Goal: Task Accomplishment & Management: Manage account settings

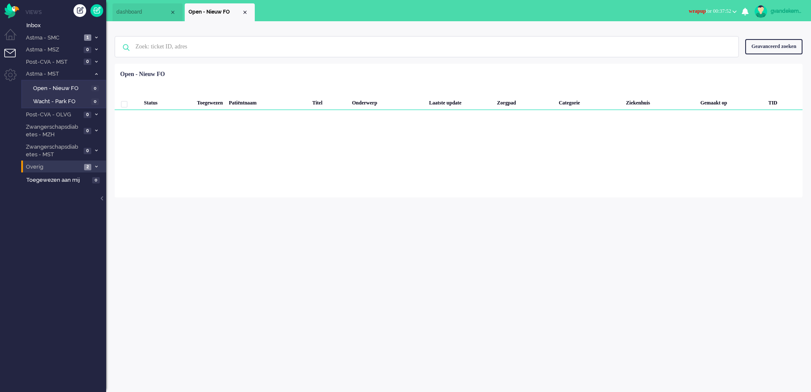
click at [96, 167] on icon at bounding box center [96, 166] width 3 height 3
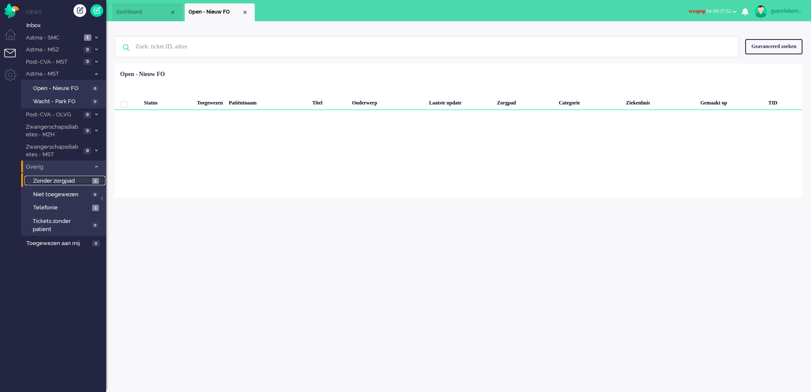
click at [93, 180] on span "1" at bounding box center [95, 181] width 7 height 6
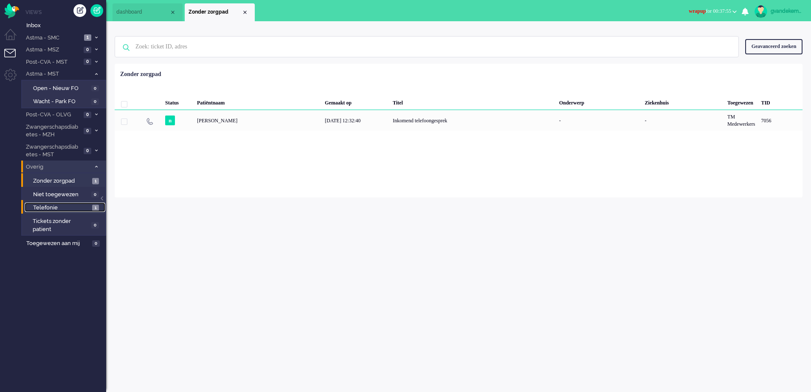
click at [94, 206] on span "1" at bounding box center [95, 208] width 7 height 6
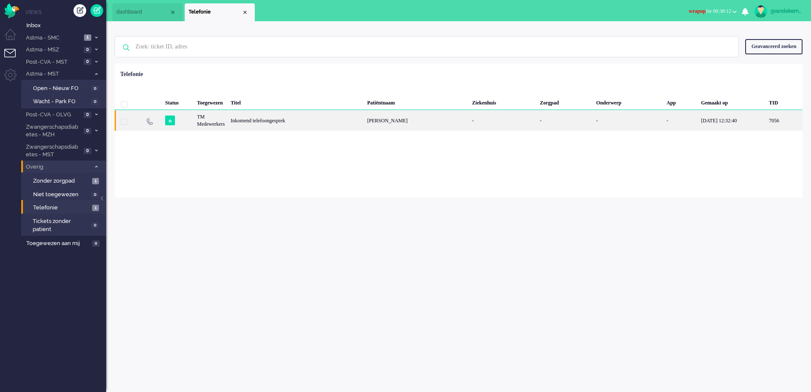
click at [390, 129] on div "[PERSON_NAME]" at bounding box center [416, 120] width 105 height 21
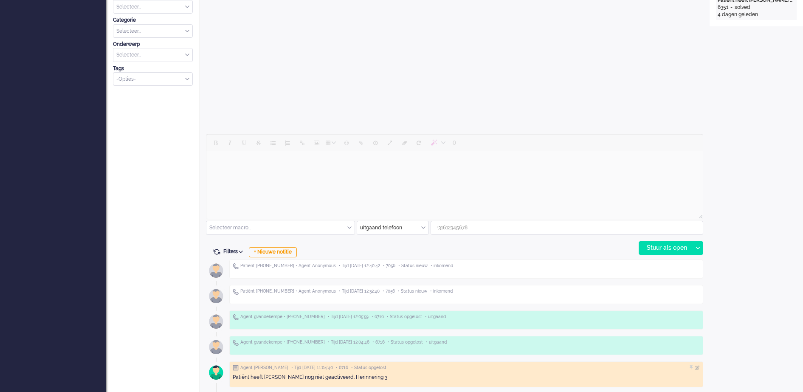
scroll to position [342, 0]
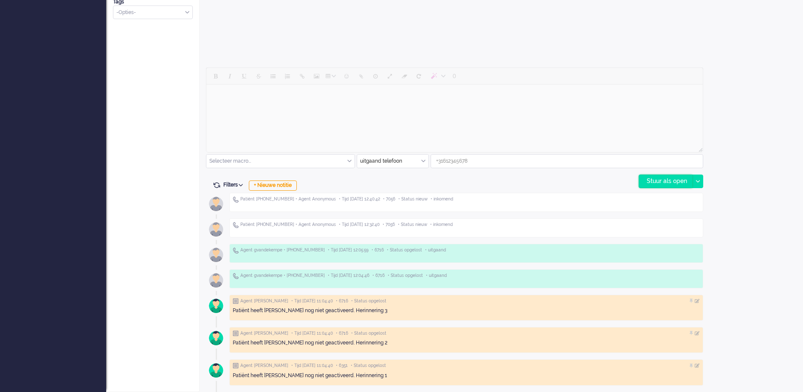
click at [668, 182] on div "Stuur als open" at bounding box center [665, 181] width 53 height 13
type input "+31639035846"
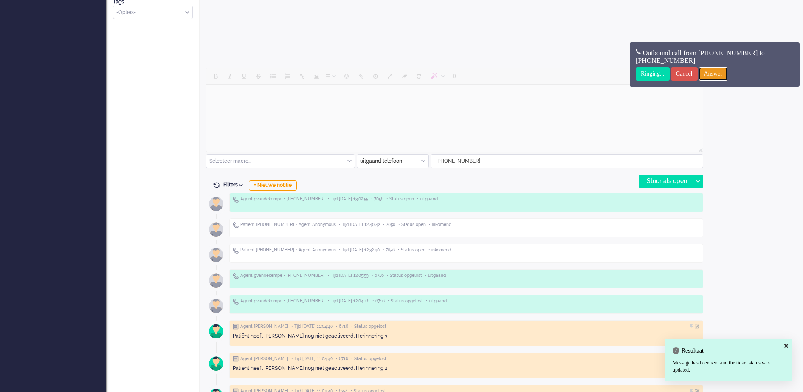
click at [727, 74] on input "Answer" at bounding box center [713, 74] width 29 height 14
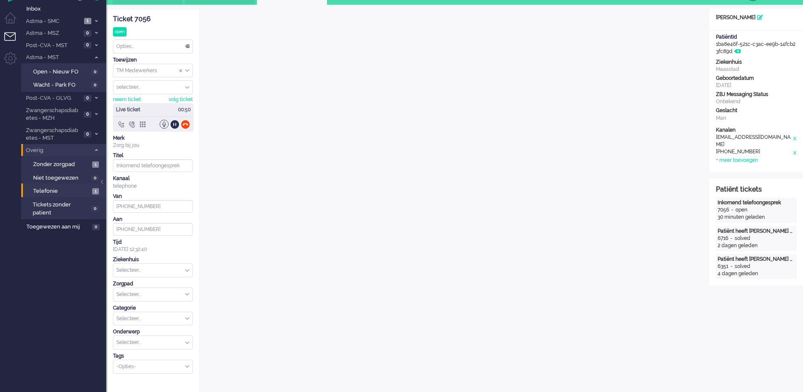
scroll to position [0, 0]
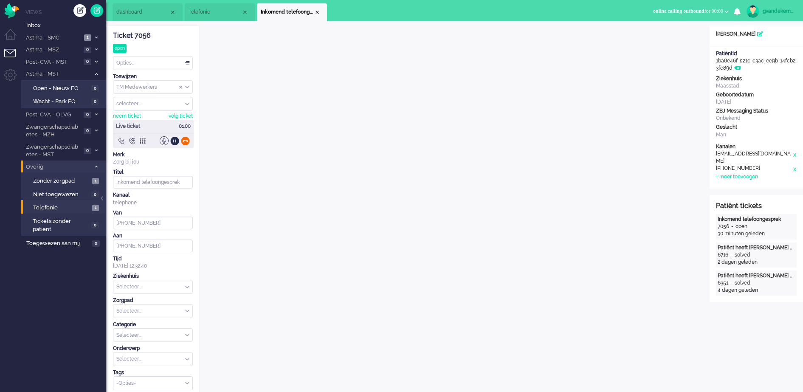
click at [186, 140] on div at bounding box center [185, 140] width 9 height 9
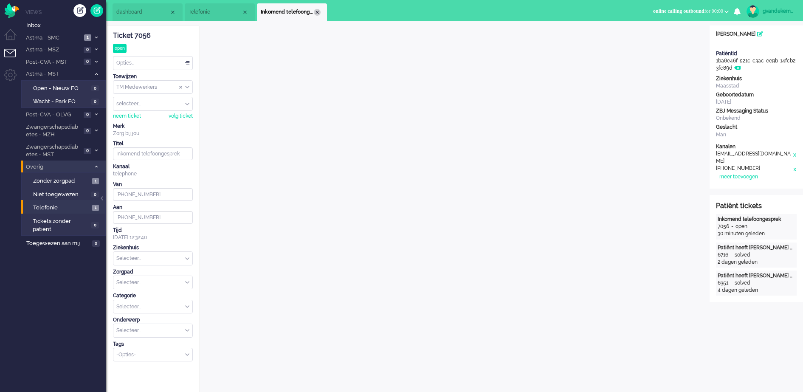
click at [319, 11] on div "Close tab" at bounding box center [317, 12] width 7 height 7
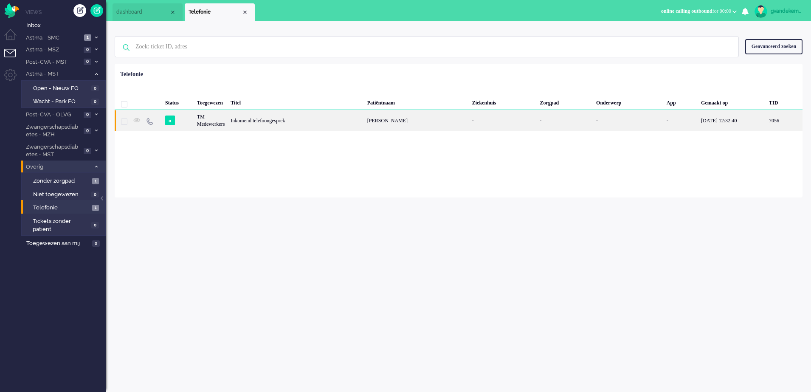
click at [261, 126] on div "Inkomend telefoongesprek" at bounding box center [296, 120] width 136 height 21
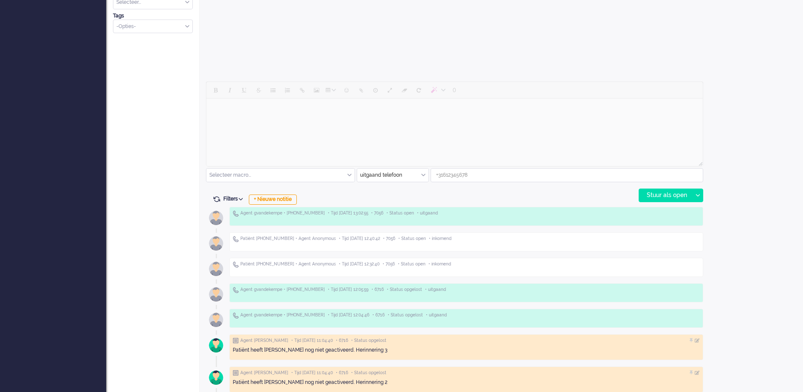
scroll to position [368, 0]
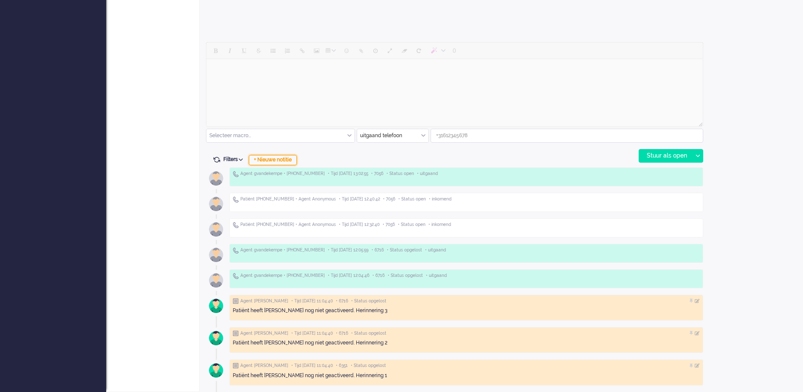
click at [277, 161] on div "+ Nieuwe notitie" at bounding box center [273, 160] width 48 height 10
type input "+31639035846"
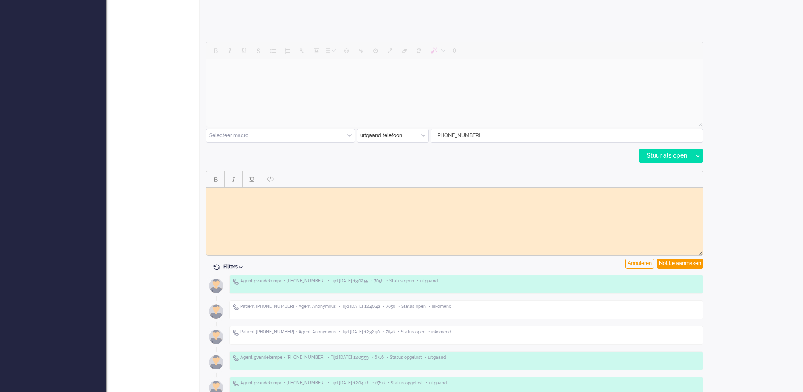
scroll to position [0, 0]
click at [456, 200] on html at bounding box center [454, 193] width 496 height 13
click at [679, 263] on div "Notitie aanmaken" at bounding box center [680, 264] width 46 height 10
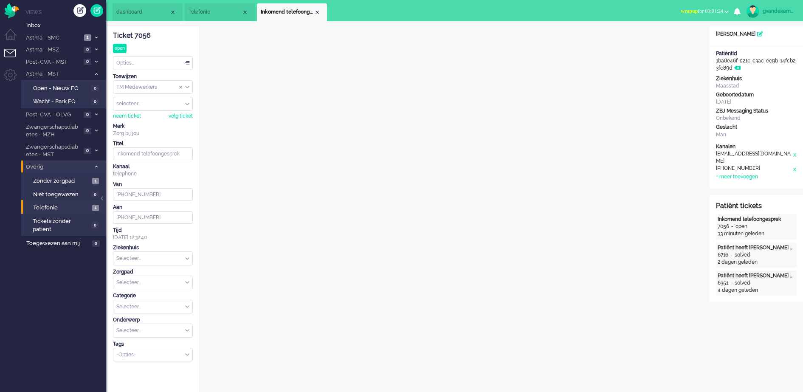
click at [186, 63] on div "Opties..." at bounding box center [152, 62] width 79 height 13
click at [130, 121] on span "Opgelost" at bounding box center [127, 123] width 21 height 7
click at [189, 63] on div "Opties..." at bounding box center [152, 62] width 79 height 13
click at [138, 120] on span "Opgelost" at bounding box center [127, 123] width 21 height 7
click at [319, 14] on div "Close tab" at bounding box center [317, 12] width 7 height 7
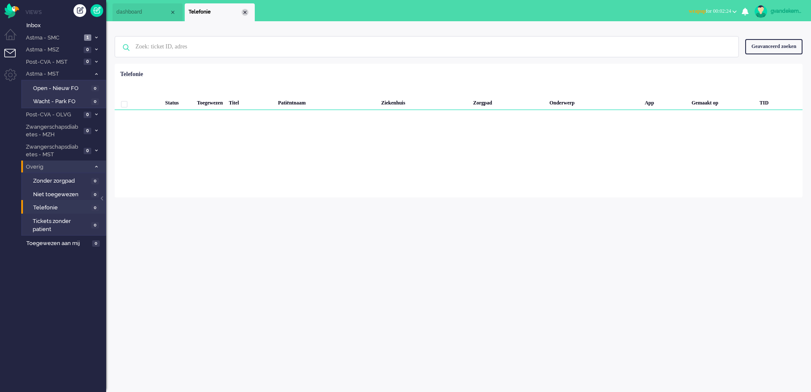
click at [246, 11] on div "Close tab" at bounding box center [245, 12] width 7 height 7
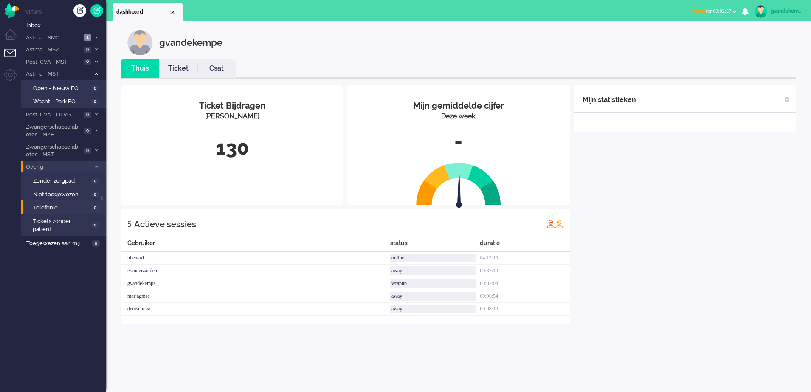
click at [732, 11] on button "wrapup for 00:02:27" at bounding box center [712, 11] width 58 height 12
click at [674, 37] on label "Online" at bounding box center [701, 37] width 67 height 7
click at [12, 5] on img "Omnidesk" at bounding box center [11, 10] width 15 height 15
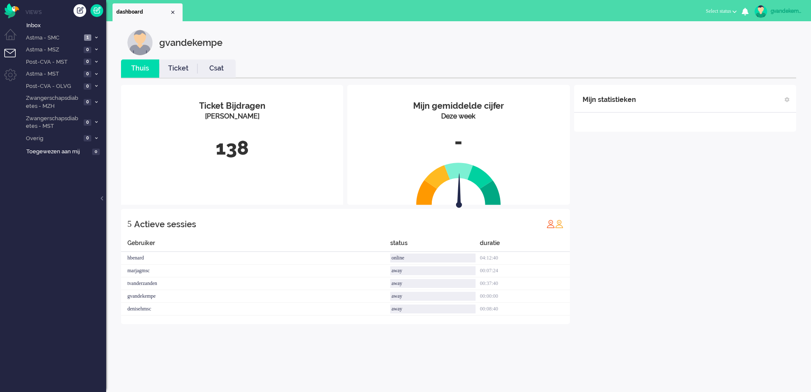
click at [736, 12] on b "button" at bounding box center [734, 11] width 4 height 3
click at [680, 39] on label "Online" at bounding box center [701, 37] width 67 height 7
click at [731, 11] on button "Select status" at bounding box center [720, 11] width 41 height 12
click at [706, 129] on div at bounding box center [685, 126] width 222 height 11
click at [95, 38] on icon at bounding box center [96, 37] width 3 height 3
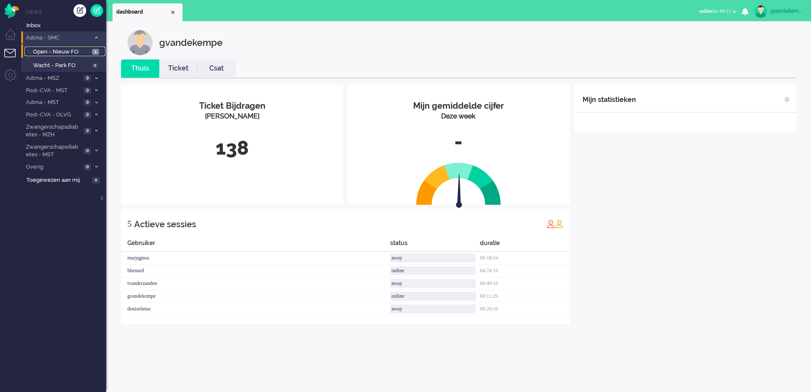
click at [74, 51] on span "Open - Nieuw FO" at bounding box center [61, 52] width 57 height 8
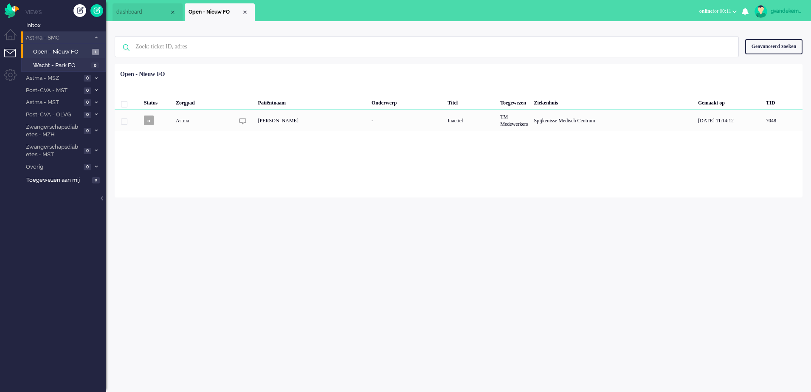
click at [96, 37] on icon at bounding box center [96, 37] width 3 height 3
click at [245, 11] on div "Close tab" at bounding box center [245, 12] width 7 height 7
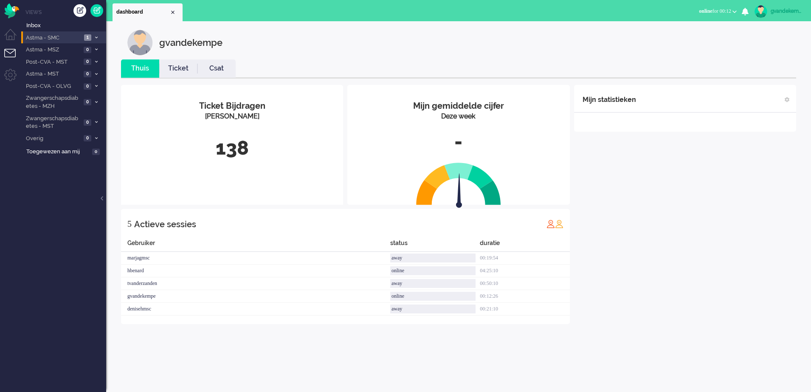
click at [182, 70] on link "Ticket" at bounding box center [178, 69] width 38 height 10
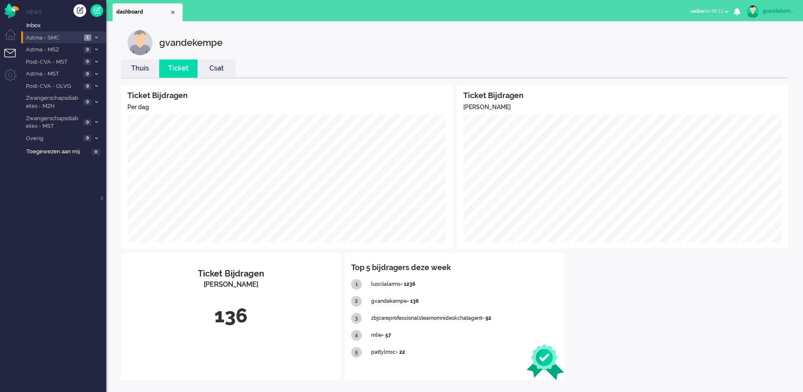
click at [226, 68] on link "Csat" at bounding box center [216, 69] width 38 height 10
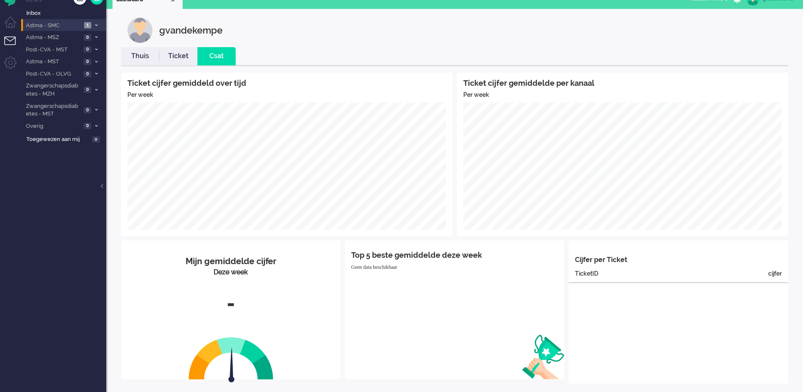
scroll to position [19, 0]
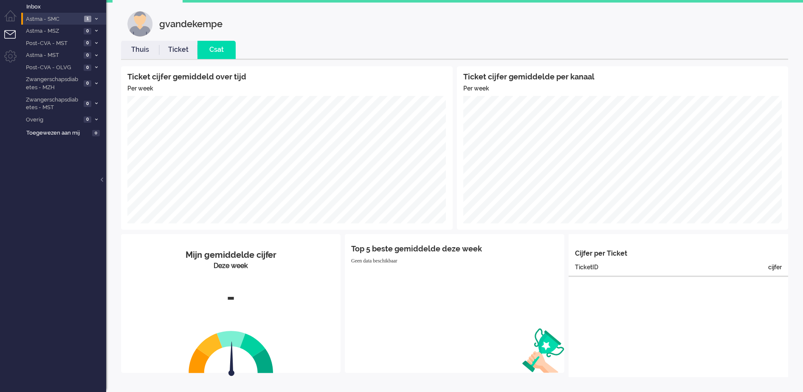
click at [142, 50] on link "Thuis" at bounding box center [140, 50] width 38 height 10
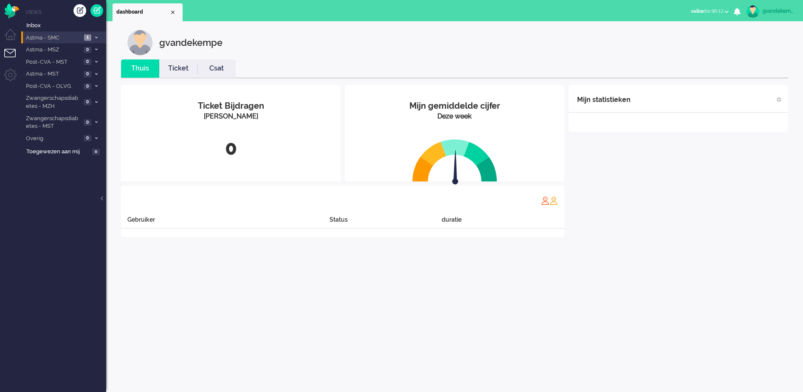
scroll to position [0, 0]
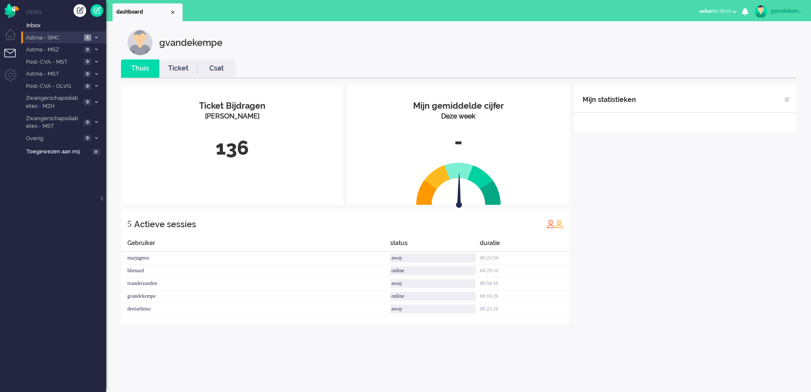
click at [638, 209] on div "Mijn statistieken + Statistieken toevoegen Bel tijd (gemiddelde dag) Wrapup tij…" at bounding box center [685, 204] width 222 height 239
click at [695, 243] on div "Mijn statistieken + Statistieken toevoegen Bel tijd (gemiddelde dag) Wrapup tij…" at bounding box center [685, 204] width 222 height 239
click at [708, 225] on div "Mijn statistieken + Statistieken toevoegen Bel tijd (gemiddelde dag) Wrapup tij…" at bounding box center [685, 198] width 222 height 226
click at [696, 211] on div "Mijn statistieken + Statistieken toevoegen Bel tijd (gemiddelde dag) Wrapup tij…" at bounding box center [685, 198] width 222 height 226
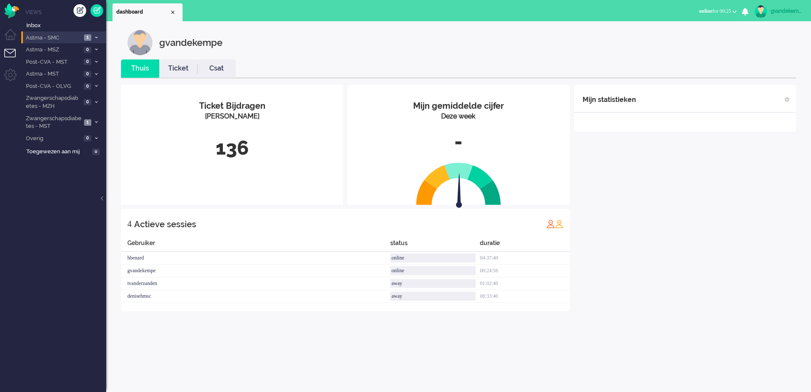
click at [696, 211] on div "Mijn statistieken + Statistieken toevoegen Bel tijd (gemiddelde dag) Wrapup tij…" at bounding box center [685, 198] width 222 height 226
click at [95, 122] on icon at bounding box center [96, 122] width 3 height 3
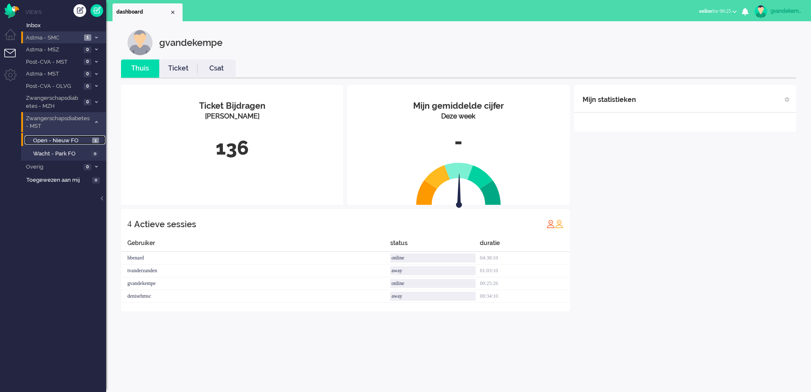
click at [66, 139] on span "Open - Nieuw FO" at bounding box center [61, 141] width 57 height 8
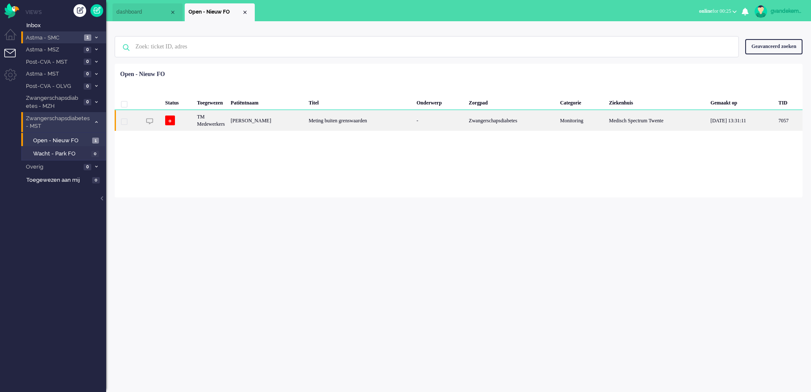
click at [396, 125] on div "Meting buiten grenswaarden" at bounding box center [360, 120] width 108 height 21
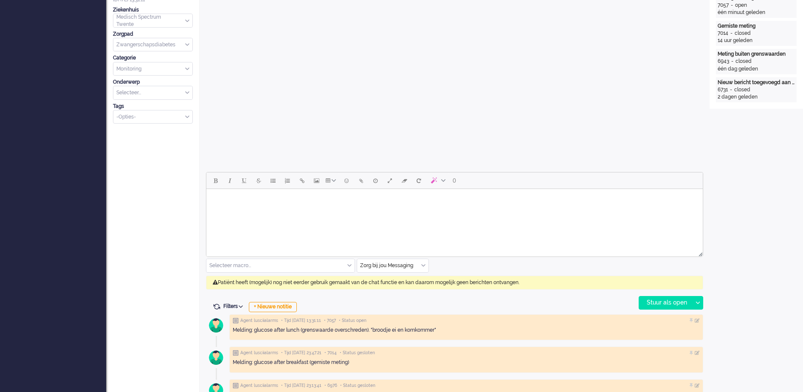
scroll to position [238, 0]
click at [289, 307] on div "+ Nieuwe notitie" at bounding box center [273, 306] width 48 height 10
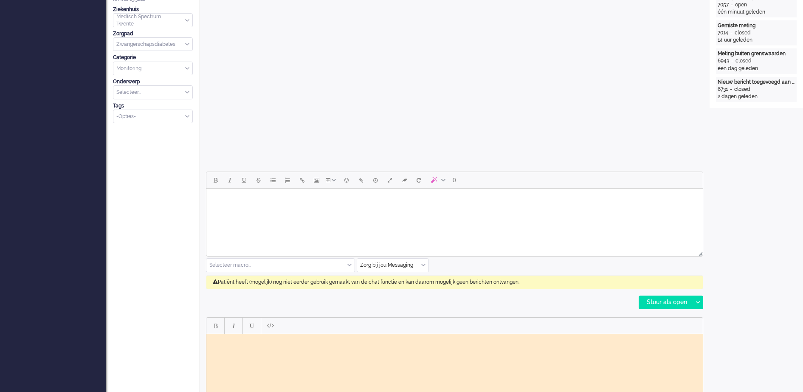
scroll to position [0, 0]
click at [275, 343] on body "Rich Text Area. Press ALT-0 for help." at bounding box center [454, 340] width 489 height 6
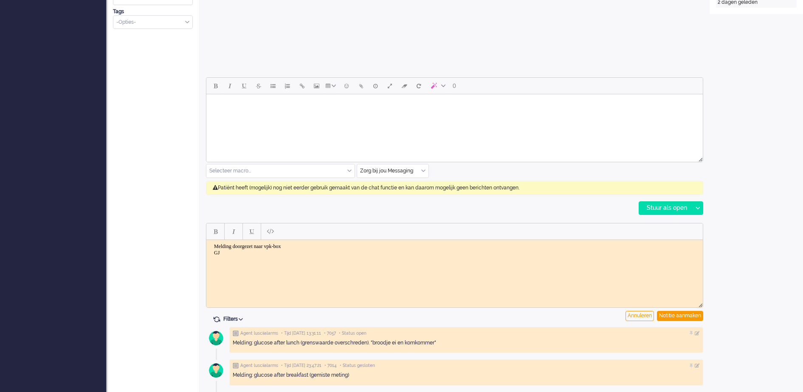
scroll to position [344, 0]
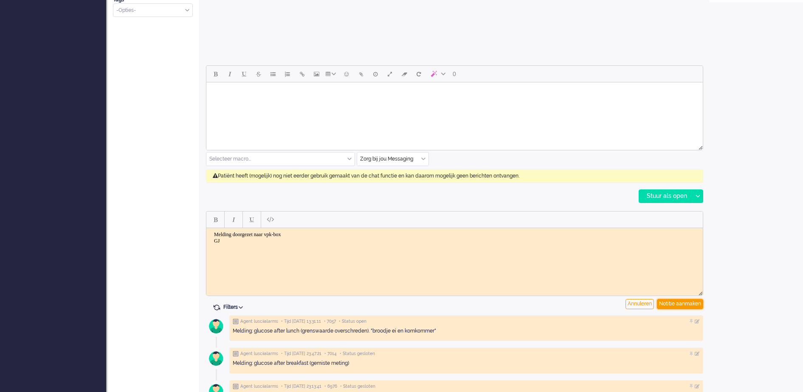
click at [670, 304] on div "Notitie aanmaken" at bounding box center [680, 304] width 46 height 10
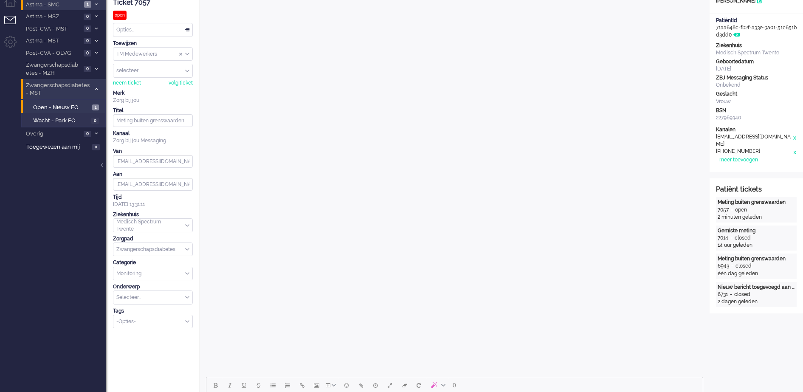
scroll to position [0, 0]
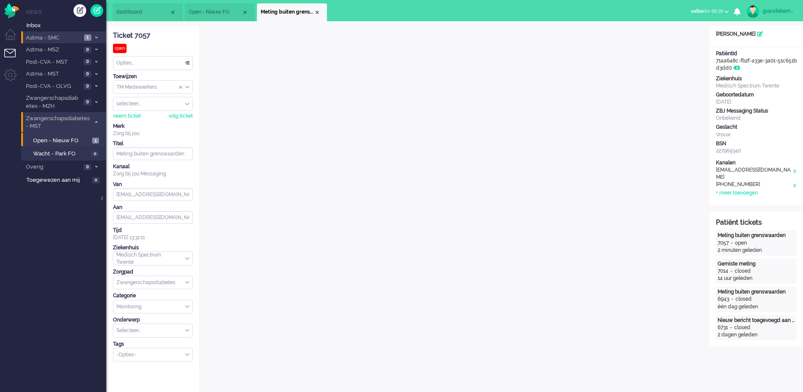
click at [186, 64] on div "Opties..." at bounding box center [152, 62] width 79 height 13
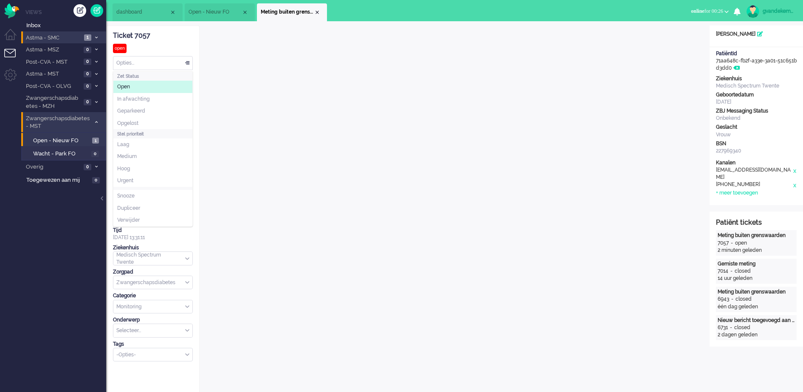
click at [187, 62] on span at bounding box center [187, 63] width 8 height 6
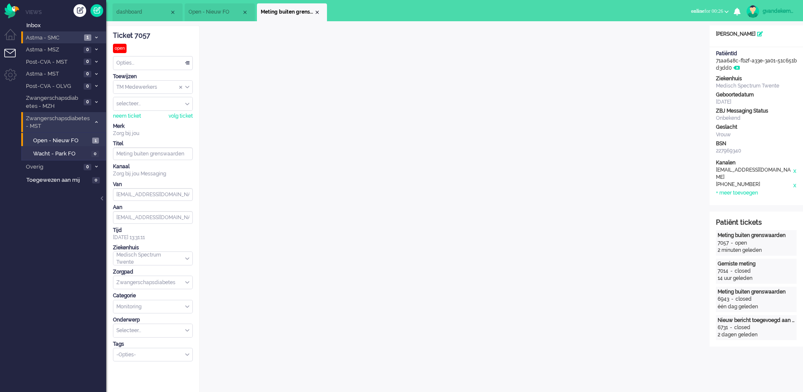
click at [186, 87] on div "TM Medewerkers" at bounding box center [152, 87] width 79 height 13
click at [170, 109] on li "TM Verpleegkundigen" at bounding box center [152, 112] width 79 height 12
click at [188, 87] on div "TM Verpleegkundigen" at bounding box center [152, 87] width 79 height 13
click at [169, 112] on span "TM Verpleegkundigen" at bounding box center [142, 112] width 51 height 7
click at [313, 13] on div "Close tab" at bounding box center [316, 12] width 7 height 7
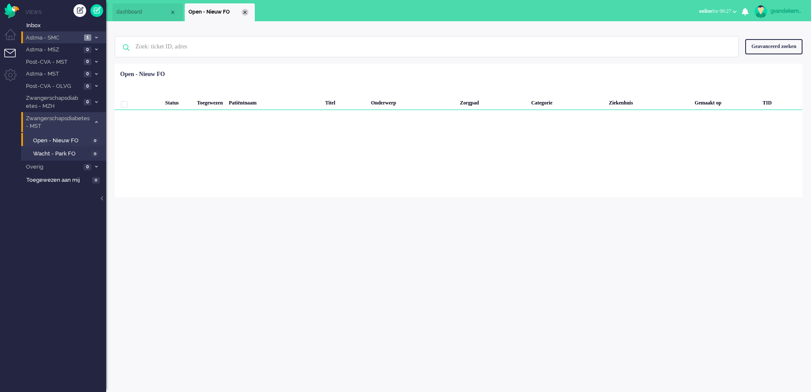
click at [245, 12] on div "Close tab" at bounding box center [245, 12] width 7 height 7
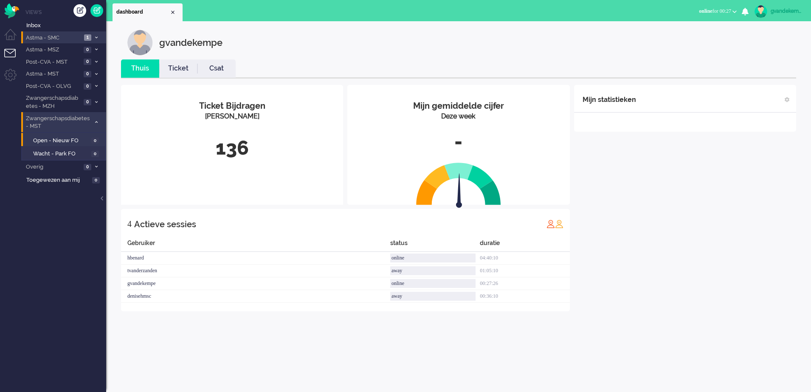
click at [746, 248] on div "Mijn statistieken + Statistieken toevoegen Bel tijd (gemiddelde dag) Wrapup tij…" at bounding box center [685, 198] width 222 height 226
click at [673, 179] on div "Mijn statistieken + Statistieken toevoegen Bel tijd (gemiddelde dag) Wrapup tij…" at bounding box center [685, 204] width 222 height 239
click at [98, 123] on span at bounding box center [96, 122] width 6 height 5
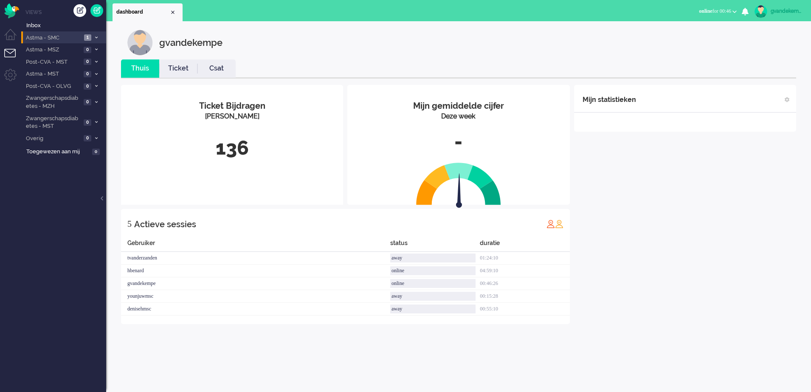
click at [713, 264] on div "Mijn statistieken + Statistieken toevoegen Bel tijd (gemiddelde dag) Wrapup tij…" at bounding box center [685, 204] width 222 height 239
click at [655, 287] on div "Mijn statistieken + Statistieken toevoegen Bel tijd (gemiddelde dag) Wrapup tij…" at bounding box center [685, 211] width 222 height 252
click at [662, 242] on div "Mijn statistieken + Statistieken toevoegen Bel tijd (gemiddelde dag) Wrapup tij…" at bounding box center [685, 211] width 222 height 252
click at [731, 259] on div "Mijn statistieken + Statistieken toevoegen Bel tijd (gemiddelde dag) Wrapup tij…" at bounding box center [685, 204] width 222 height 239
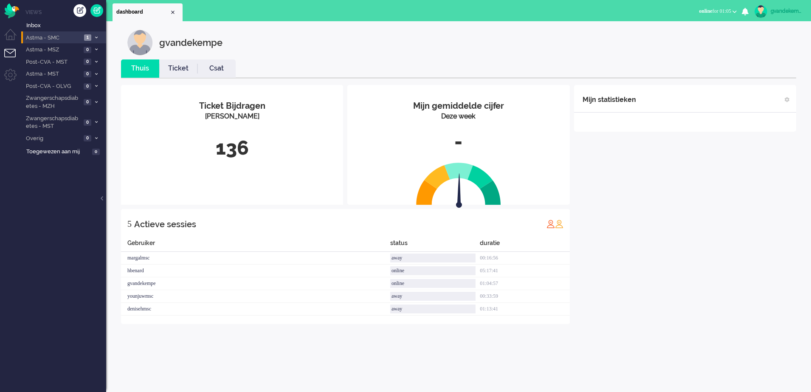
click at [729, 259] on div "Mijn statistieken + Statistieken toevoegen Bel tijd (gemiddelde dag) Wrapup tij…" at bounding box center [685, 204] width 222 height 239
click at [703, 280] on div "Mijn statistieken + Statistieken toevoegen Bel tijd (gemiddelde dag) Wrapup tij…" at bounding box center [685, 204] width 222 height 239
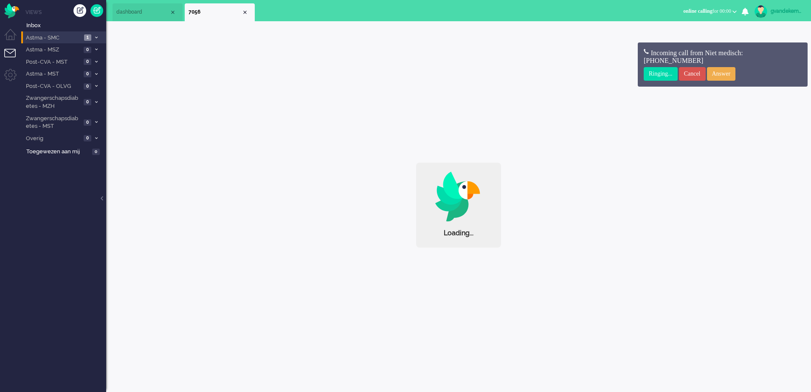
click at [703, 247] on div "gvandekempe Thuis Ticket Csat Mijn gemiddelde cijfer Deze week - Ticket Bijdrag…" at bounding box center [458, 134] width 705 height 226
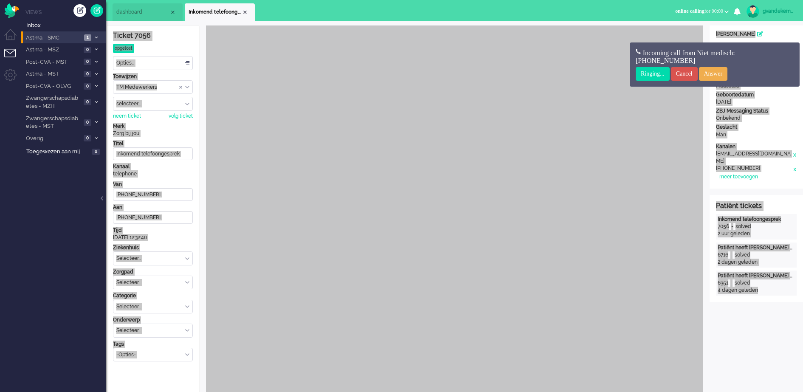
scroll to position [15, 0]
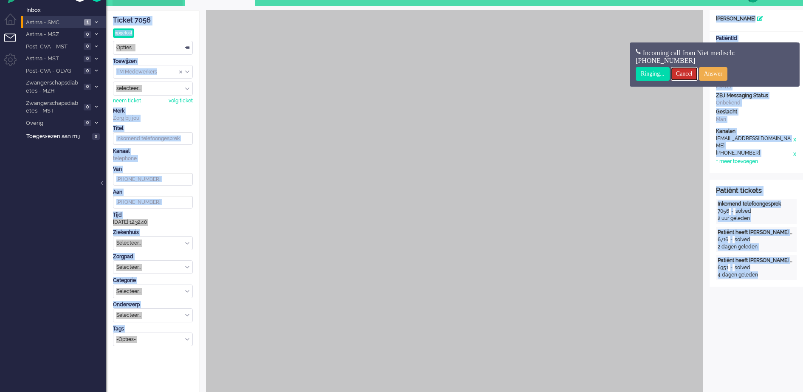
click at [697, 71] on input "Cancel" at bounding box center [684, 74] width 27 height 14
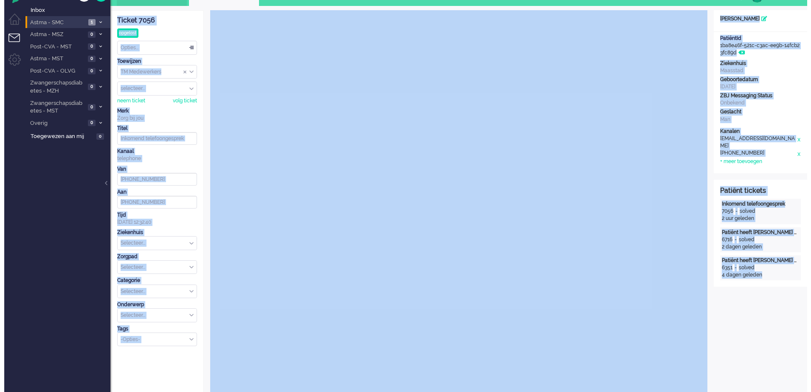
scroll to position [0, 0]
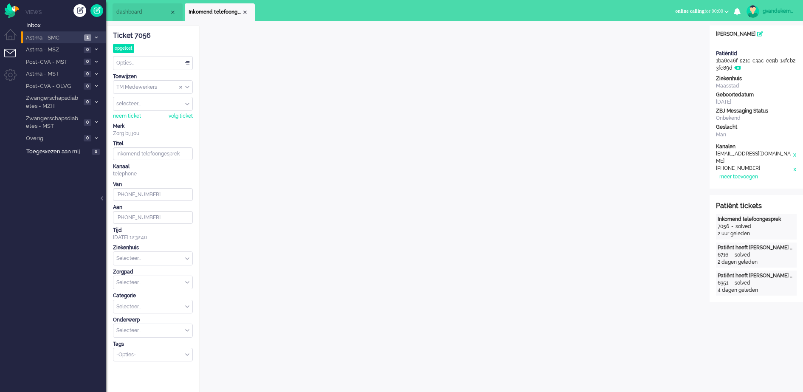
click at [246, 13] on div "Close tab" at bounding box center [245, 12] width 7 height 7
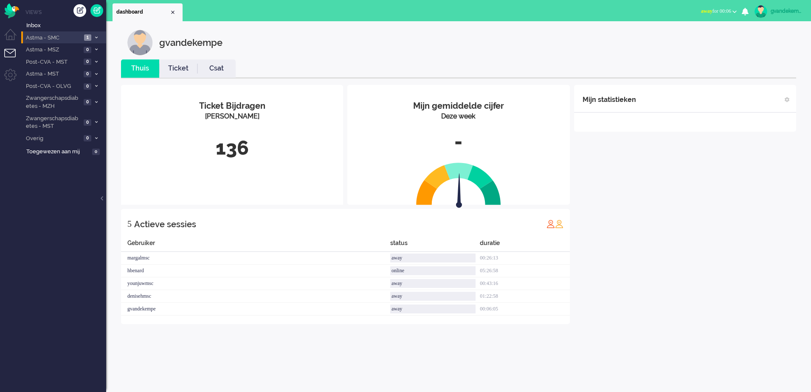
click at [737, 11] on b "button" at bounding box center [734, 11] width 4 height 3
click at [675, 38] on label "Online" at bounding box center [701, 37] width 67 height 7
click at [55, 49] on span "Astma - MSZ" at bounding box center [53, 50] width 56 height 8
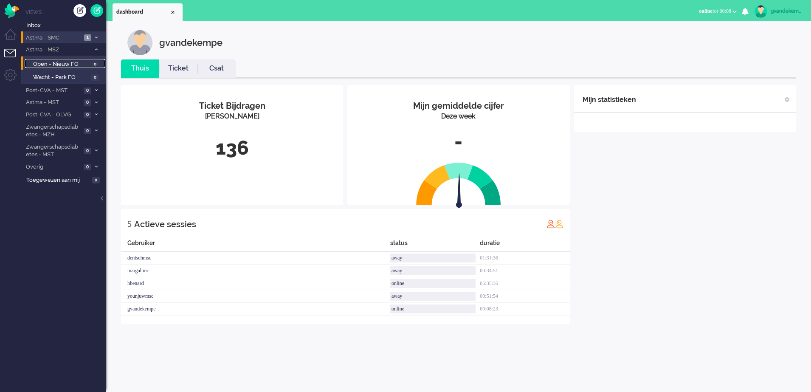
click at [76, 64] on span "Open - Nieuw FO" at bounding box center [61, 64] width 56 height 8
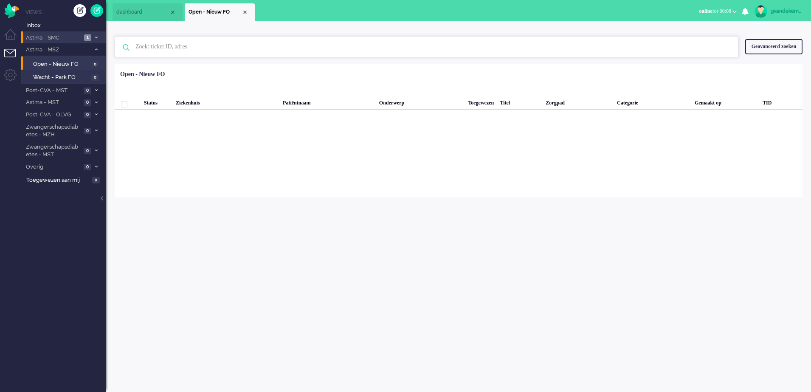
click at [199, 45] on input "text" at bounding box center [428, 47] width 598 height 20
type input "3530"
click at [125, 49] on img at bounding box center [126, 48] width 22 height 22
click at [771, 45] on div "Geavanceerd zoeken" at bounding box center [773, 46] width 57 height 15
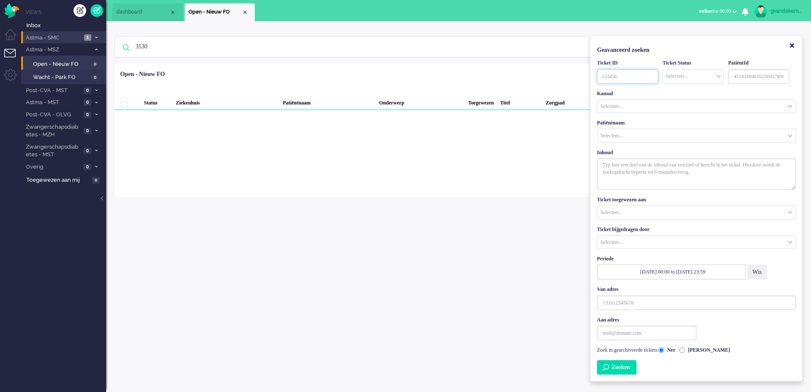
click at [618, 75] on input "TicketID" at bounding box center [627, 76] width 61 height 14
type input "3530"
click at [633, 369] on button "Zoeken" at bounding box center [616, 367] width 39 height 14
click at [685, 351] on input "[PERSON_NAME]" at bounding box center [682, 350] width 6 height 6
radio input "true"
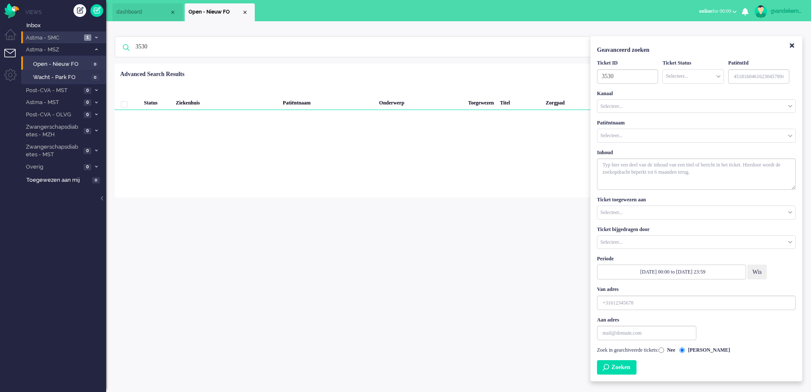
click at [630, 363] on button "Zoeken" at bounding box center [616, 367] width 39 height 14
click at [717, 75] on div "Selecteer..." at bounding box center [693, 76] width 60 height 13
click at [675, 137] on span "Opgelost" at bounding box center [676, 138] width 18 height 7
click at [632, 366] on button "Zoeken" at bounding box center [616, 367] width 39 height 14
click at [790, 106] on div "Selecteer..." at bounding box center [696, 106] width 198 height 13
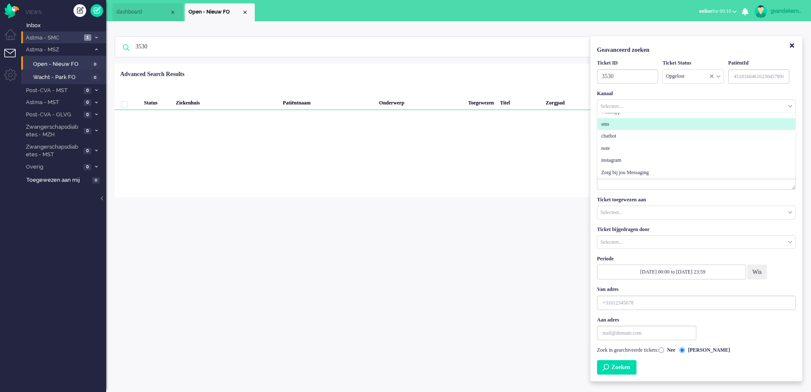
scroll to position [51, 0]
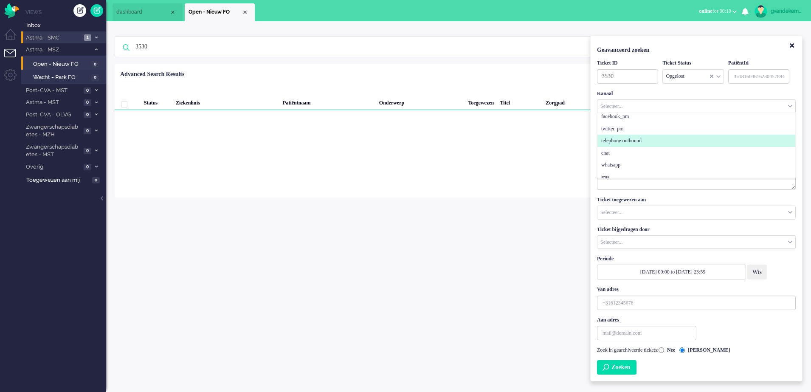
click at [641, 140] on span "telephone outbound" at bounding box center [621, 140] width 40 height 7
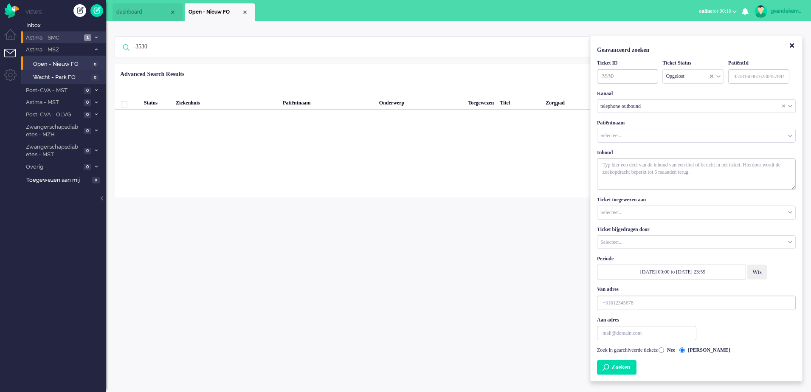
click at [616, 371] on button "Zoeken" at bounding box center [616, 367] width 39 height 14
click at [789, 107] on div "telephone outbound" at bounding box center [696, 106] width 198 height 13
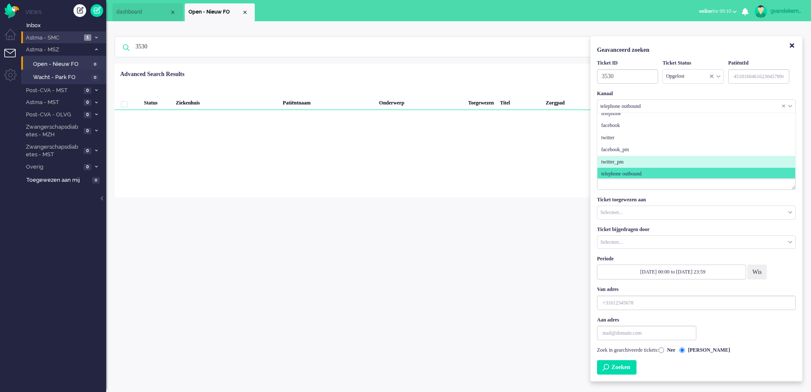
scroll to position [0, 0]
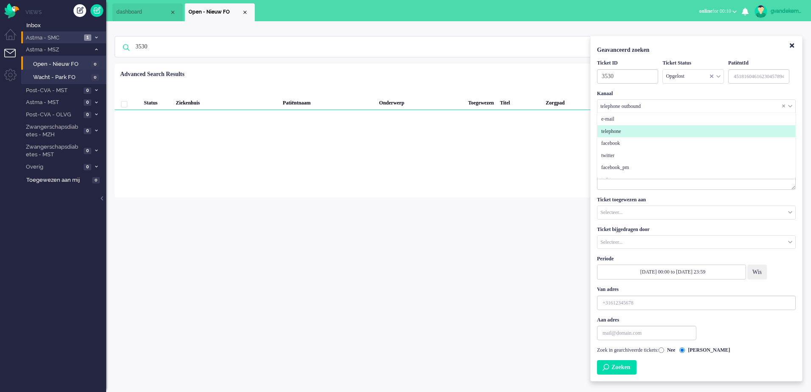
click at [621, 132] on span "telephone" at bounding box center [611, 131] width 20 height 7
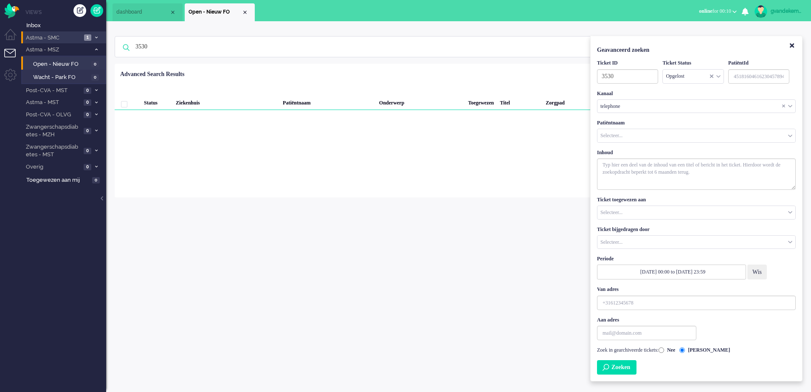
click at [631, 367] on button "Zoeken" at bounding box center [616, 367] width 39 height 14
click at [790, 107] on div "telephone" at bounding box center [696, 106] width 198 height 13
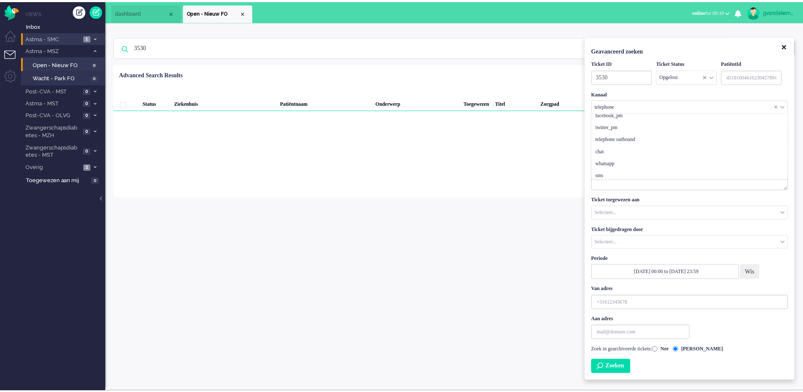
scroll to position [104, 0]
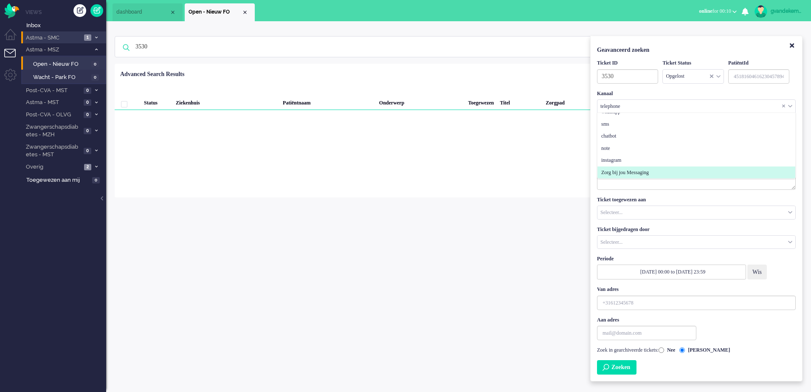
click at [649, 170] on span "Zorg bij jou Messaging" at bounding box center [625, 172] width 48 height 7
click at [630, 369] on button "Zoeken" at bounding box center [616, 367] width 39 height 14
click at [793, 48] on icon "Close" at bounding box center [792, 45] width 4 height 6
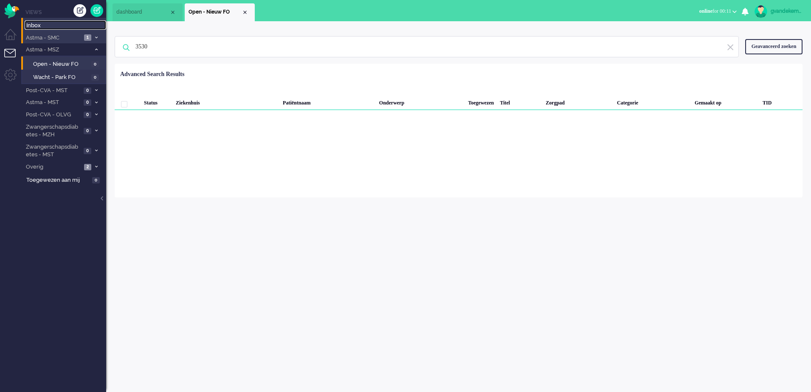
click at [37, 25] on span "Inbox" at bounding box center [66, 26] width 80 height 8
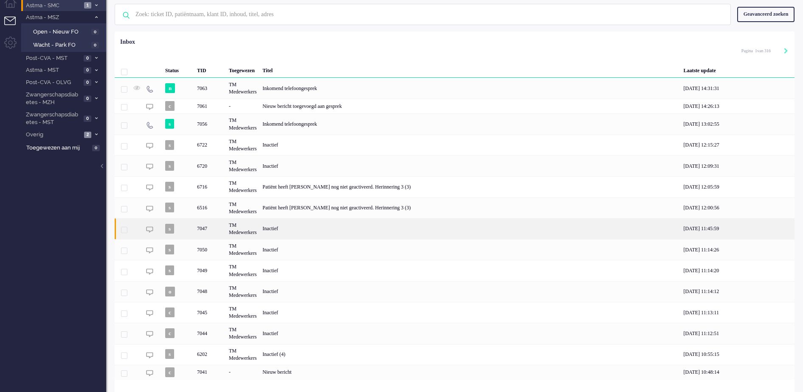
scroll to position [50, 0]
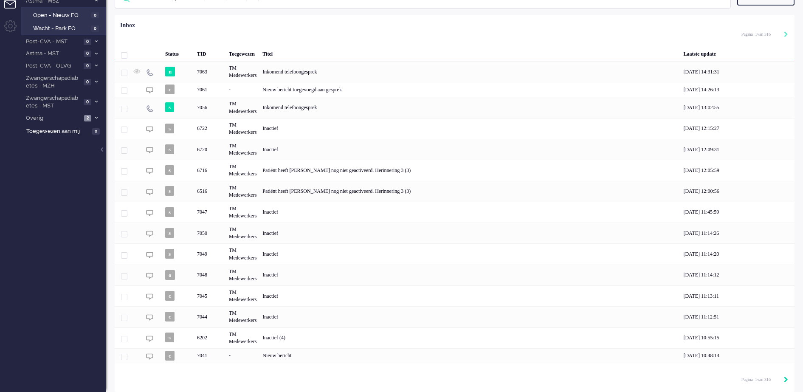
click at [785, 380] on icon "Next" at bounding box center [786, 380] width 4 height 6
type input "2"
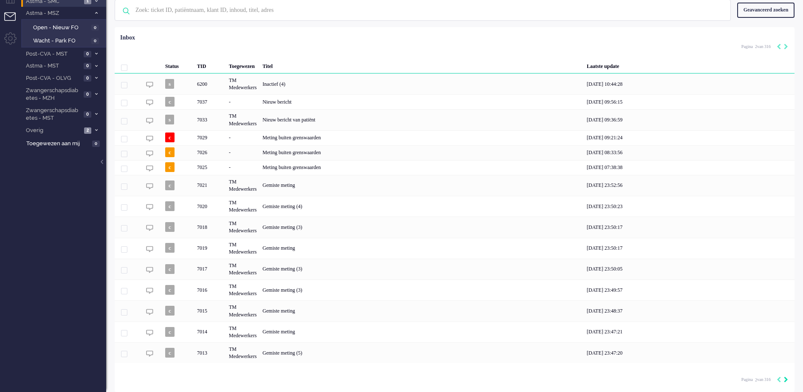
click at [785, 380] on icon "Next" at bounding box center [786, 380] width 4 height 6
type input "3"
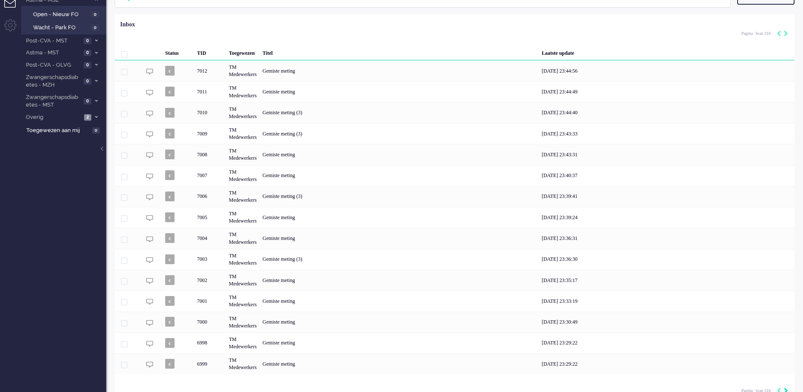
click at [785, 380] on div "Loading... Status TID Toegewezen Titel Laatste update c 7012 TM Medewerkers Gem…" at bounding box center [455, 208] width 680 height 389
click at [785, 34] on icon "Next" at bounding box center [786, 34] width 4 height 6
type input "4"
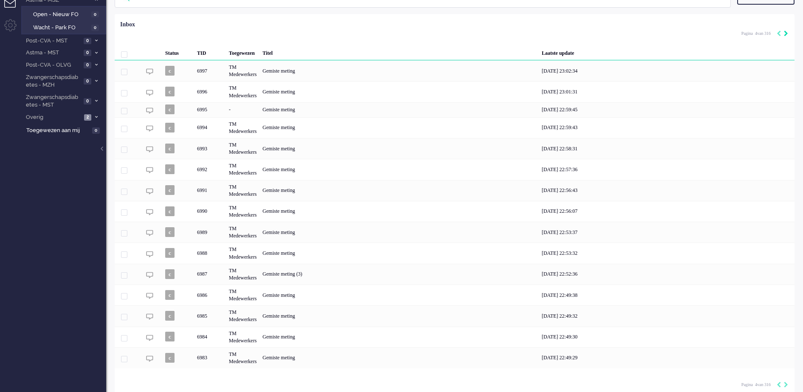
click at [785, 34] on icon "Next" at bounding box center [786, 34] width 4 height 6
type input "5"
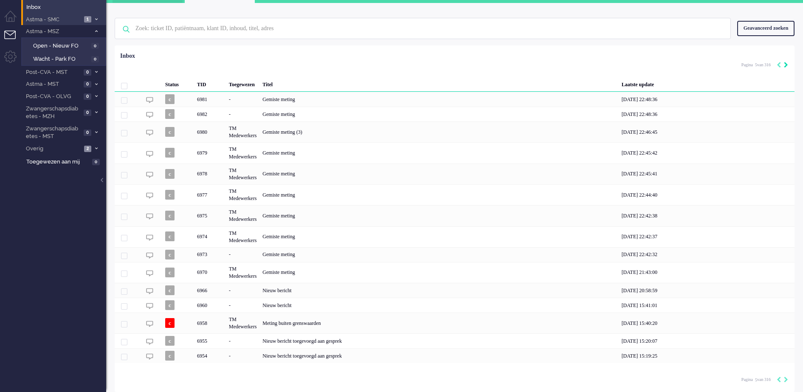
scroll to position [20, 0]
click at [785, 34] on div "Geavanceerd zoeken" at bounding box center [765, 28] width 57 height 15
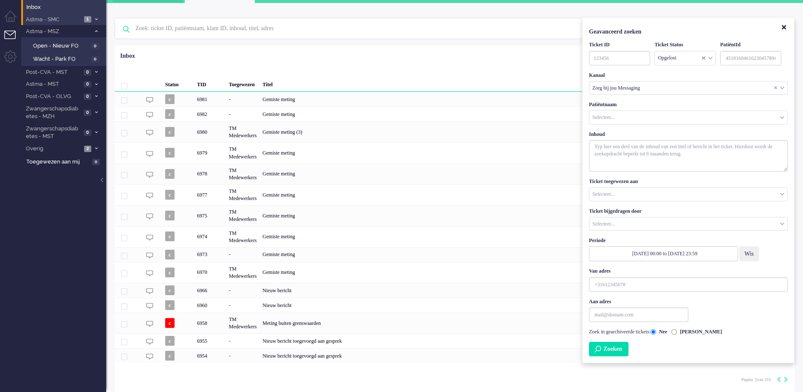
click at [785, 34] on div "Geavanceerd zoeken Ticket ID Ticket Status Opgelost Nieuw Open In afwachting Ge…" at bounding box center [688, 190] width 212 height 346
click at [785, 24] on icon "Close" at bounding box center [784, 27] width 4 height 6
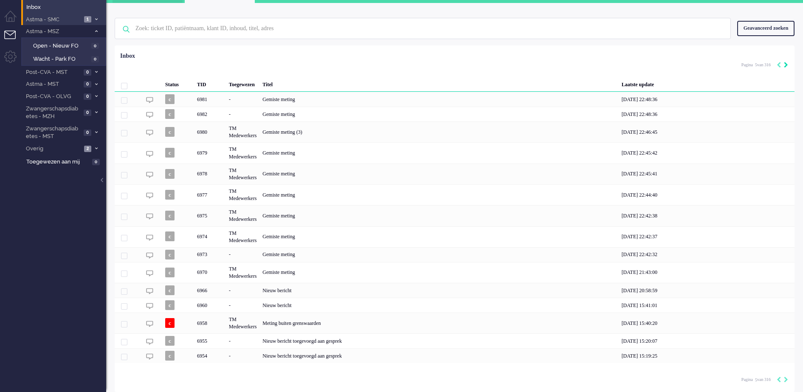
click at [784, 64] on icon "Next" at bounding box center [786, 65] width 4 height 6
type input "6"
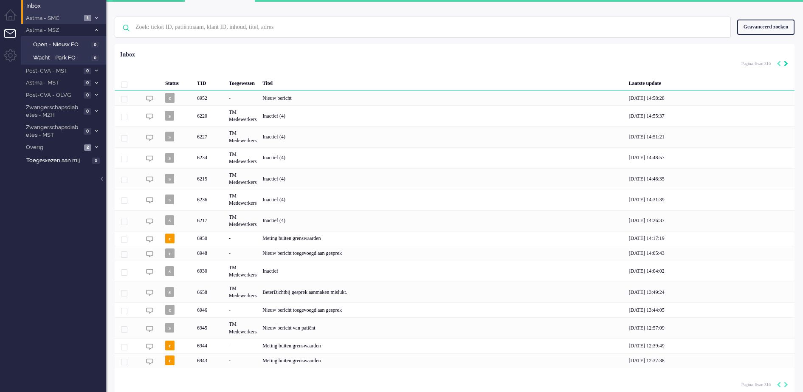
click at [787, 66] on icon "Next" at bounding box center [786, 64] width 4 height 6
type input "7"
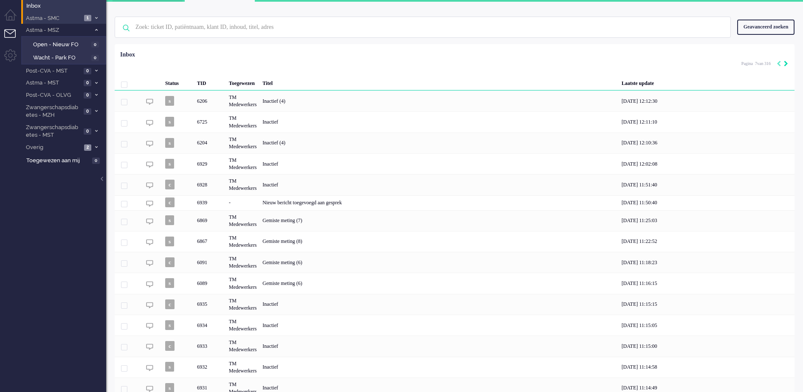
click at [787, 66] on icon "Next" at bounding box center [786, 64] width 4 height 6
type input "8"
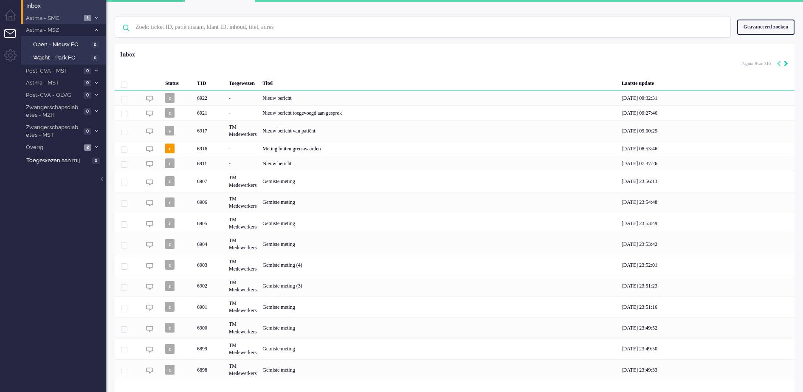
click at [787, 66] on icon "Next" at bounding box center [786, 64] width 4 height 6
type input "9"
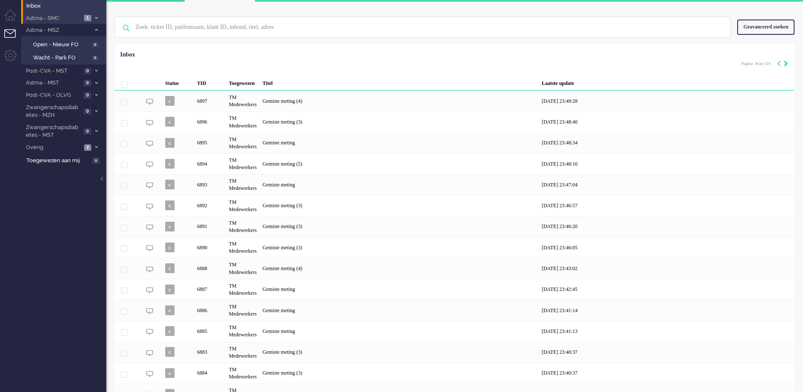
click at [787, 66] on icon "Next" at bounding box center [786, 64] width 4 height 6
type input "10"
click at [787, 66] on icon "Next" at bounding box center [786, 64] width 4 height 6
type input "11"
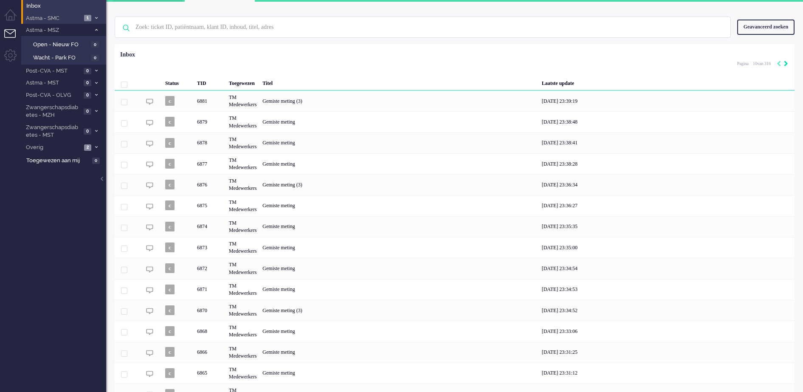
type input "11"
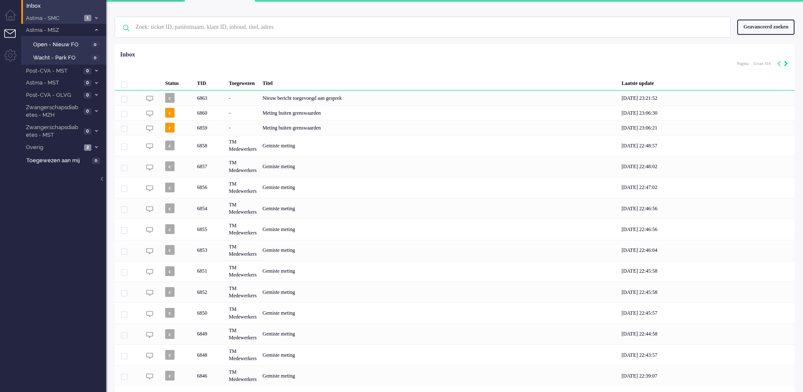
click at [787, 66] on icon "Next" at bounding box center [786, 64] width 4 height 6
type input "12"
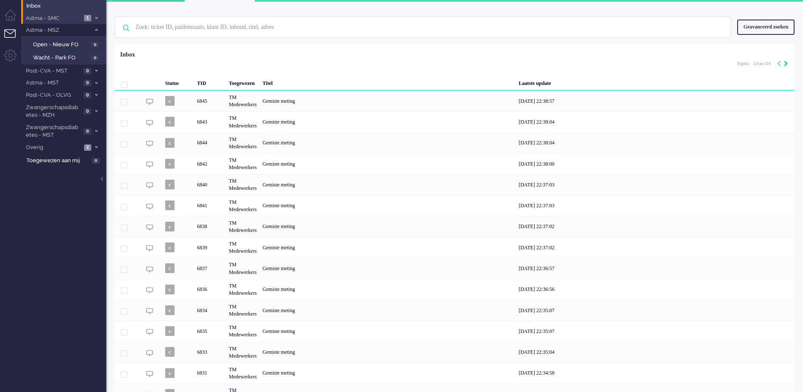
click at [787, 66] on icon "Next" at bounding box center [786, 64] width 4 height 6
type input "13"
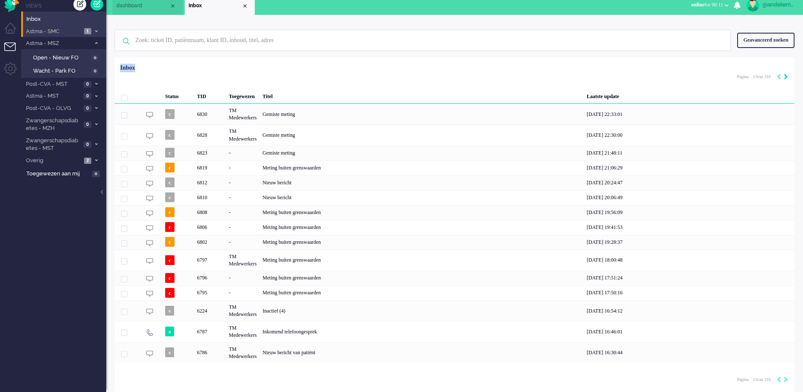
click at [787, 66] on div "Status TID Toegewezen Titel Laatste update c 6830 TM Medewerkers Gemiste meting…" at bounding box center [455, 211] width 680 height 303
drag, startPoint x: 787, startPoint y: 66, endPoint x: 786, endPoint y: 79, distance: 12.7
click at [786, 79] on icon "Next" at bounding box center [786, 77] width 4 height 6
type input "14"
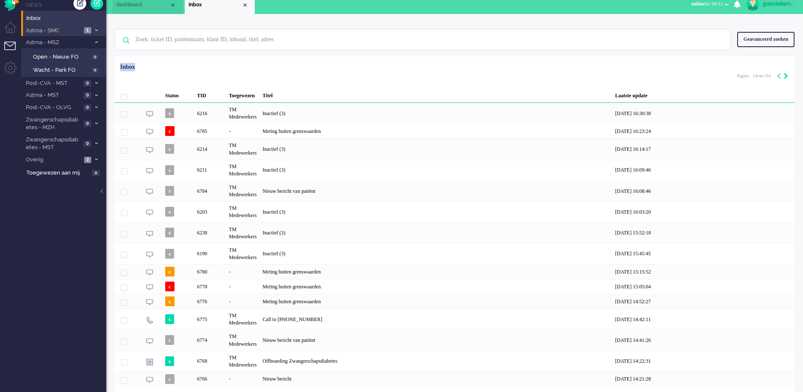
click at [786, 79] on icon "Next" at bounding box center [786, 76] width 4 height 6
type input "15"
click at [786, 79] on icon "Next" at bounding box center [786, 76] width 4 height 6
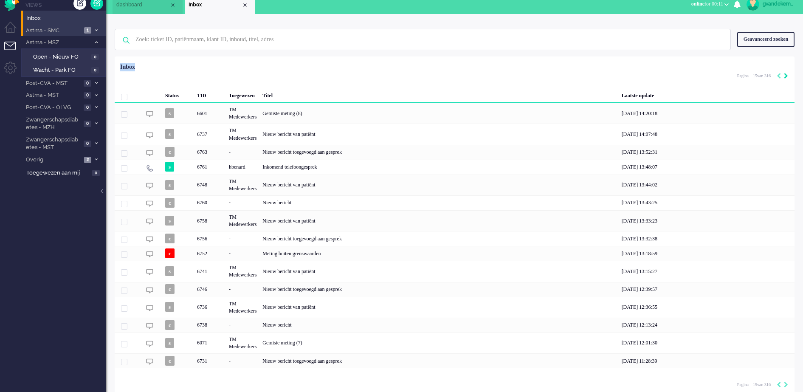
type input "16"
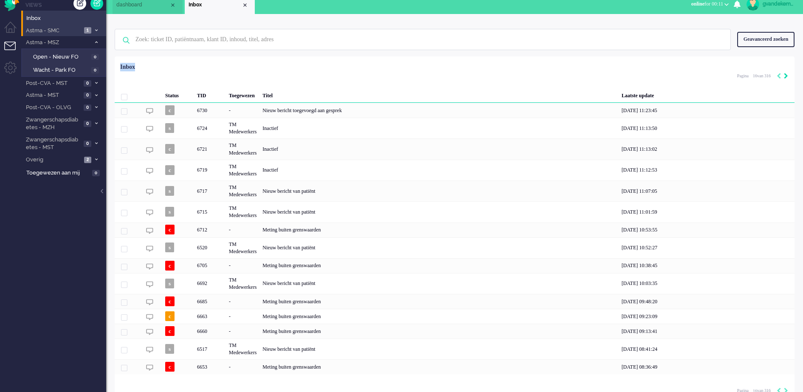
click at [786, 79] on icon "Next" at bounding box center [786, 76] width 4 height 6
type input "17"
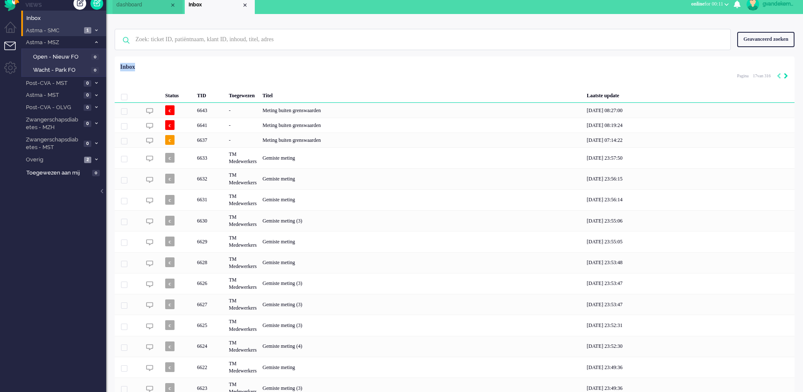
click at [786, 79] on icon "Next" at bounding box center [786, 76] width 4 height 6
type input "18"
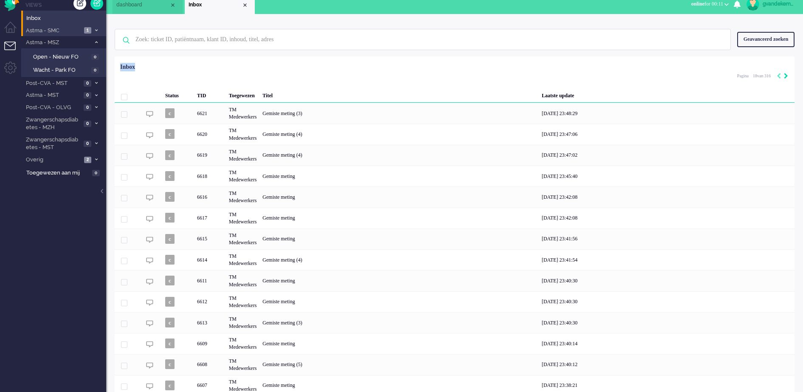
click at [786, 79] on icon "Next" at bounding box center [786, 76] width 4 height 6
type input "19"
click at [786, 78] on icon "Next" at bounding box center [786, 76] width 4 height 6
type input "20"
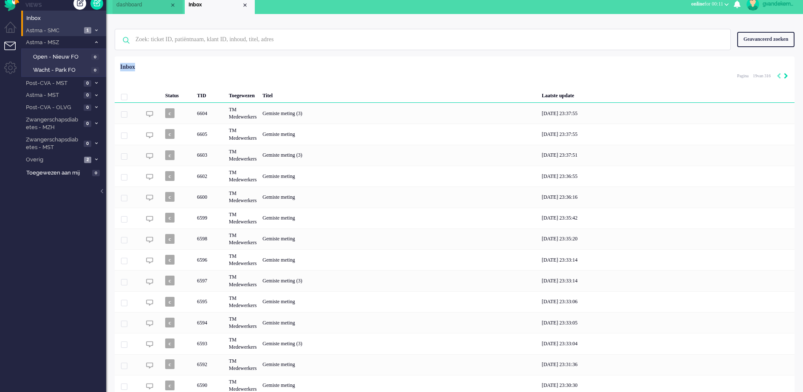
type input "20"
click at [786, 78] on icon "Next" at bounding box center [786, 76] width 4 height 6
type input "21"
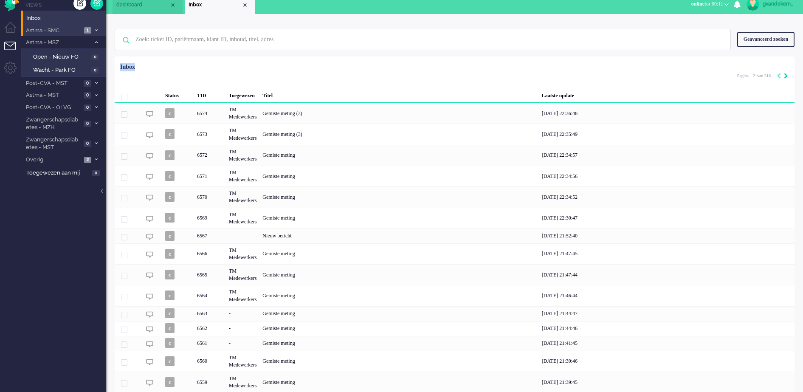
click at [786, 78] on icon "Next" at bounding box center [786, 76] width 4 height 6
type input "22"
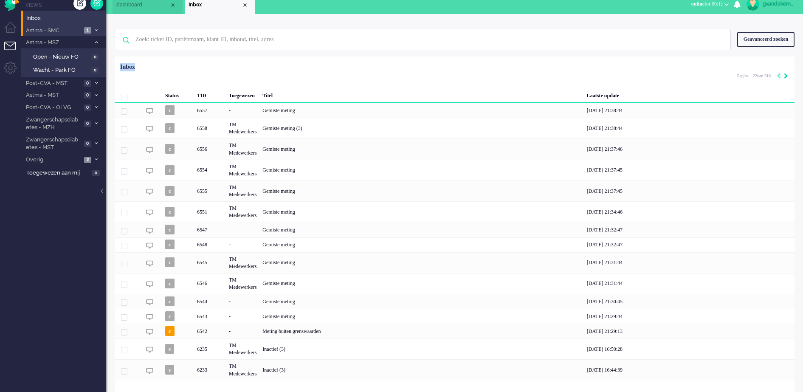
click at [786, 78] on icon "Next" at bounding box center [786, 76] width 4 height 6
type input "23"
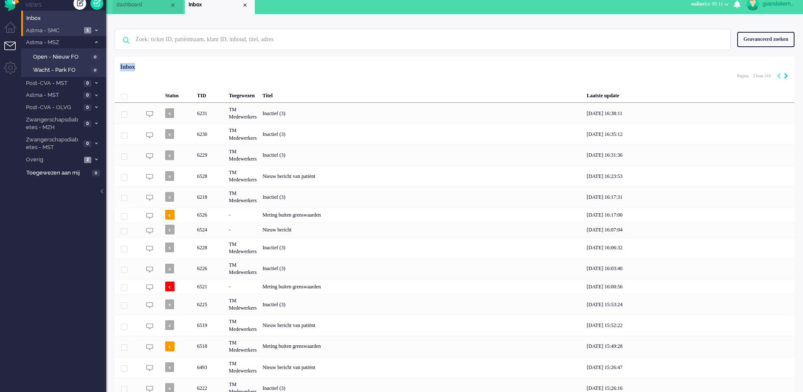
click at [786, 78] on icon "Next" at bounding box center [786, 76] width 4 height 6
type input "24"
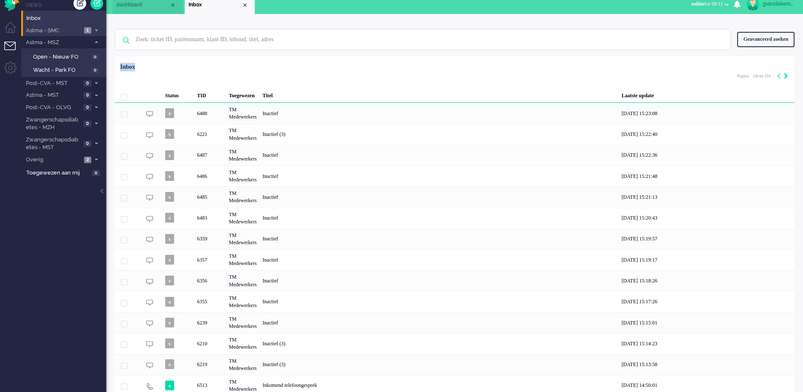
click at [786, 78] on icon "Next" at bounding box center [786, 76] width 4 height 6
type input "25"
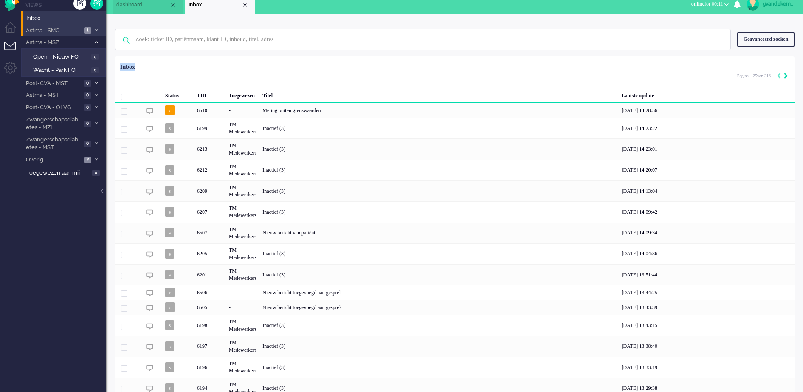
click at [786, 78] on icon "Next" at bounding box center [786, 76] width 4 height 6
type input "26"
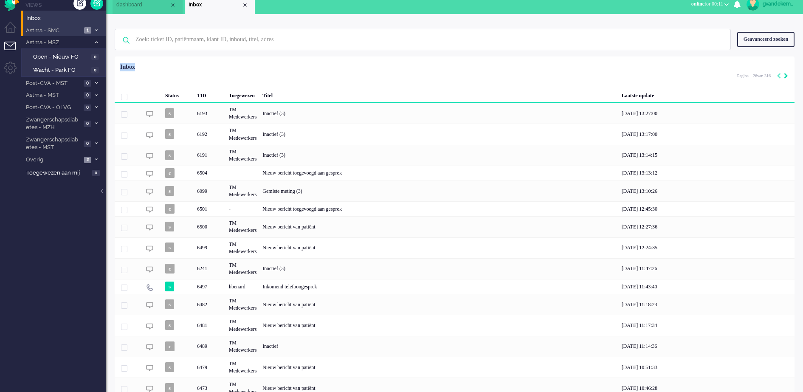
click at [786, 78] on icon "Next" at bounding box center [786, 76] width 4 height 6
type input "27"
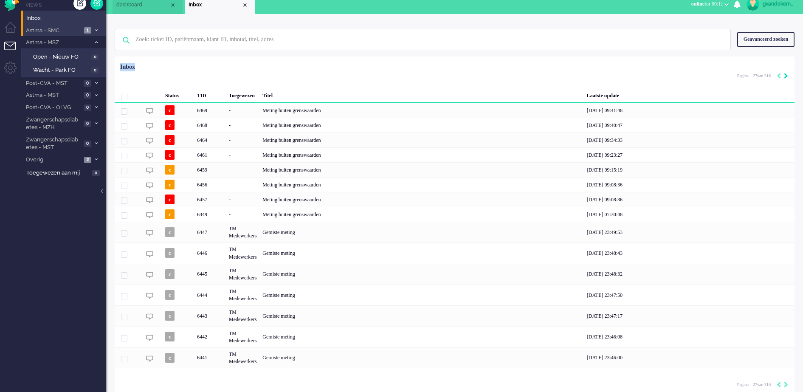
click at [786, 78] on icon "Next" at bounding box center [786, 76] width 4 height 6
type input "28"
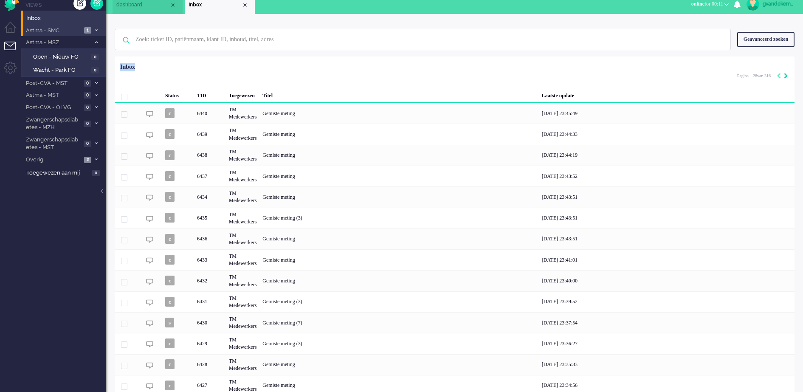
click at [786, 78] on icon "Next" at bounding box center [786, 76] width 4 height 6
type input "29"
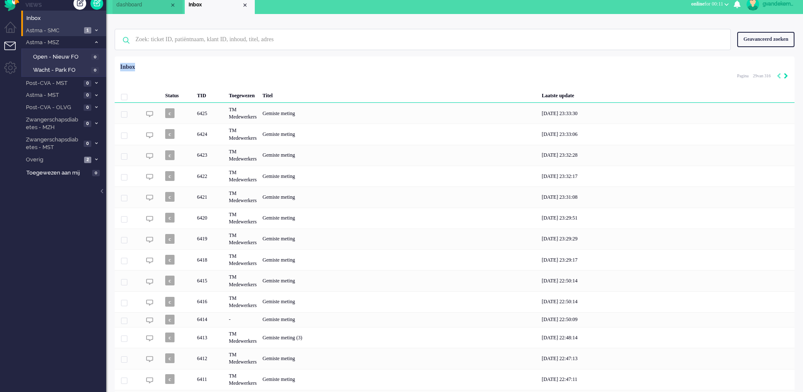
click at [786, 78] on icon "Next" at bounding box center [786, 76] width 4 height 6
type input "30"
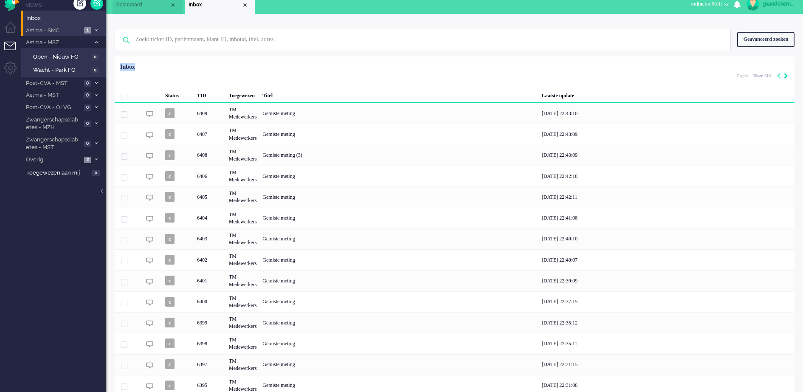
click at [786, 78] on icon "Next" at bounding box center [786, 76] width 4 height 6
type input "31"
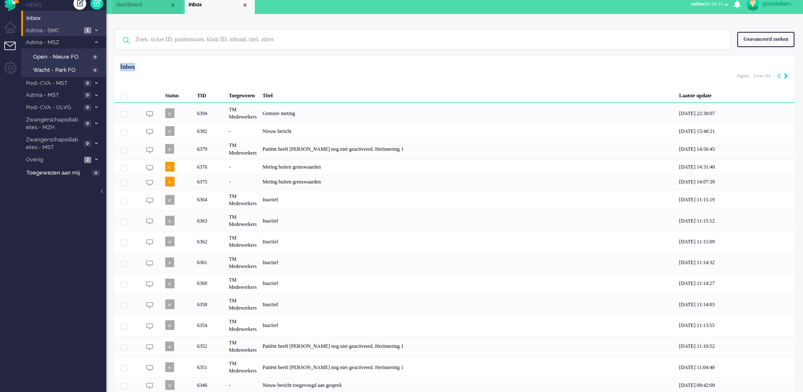
click at [786, 78] on icon "Next" at bounding box center [786, 76] width 4 height 6
type input "32"
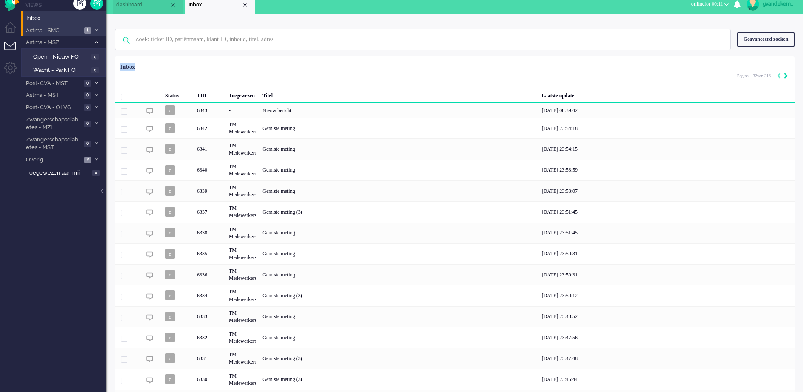
click at [786, 78] on icon "Next" at bounding box center [786, 76] width 4 height 6
type input "33"
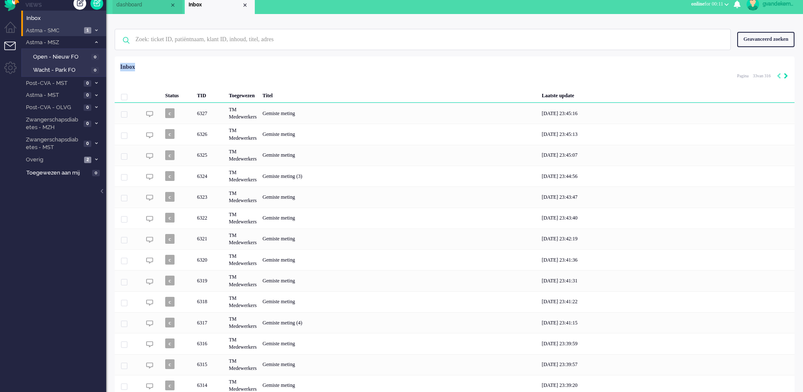
click at [786, 78] on icon "Next" at bounding box center [786, 76] width 4 height 6
type input "34"
click at [786, 78] on icon "Next" at bounding box center [786, 76] width 4 height 6
type input "35"
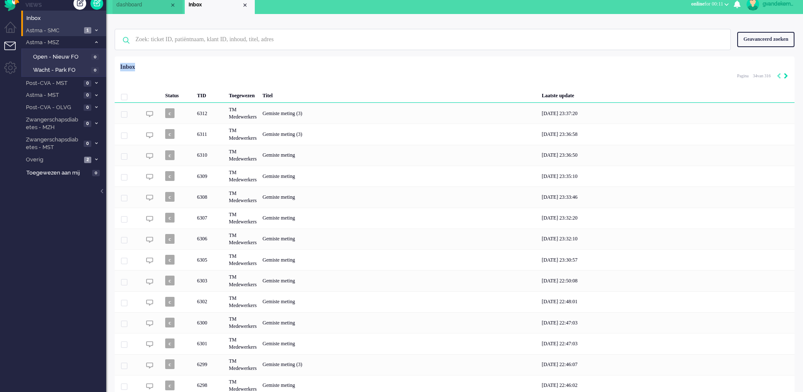
type input "35"
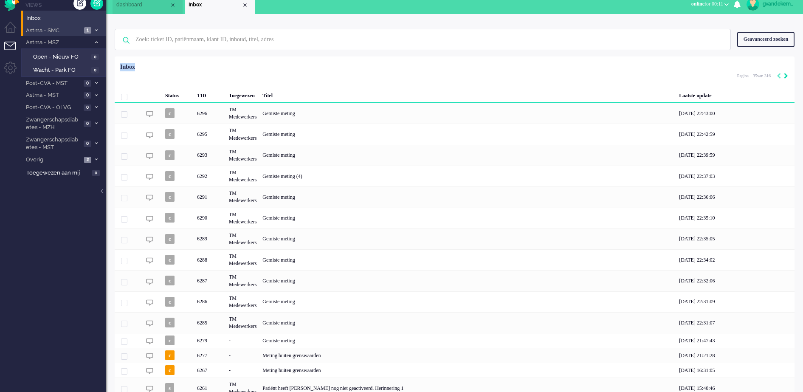
click at [786, 78] on icon "Next" at bounding box center [786, 76] width 4 height 6
type input "36"
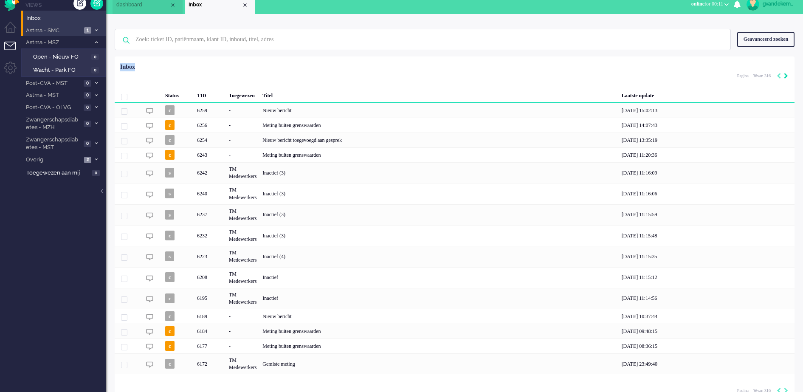
click at [786, 78] on icon "Next" at bounding box center [786, 76] width 4 height 6
type input "37"
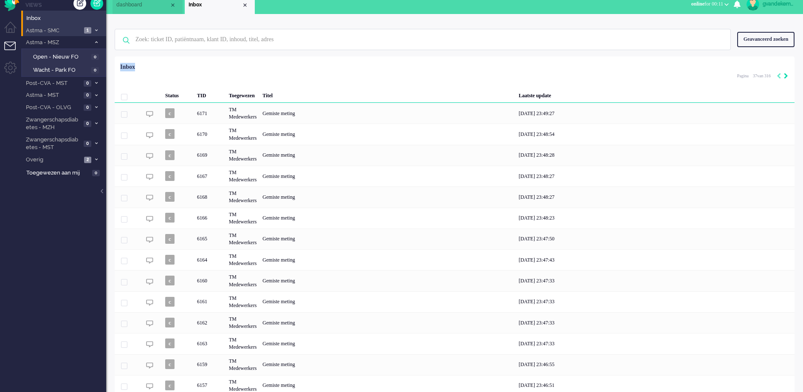
click at [786, 78] on icon "Next" at bounding box center [786, 76] width 4 height 6
type input "38"
click at [786, 78] on icon "Next" at bounding box center [786, 76] width 4 height 6
type input "39"
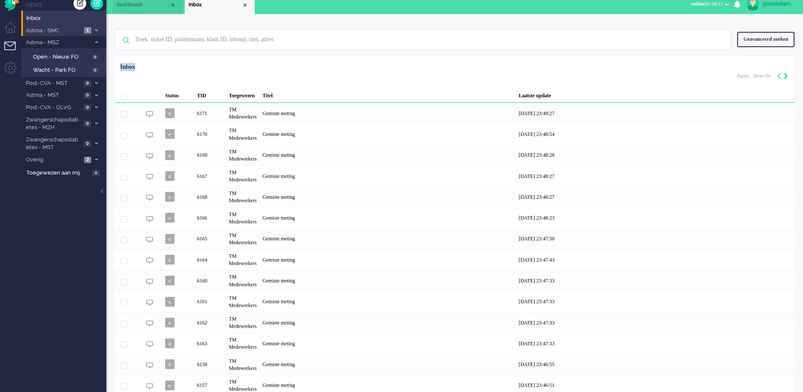
type input "39"
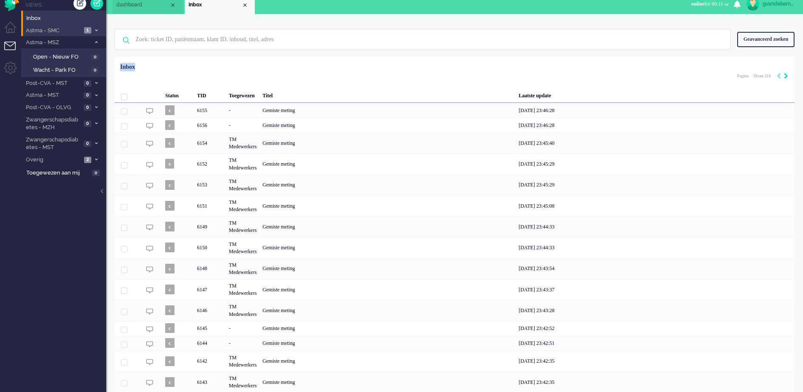
click at [786, 78] on icon "Next" at bounding box center [786, 76] width 4 height 6
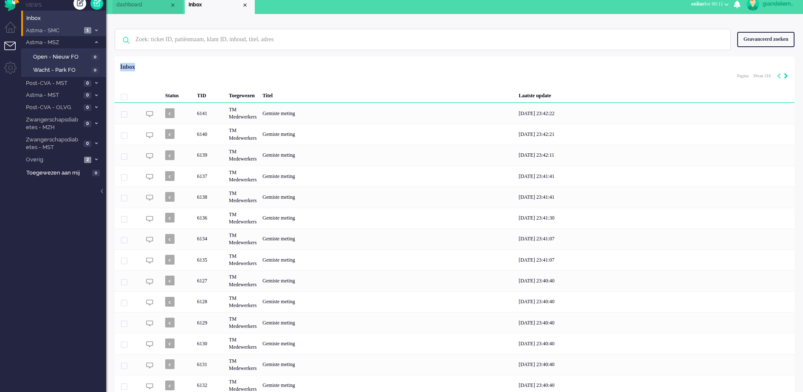
type input "40"
click at [786, 78] on icon "Next" at bounding box center [786, 76] width 4 height 6
type input "41"
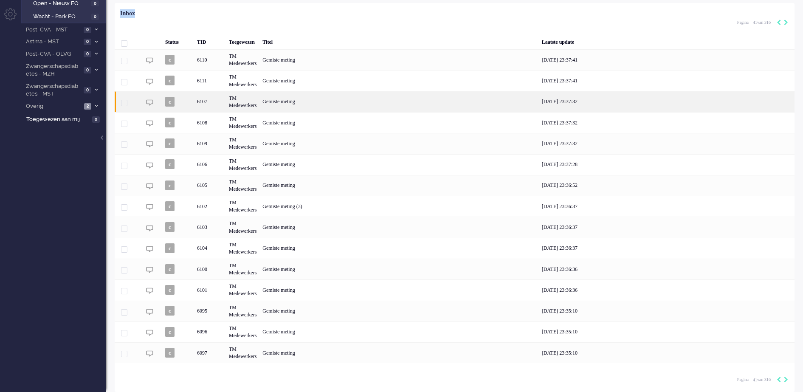
scroll to position [62, 0]
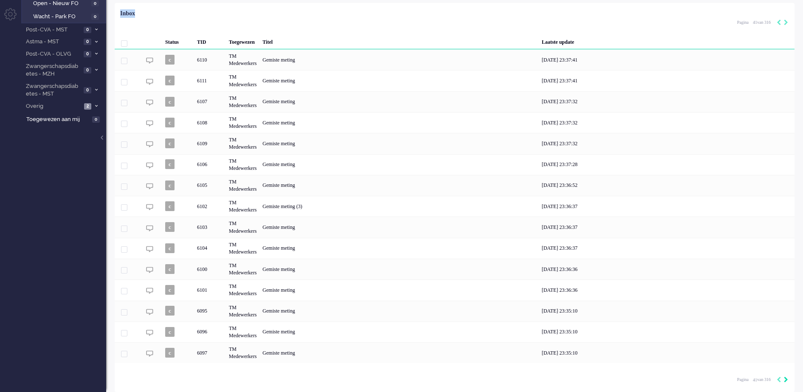
click at [785, 381] on icon "Next" at bounding box center [786, 380] width 4 height 6
type input "42"
click at [785, 381] on icon "Next" at bounding box center [786, 380] width 4 height 6
type input "43"
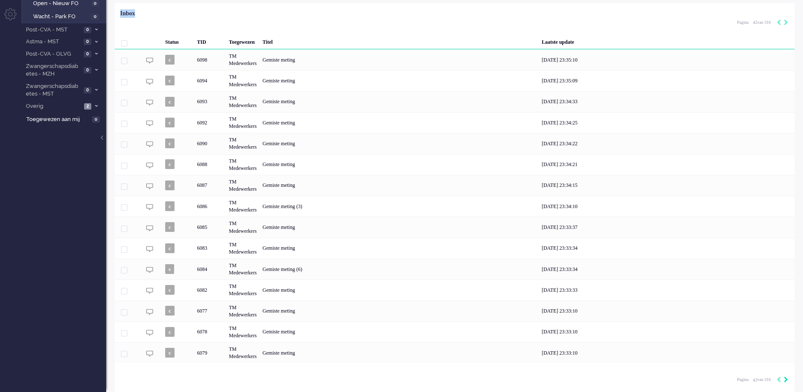
type input "43"
click at [785, 381] on icon "Next" at bounding box center [786, 380] width 4 height 6
type input "44"
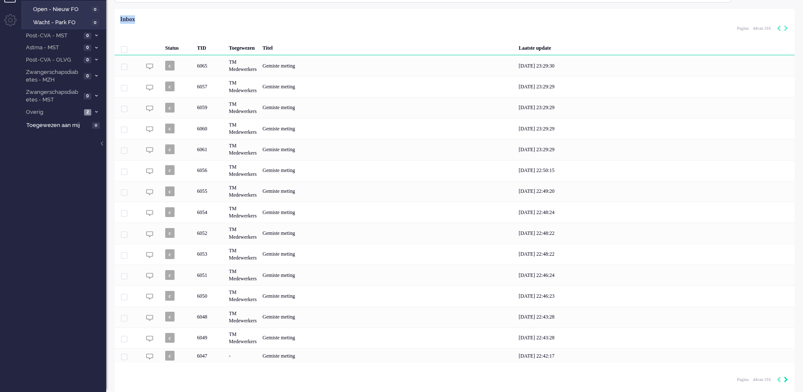
click at [785, 381] on icon "Next" at bounding box center [786, 380] width 4 height 6
type input "45"
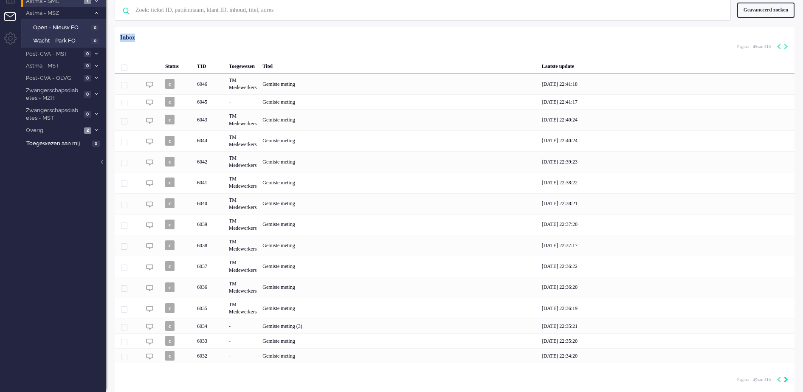
click at [785, 381] on icon "Next" at bounding box center [786, 380] width 4 height 6
type input "46"
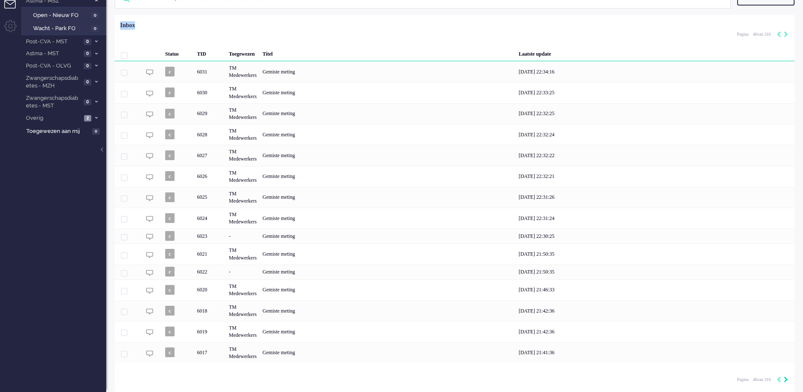
click at [785, 381] on icon "Next" at bounding box center [786, 380] width 4 height 6
type input "47"
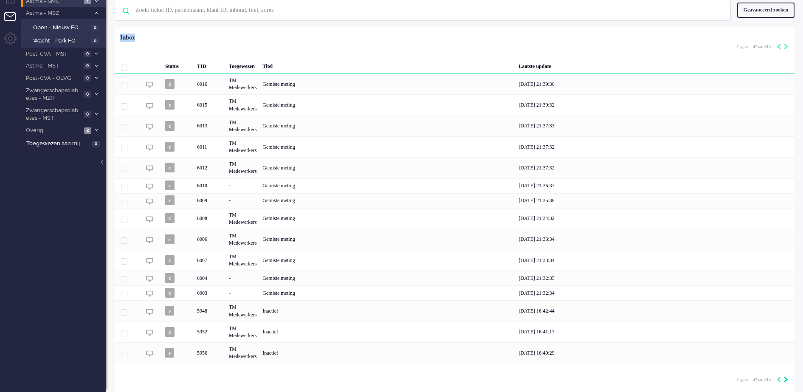
click at [785, 381] on icon "Next" at bounding box center [786, 380] width 4 height 6
type input "48"
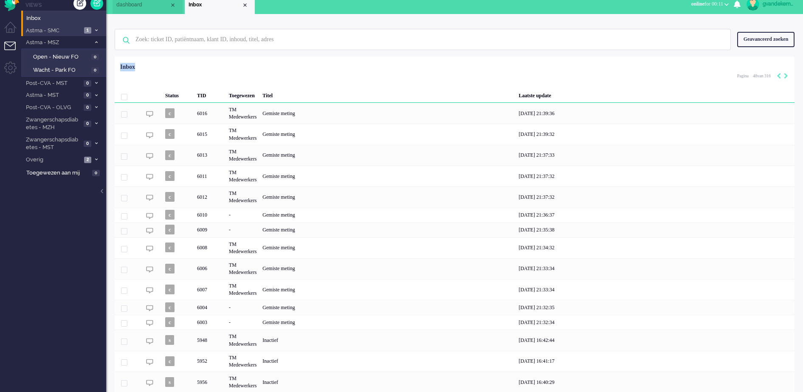
type input "49"
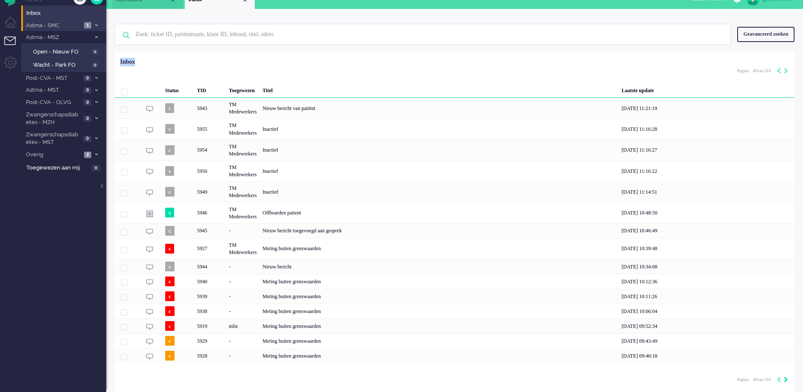
click at [785, 381] on icon "Next" at bounding box center [786, 380] width 4 height 6
type input "50"
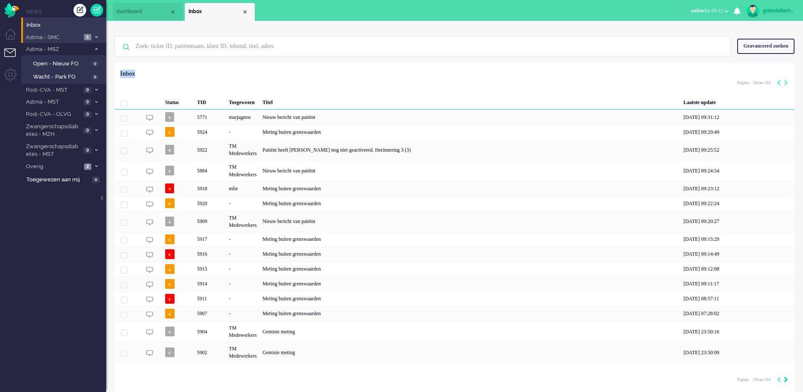
click at [785, 381] on icon "Next" at bounding box center [786, 380] width 4 height 6
type input "51"
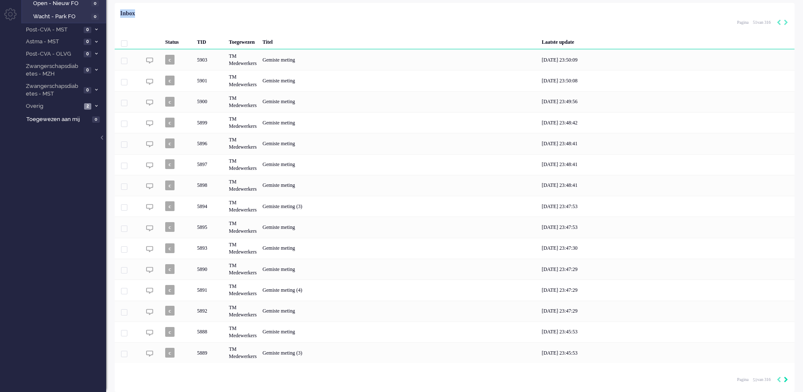
click at [785, 381] on icon "Next" at bounding box center [786, 380] width 4 height 6
type input "52"
click at [785, 381] on icon "Next" at bounding box center [786, 380] width 4 height 6
type input "53"
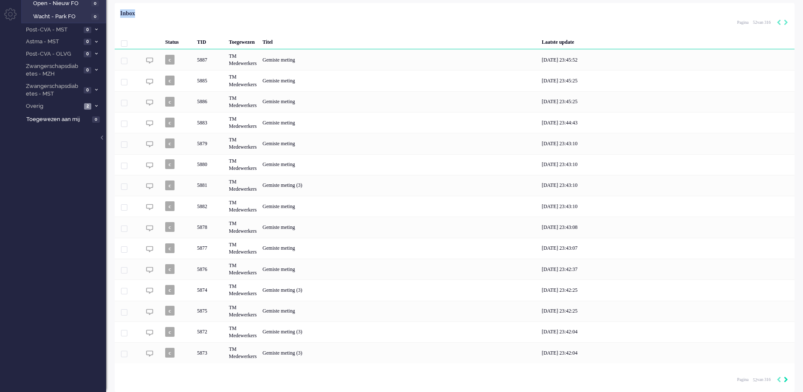
type input "53"
click at [785, 381] on icon "Next" at bounding box center [786, 380] width 4 height 6
type input "54"
click at [785, 381] on icon "Next" at bounding box center [786, 380] width 4 height 6
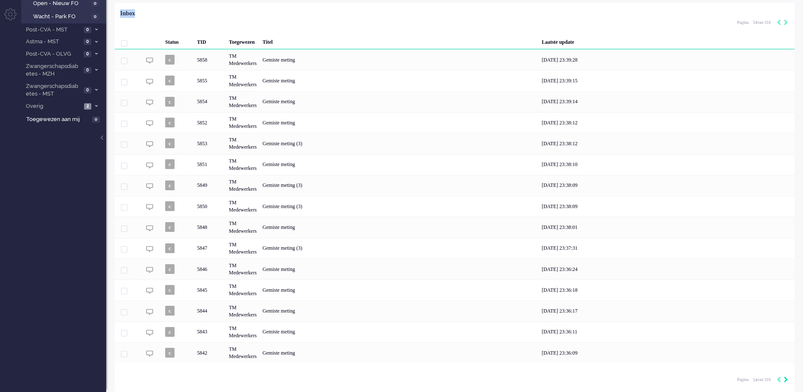
type input "55"
click at [785, 381] on icon "Next" at bounding box center [786, 380] width 4 height 6
type input "56"
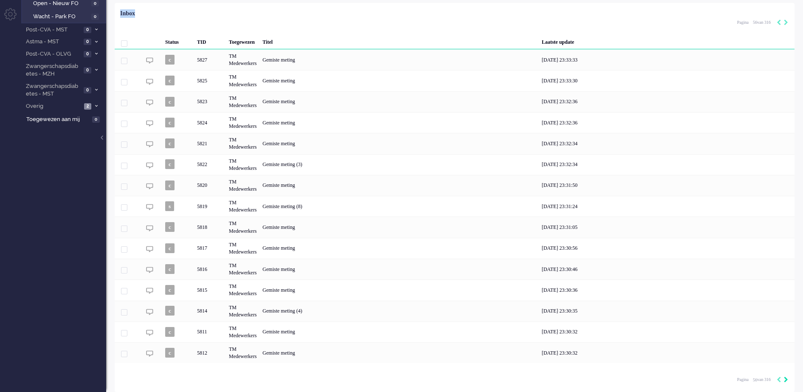
click at [785, 381] on icon "Next" at bounding box center [786, 380] width 4 height 6
type input "57"
click at [786, 378] on icon "Next" at bounding box center [786, 380] width 4 height 6
type input "58"
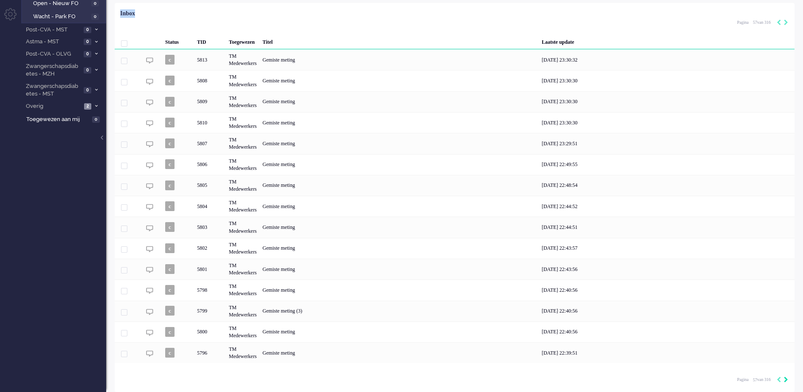
type input "58"
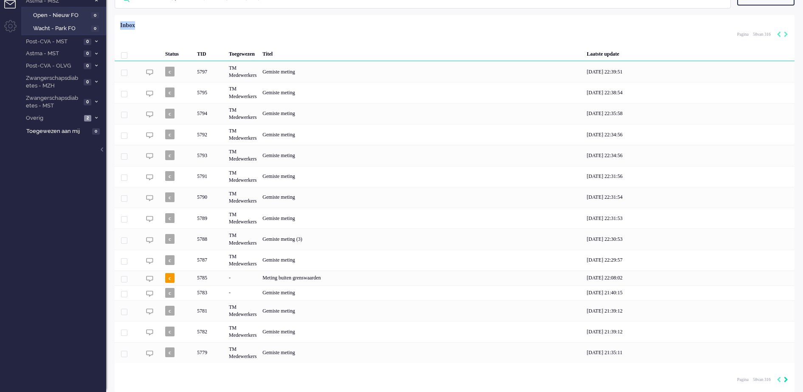
click at [786, 378] on icon "Next" at bounding box center [786, 380] width 4 height 6
type input "59"
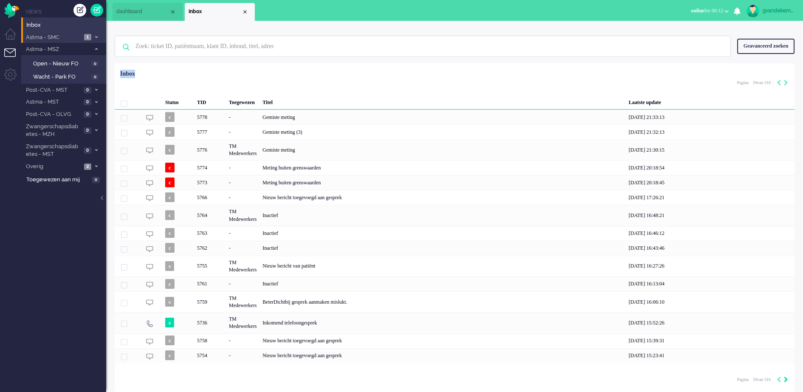
click at [786, 378] on icon "Next" at bounding box center [786, 380] width 4 height 6
type input "60"
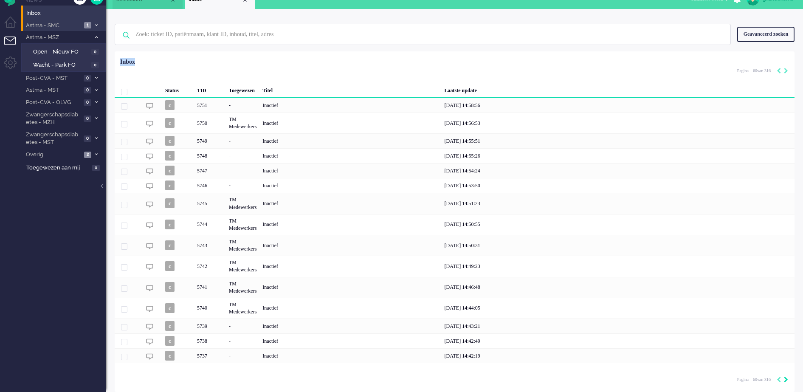
click at [786, 378] on icon "Next" at bounding box center [786, 380] width 4 height 6
type input "61"
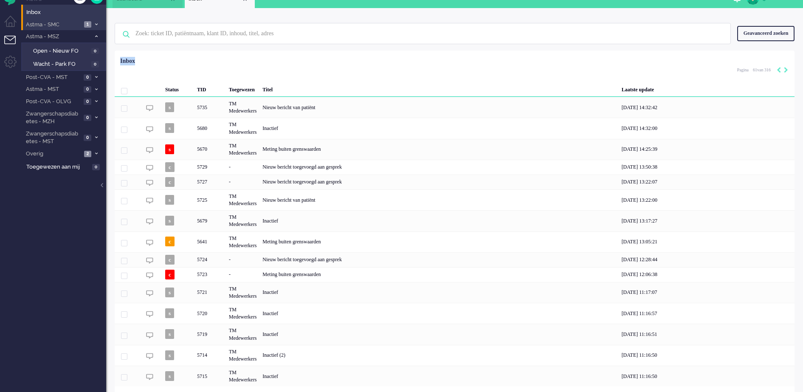
scroll to position [38, 0]
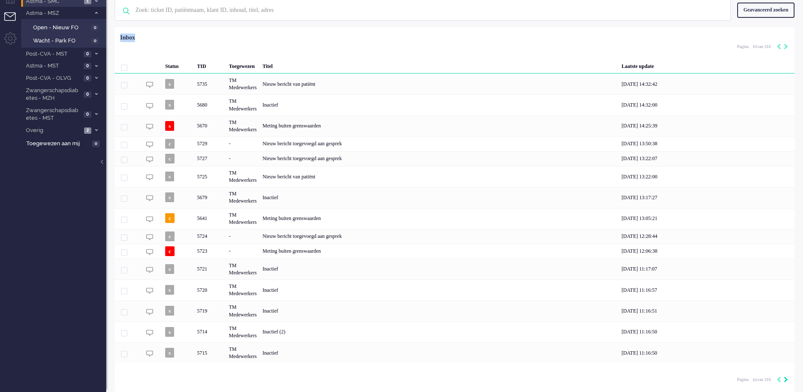
click at [786, 378] on icon "Next" at bounding box center [786, 380] width 4 height 6
type input "62"
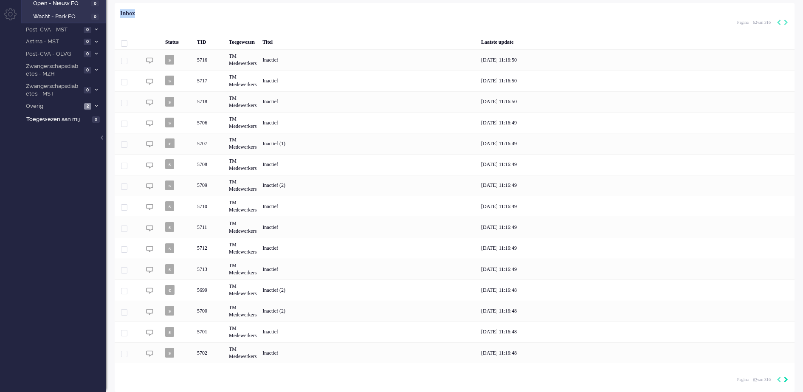
click at [786, 378] on icon "Next" at bounding box center [786, 380] width 4 height 6
type input "63"
click at [786, 378] on icon "Next" at bounding box center [786, 380] width 4 height 6
type input "64"
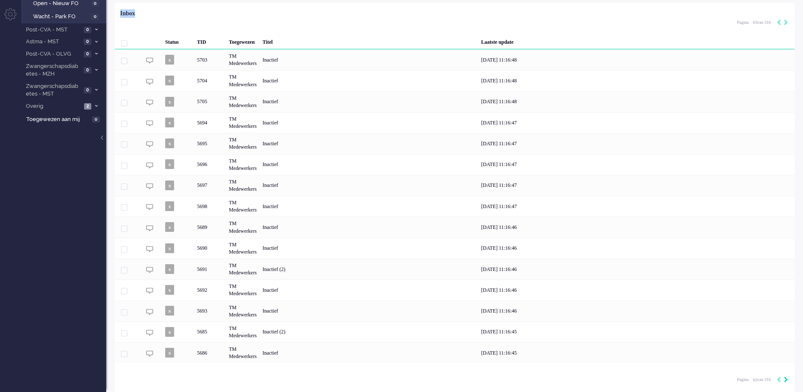
type input "64"
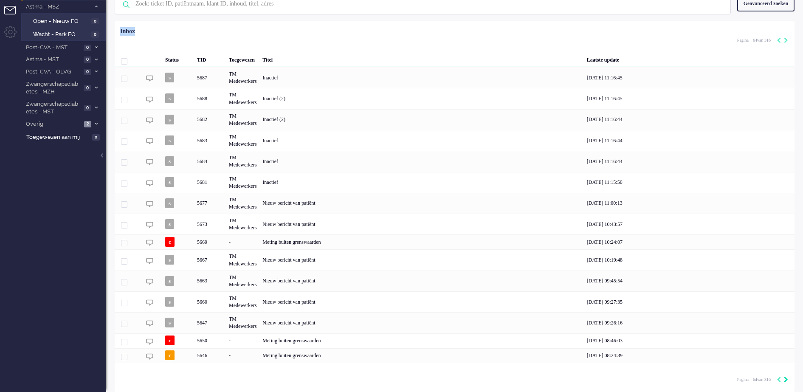
click at [786, 378] on icon "Next" at bounding box center [786, 380] width 4 height 6
type input "65"
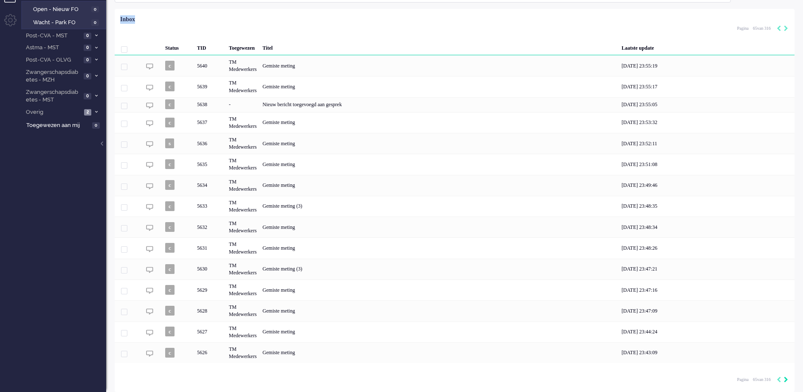
click at [786, 378] on icon "Next" at bounding box center [786, 380] width 4 height 6
type input "66"
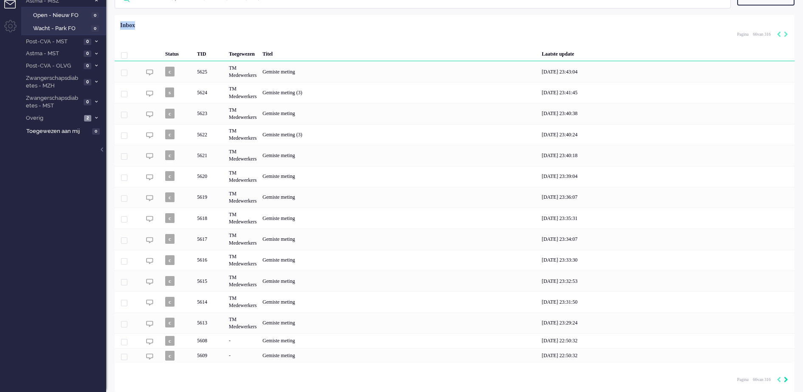
click at [786, 378] on icon "Next" at bounding box center [786, 380] width 4 height 6
type input "67"
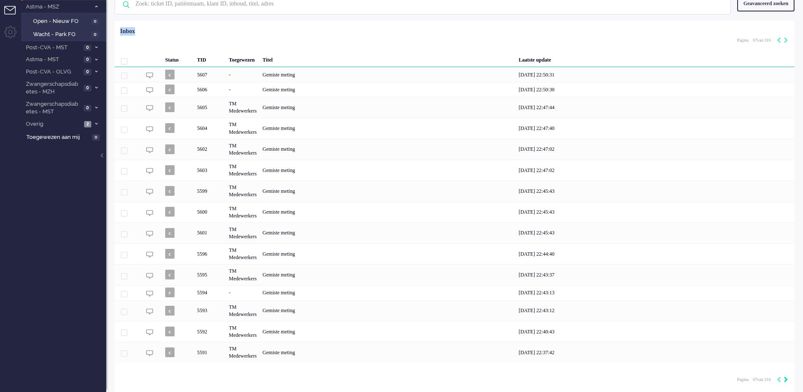
click at [786, 378] on icon "Next" at bounding box center [786, 380] width 4 height 6
type input "68"
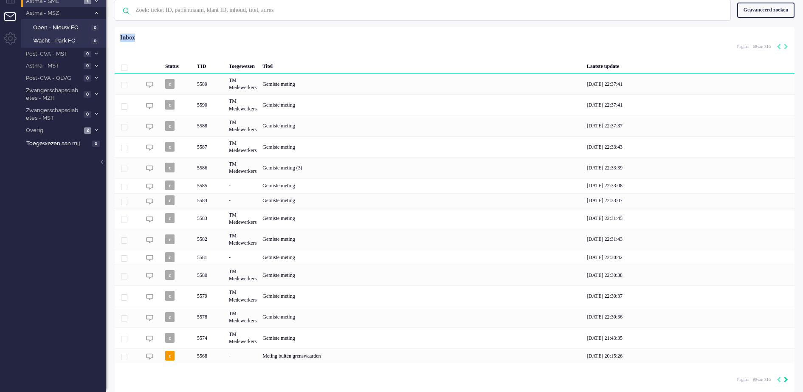
click at [786, 378] on icon "Next" at bounding box center [786, 380] width 4 height 6
type input "69"
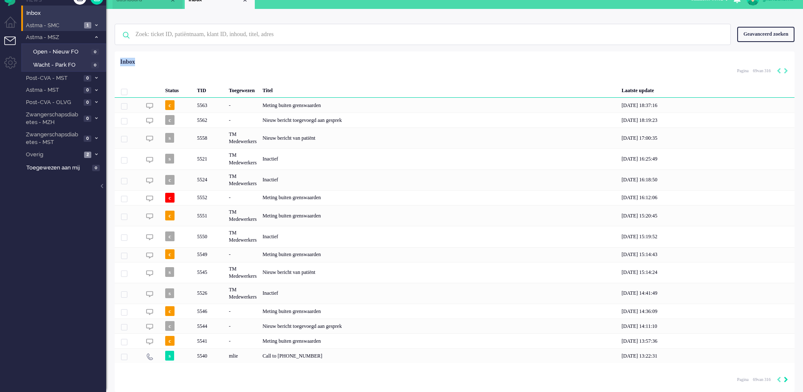
click at [786, 378] on icon "Next" at bounding box center [786, 380] width 4 height 6
type input "70"
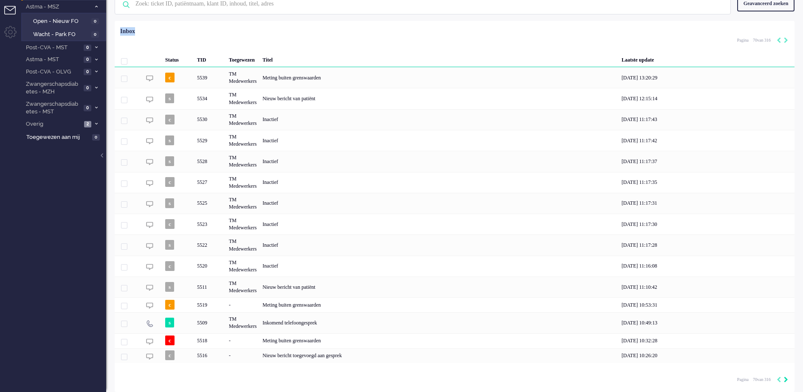
click at [786, 378] on icon "Next" at bounding box center [786, 380] width 4 height 6
type input "71"
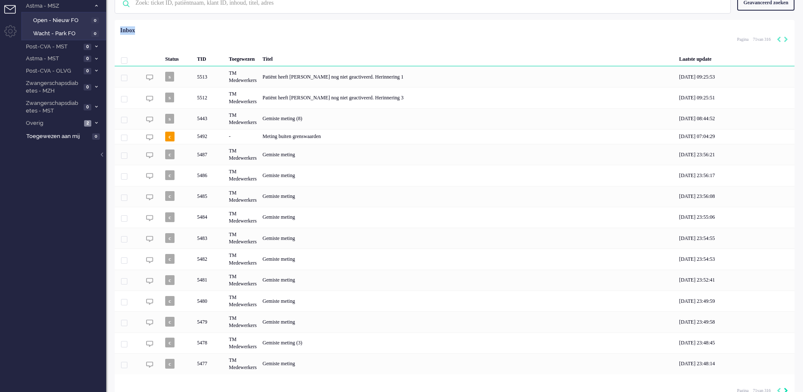
scroll to position [56, 0]
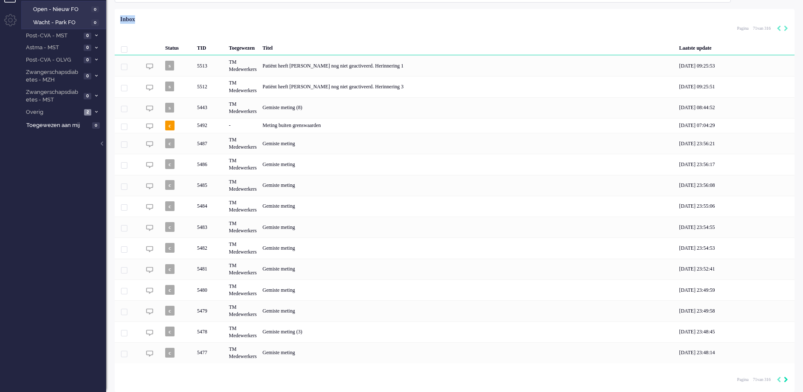
click at [786, 378] on icon "Next" at bounding box center [786, 380] width 4 height 6
type input "72"
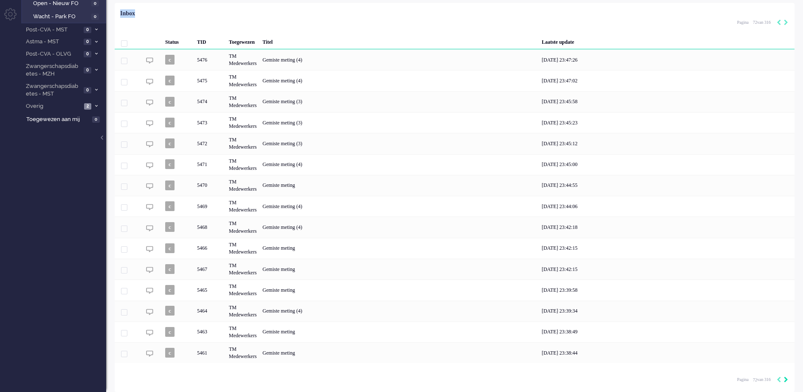
click at [786, 378] on icon "Next" at bounding box center [786, 380] width 4 height 6
type input "73"
click at [786, 378] on icon "Next" at bounding box center [786, 380] width 4 height 6
type input "74"
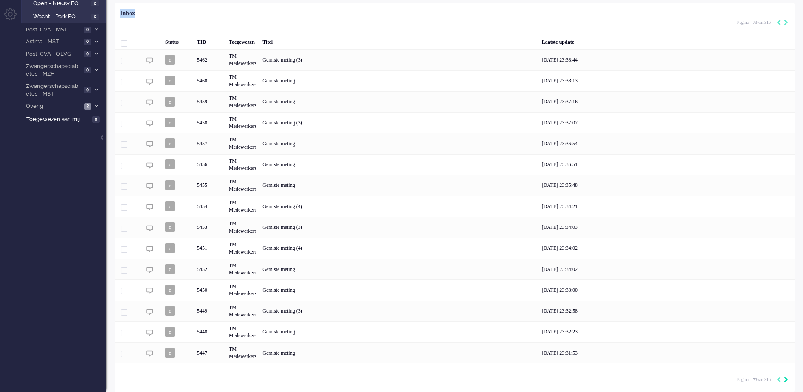
type input "74"
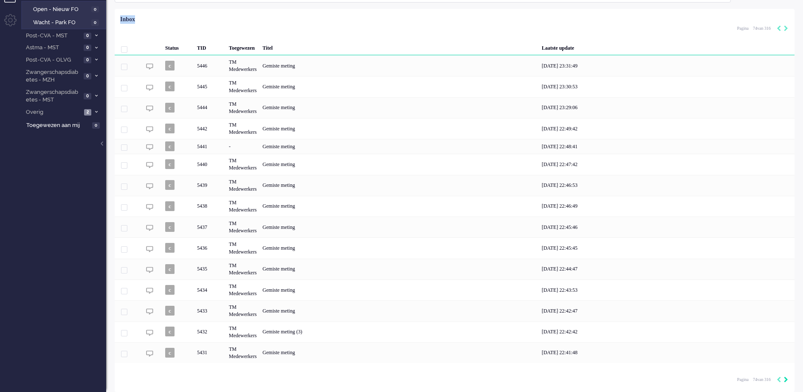
click at [786, 378] on icon "Next" at bounding box center [786, 380] width 4 height 6
type input "75"
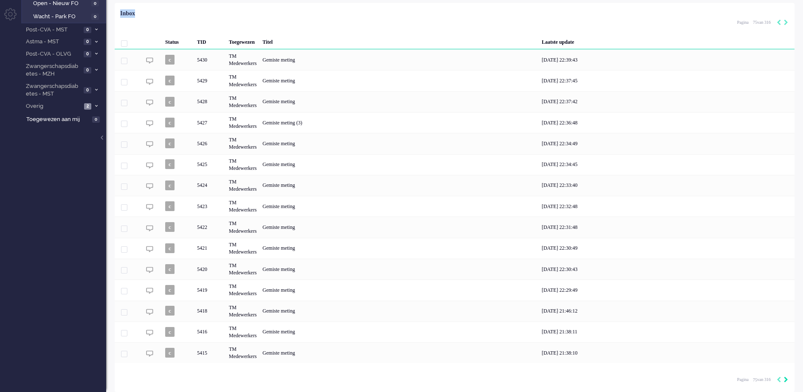
click at [786, 378] on icon "Next" at bounding box center [786, 380] width 4 height 6
type input "76"
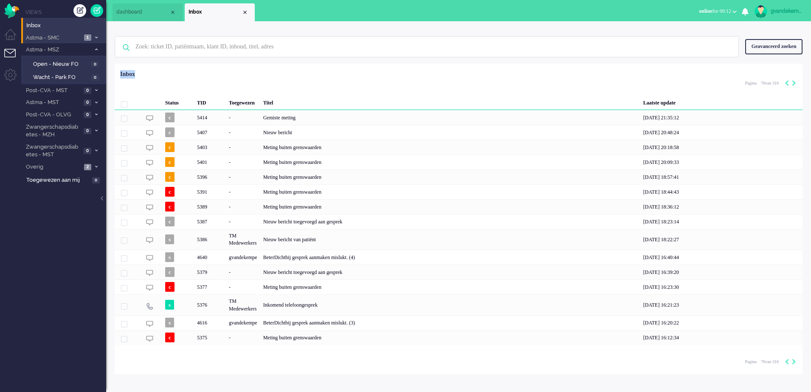
click at [786, 378] on div "gvandekempe Thuis Ticket Csat Mijn gemiddelde cijfer Deze week - Ticket Bijdrag…" at bounding box center [458, 206] width 705 height 371
click at [794, 82] on icon "Next" at bounding box center [794, 83] width 4 height 6
type input "77"
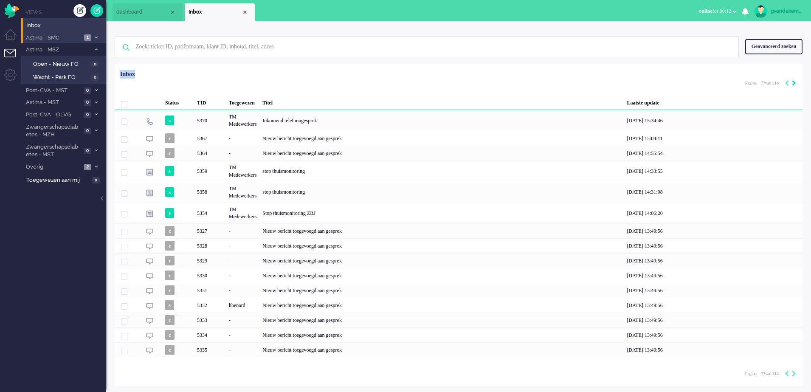
click at [794, 82] on icon "Next" at bounding box center [794, 83] width 4 height 6
type input "78"
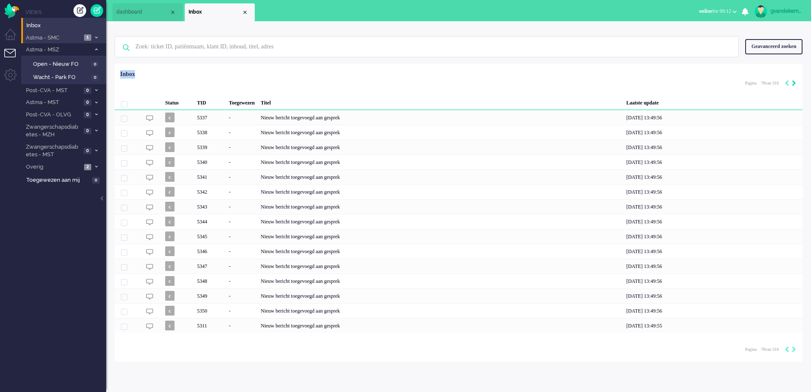
click at [794, 83] on icon "Next" at bounding box center [794, 83] width 4 height 6
type input "79"
click at [794, 83] on icon "Next" at bounding box center [794, 83] width 4 height 6
type input "80"
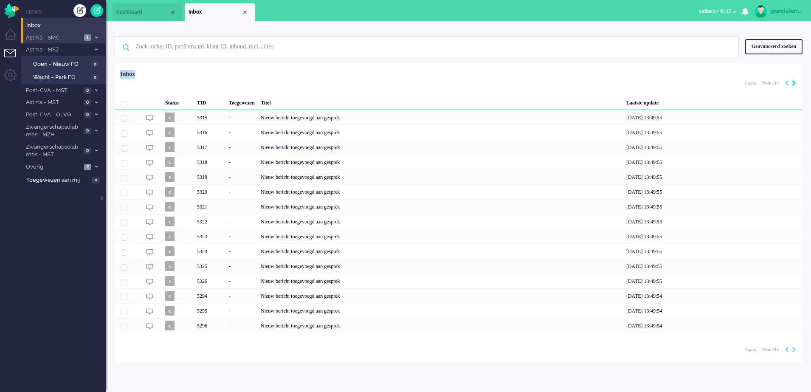
type input "80"
click at [794, 83] on icon "Next" at bounding box center [794, 83] width 4 height 6
type input "81"
click at [794, 83] on icon "Next" at bounding box center [794, 83] width 4 height 6
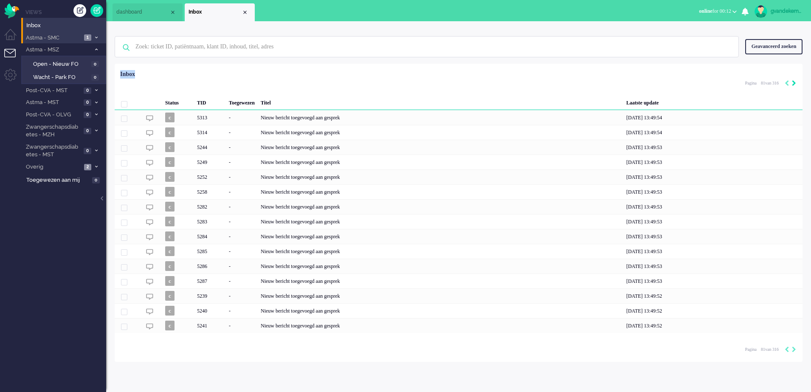
type input "82"
click at [794, 83] on icon "Next" at bounding box center [794, 83] width 4 height 6
type input "83"
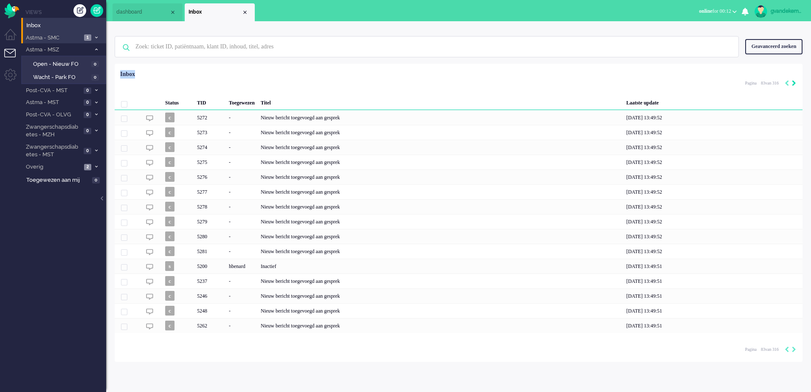
click at [793, 86] on icon "Next" at bounding box center [794, 83] width 4 height 6
type input "84"
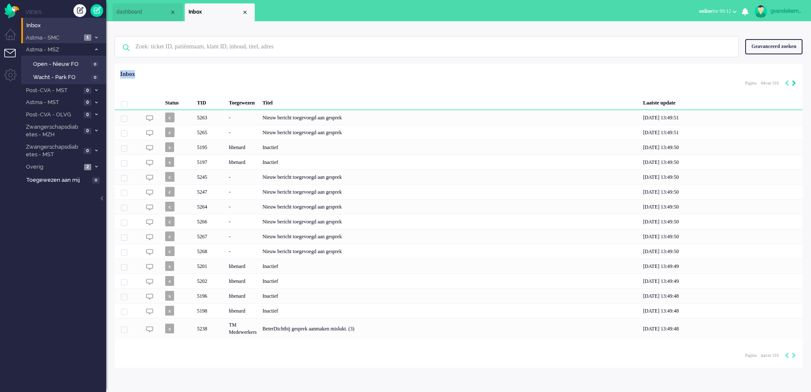
click at [793, 86] on icon "Next" at bounding box center [794, 83] width 4 height 6
type input "85"
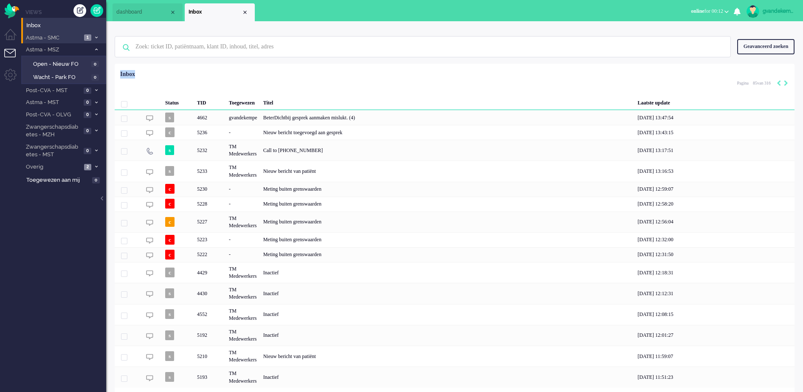
click at [793, 87] on div "Geselecteerd 0 Set Status: open pending holding solved Verwijder Selecteer... U…" at bounding box center [455, 84] width 680 height 17
drag, startPoint x: 793, startPoint y: 87, endPoint x: 786, endPoint y: 83, distance: 8.2
click at [786, 83] on icon "Next" at bounding box center [786, 83] width 4 height 6
type input "86"
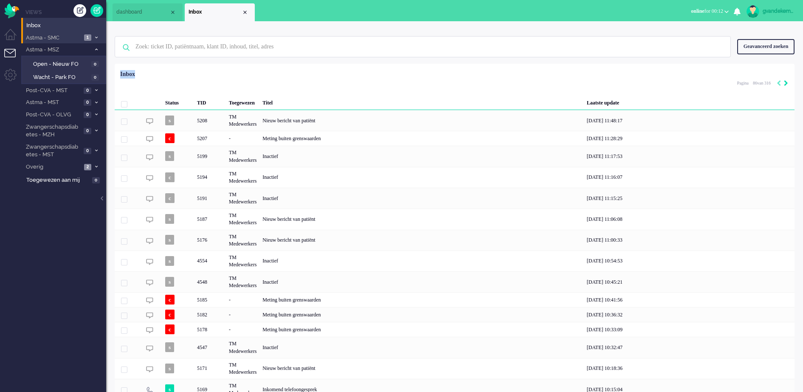
click at [786, 83] on icon "Next" at bounding box center [786, 83] width 4 height 6
type input "87"
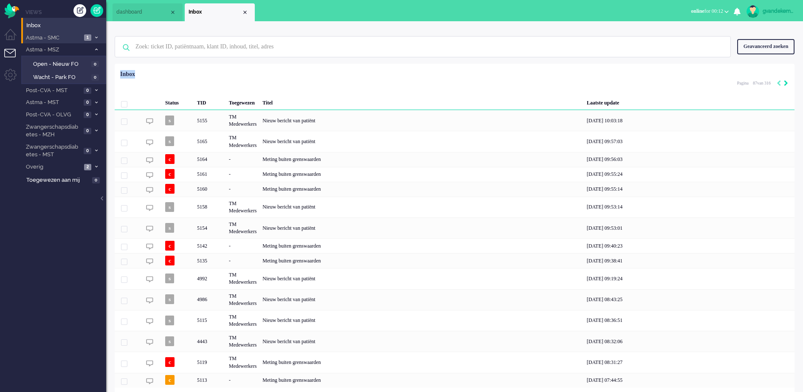
click at [786, 83] on icon "Next" at bounding box center [786, 83] width 4 height 6
type input "88"
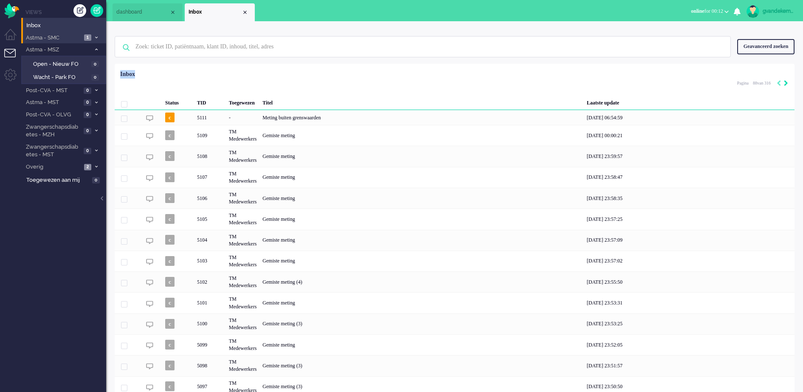
click at [786, 83] on icon "Next" at bounding box center [786, 83] width 4 height 6
type input "89"
click at [786, 83] on icon "Next" at bounding box center [786, 83] width 4 height 6
type input "90"
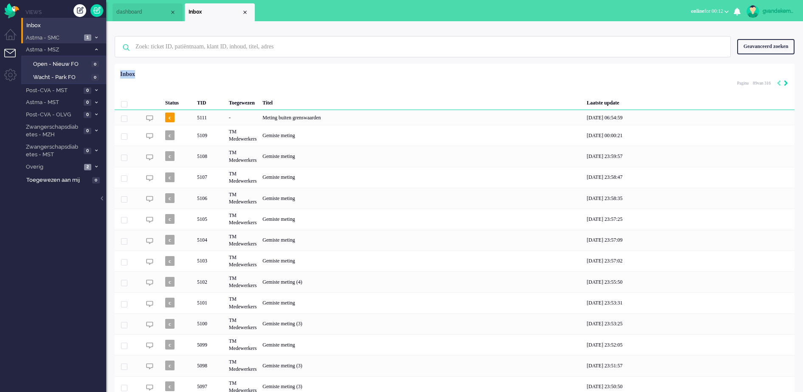
type input "90"
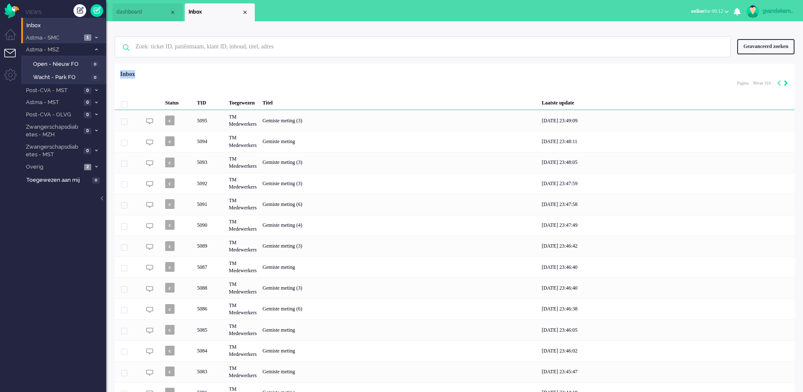
click at [786, 83] on icon "Next" at bounding box center [786, 83] width 4 height 6
type input "91"
click at [786, 83] on icon "Next" at bounding box center [786, 83] width 4 height 6
type input "92"
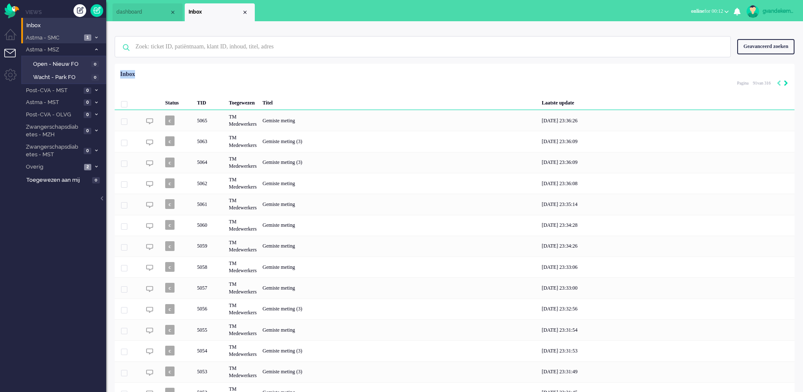
type input "92"
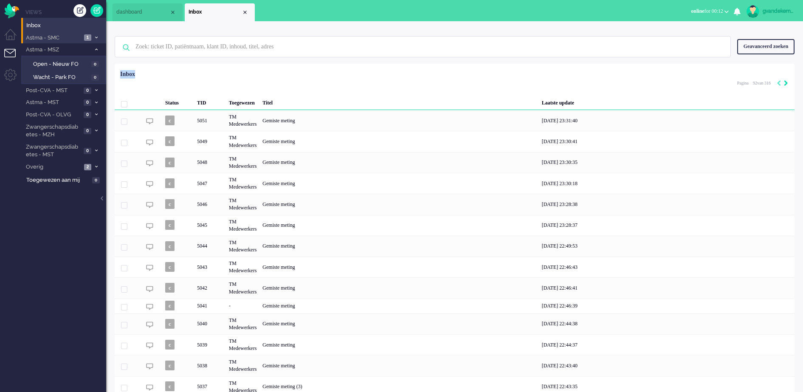
click at [786, 83] on icon "Next" at bounding box center [786, 83] width 4 height 6
type input "93"
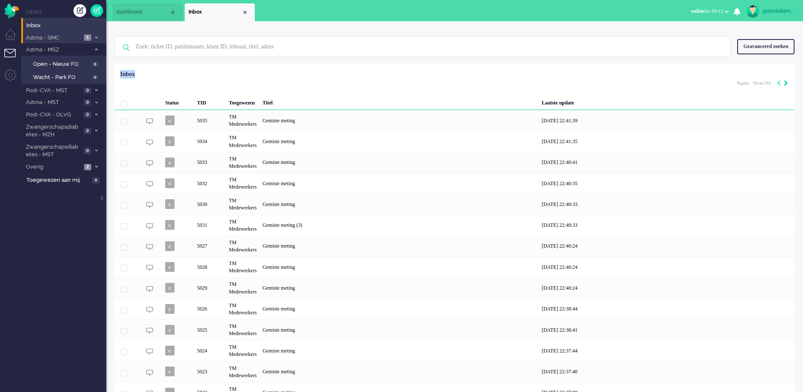
click at [786, 83] on icon "Next" at bounding box center [786, 83] width 4 height 6
type input "94"
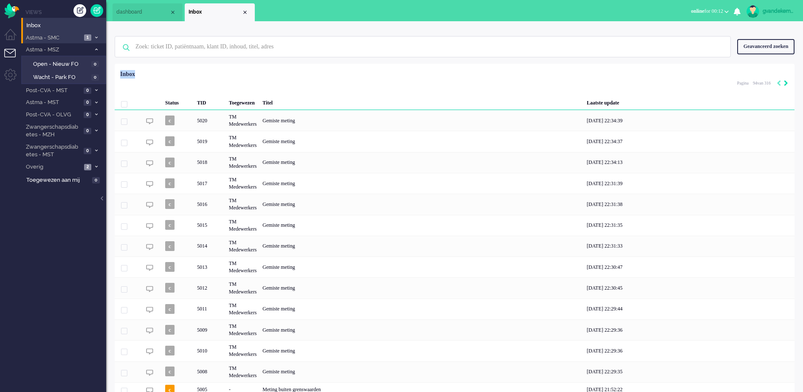
click at [786, 83] on icon "Next" at bounding box center [786, 83] width 4 height 6
type input "95"
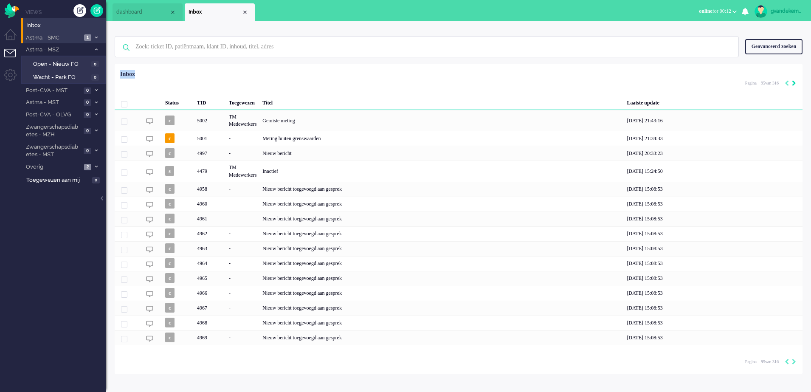
click at [786, 83] on icon "Previous" at bounding box center [787, 83] width 4 height 6
type input "94"
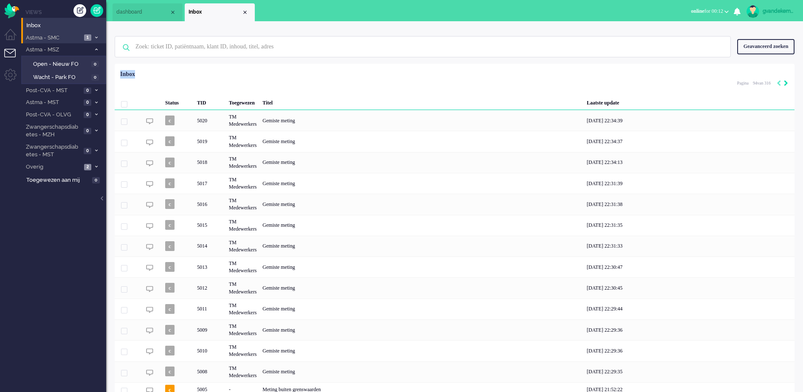
click at [786, 83] on icon "Next" at bounding box center [786, 83] width 4 height 6
type input "95"
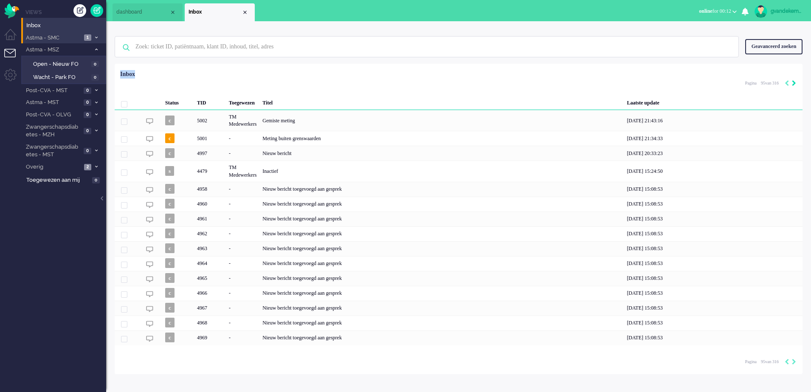
click at [786, 83] on icon "Previous" at bounding box center [787, 83] width 4 height 6
type input "94"
click at [792, 83] on icon "Next" at bounding box center [794, 83] width 4 height 6
type input "95"
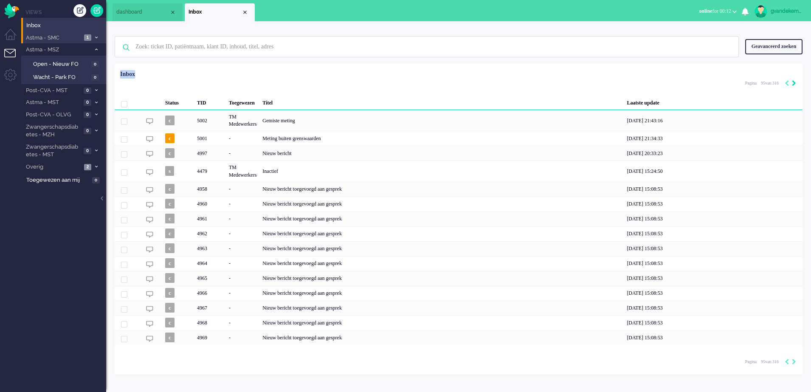
click at [793, 82] on icon "Next" at bounding box center [794, 83] width 4 height 6
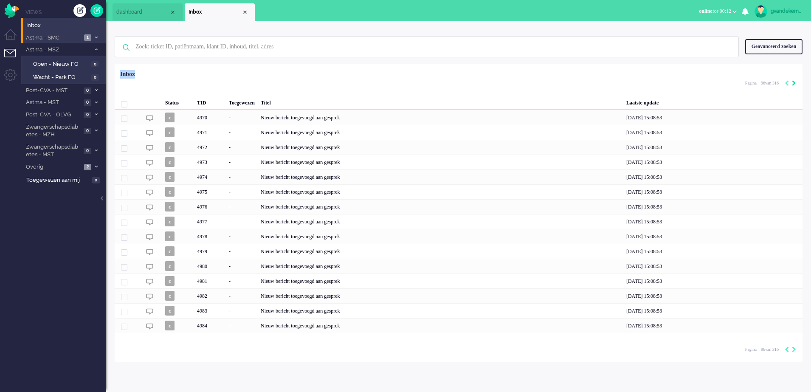
click at [793, 82] on icon "Next" at bounding box center [794, 83] width 4 height 6
click at [794, 83] on icon "Next" at bounding box center [794, 83] width 4 height 6
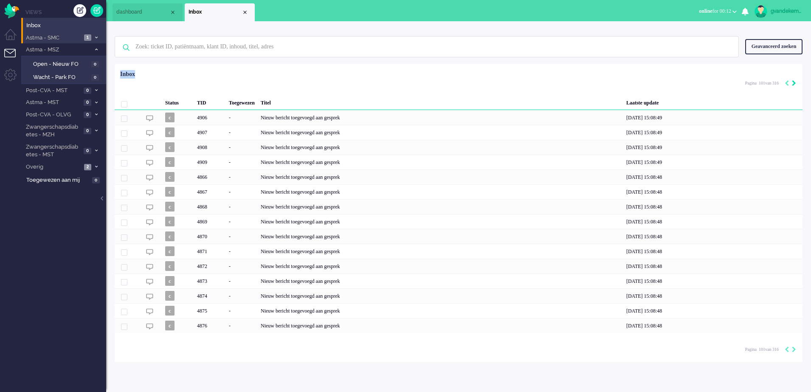
click at [794, 83] on icon "Next" at bounding box center [794, 83] width 4 height 6
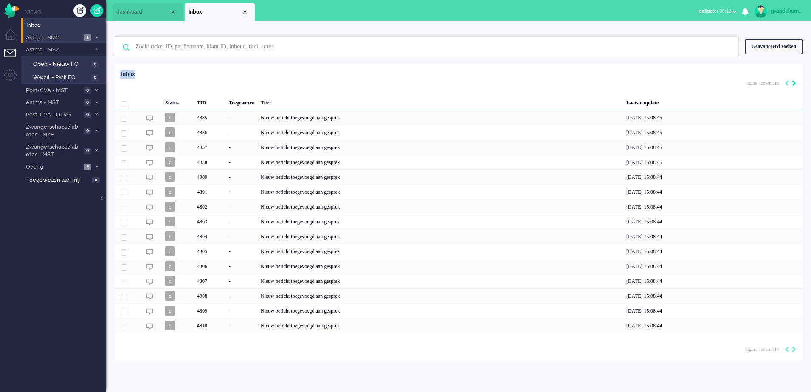
click at [793, 84] on icon "Next" at bounding box center [794, 83] width 4 height 6
click at [94, 165] on span at bounding box center [96, 167] width 6 height 5
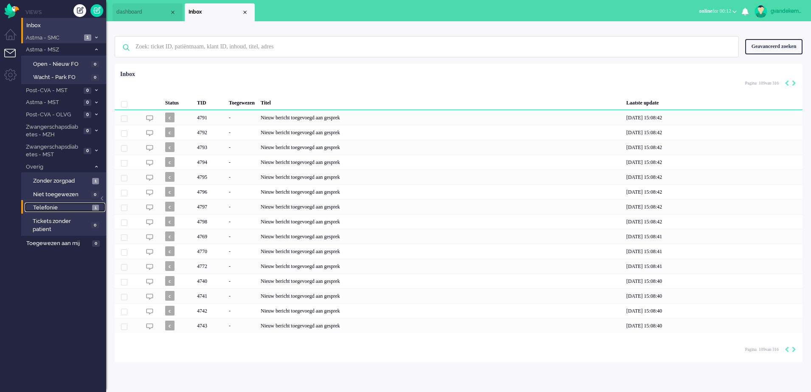
click at [94, 205] on span "1" at bounding box center [95, 208] width 7 height 6
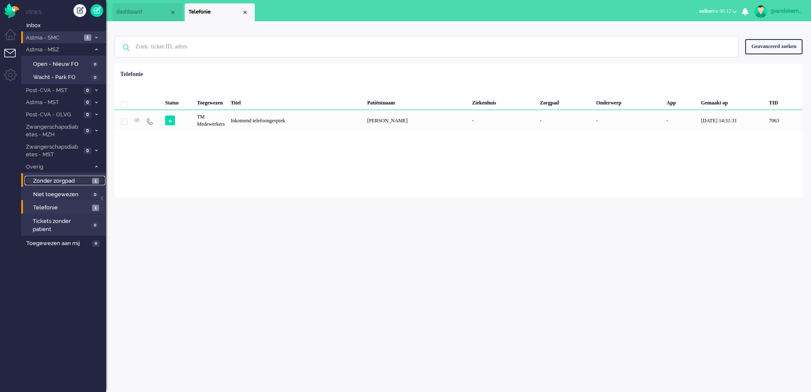
click at [96, 182] on span "1" at bounding box center [95, 181] width 7 height 6
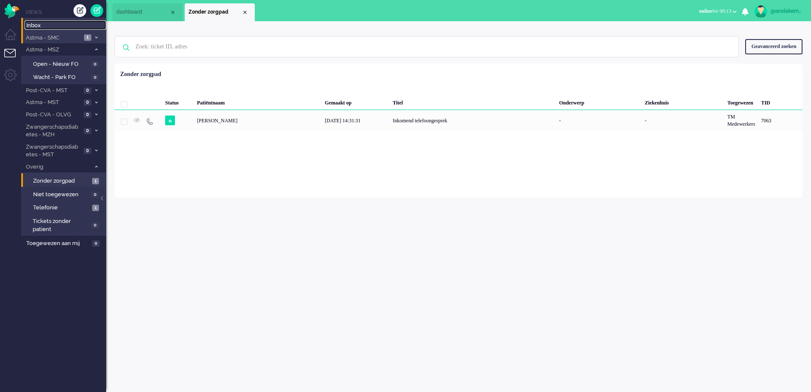
click at [34, 25] on span "Inbox" at bounding box center [66, 26] width 80 height 8
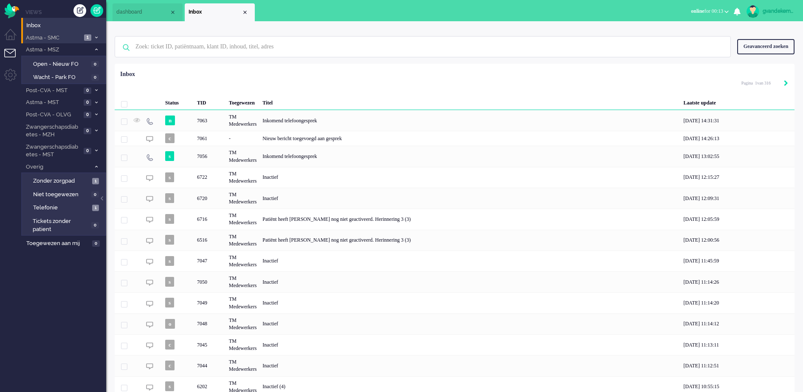
click at [785, 82] on icon "Next" at bounding box center [786, 83] width 4 height 6
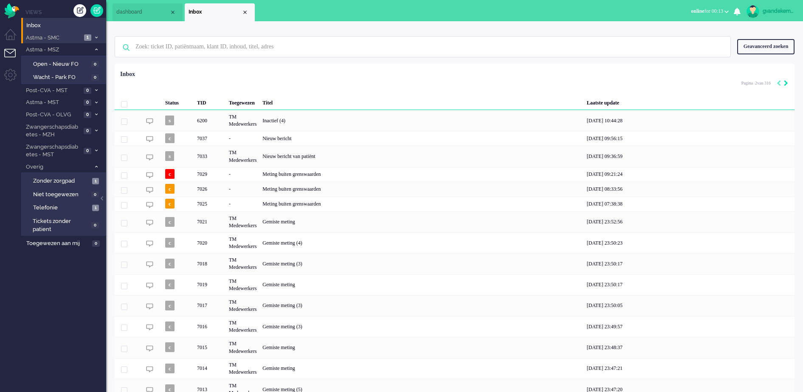
click at [785, 82] on icon "Next" at bounding box center [786, 83] width 4 height 6
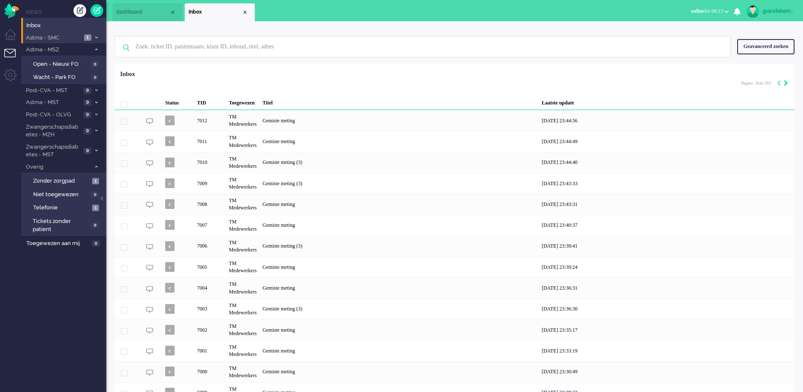
click at [786, 83] on icon "Next" at bounding box center [786, 83] width 4 height 6
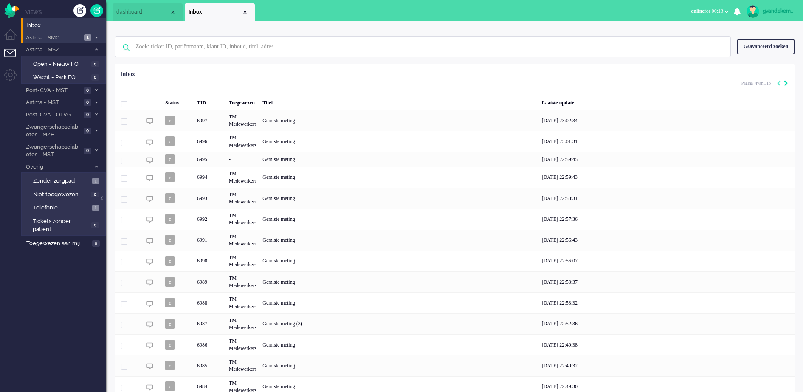
click at [786, 83] on icon "Next" at bounding box center [786, 83] width 4 height 6
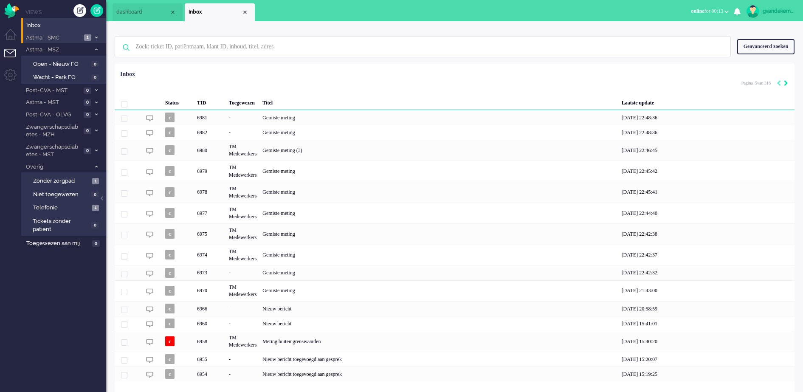
click at [786, 83] on icon "Next" at bounding box center [786, 83] width 4 height 6
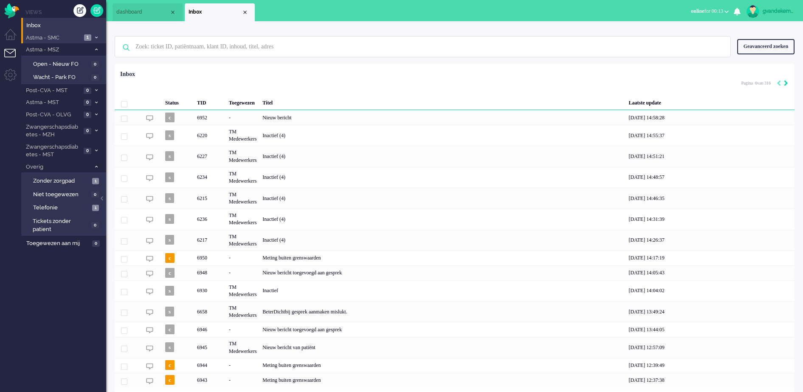
click at [786, 83] on icon "Next" at bounding box center [786, 83] width 4 height 6
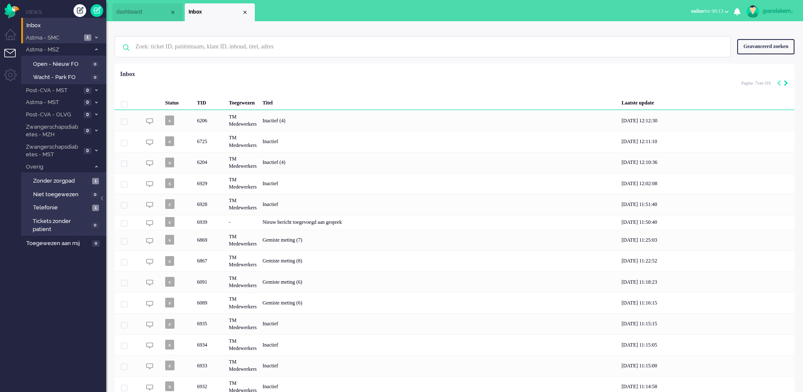
click at [786, 83] on icon "Next" at bounding box center [786, 83] width 4 height 6
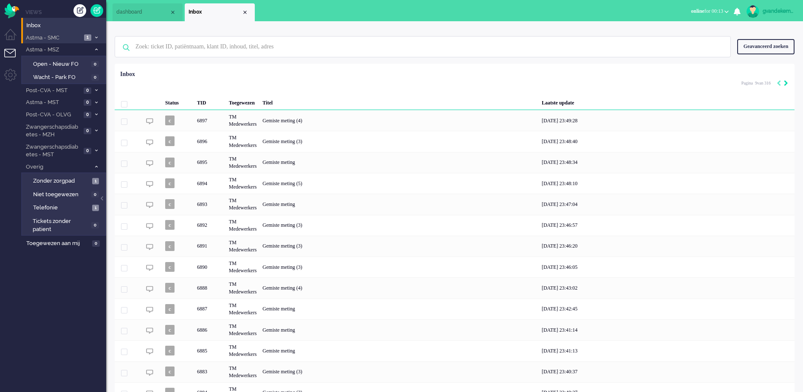
click at [786, 83] on icon "Next" at bounding box center [786, 83] width 4 height 6
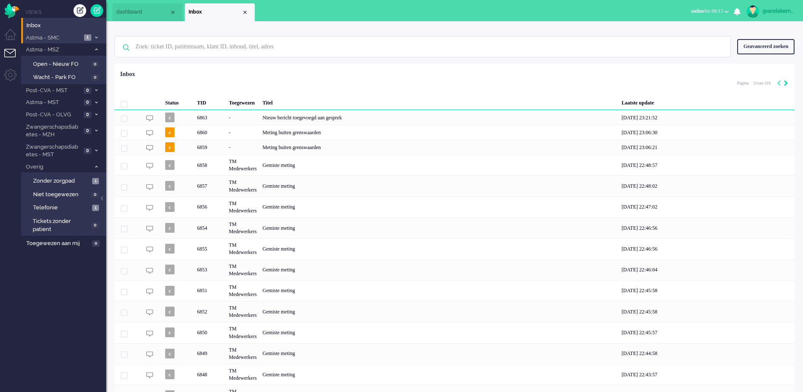
click at [786, 83] on icon "Next" at bounding box center [786, 83] width 4 height 6
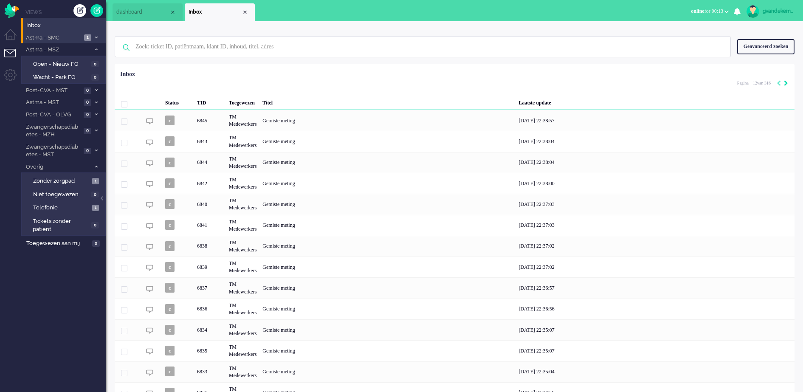
click at [786, 83] on icon "Next" at bounding box center [786, 83] width 4 height 6
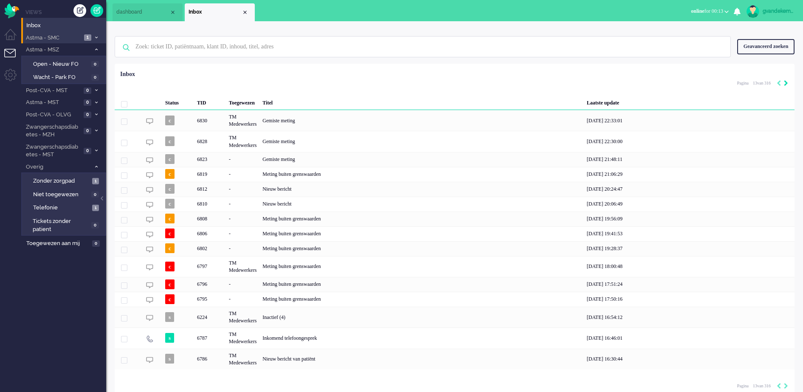
click at [786, 83] on icon "Next" at bounding box center [786, 83] width 4 height 6
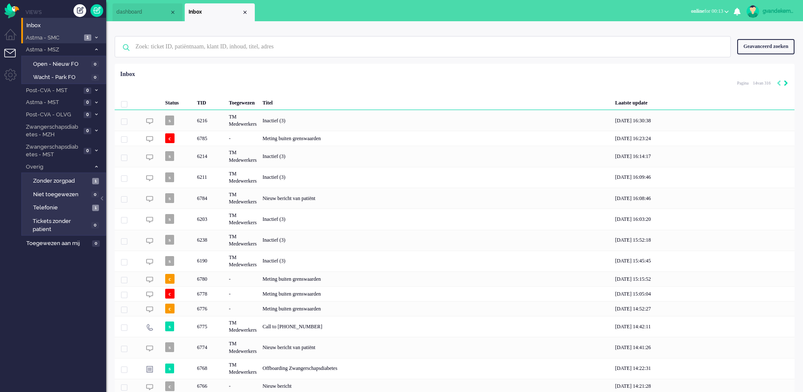
click at [786, 83] on icon "Next" at bounding box center [786, 83] width 4 height 6
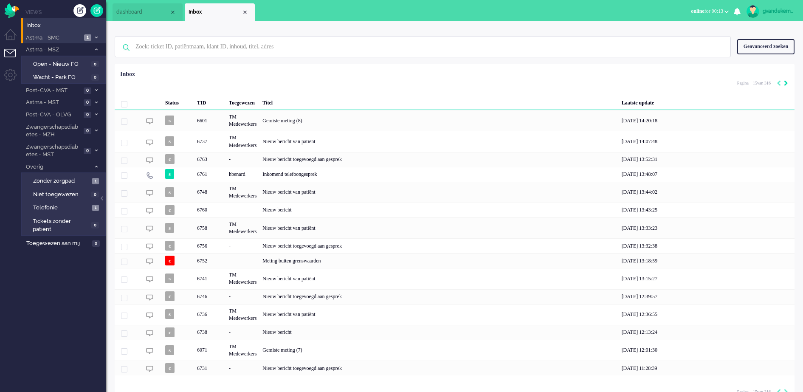
click at [786, 83] on icon "Next" at bounding box center [786, 83] width 4 height 6
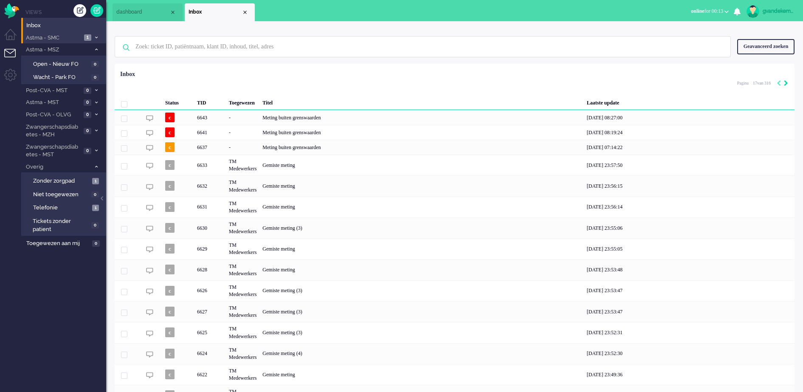
click at [786, 83] on icon "Next" at bounding box center [786, 83] width 4 height 6
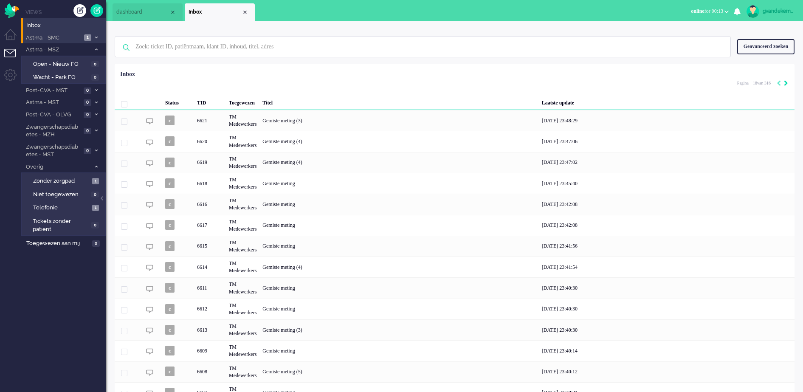
click at [786, 83] on icon "Next" at bounding box center [786, 83] width 4 height 6
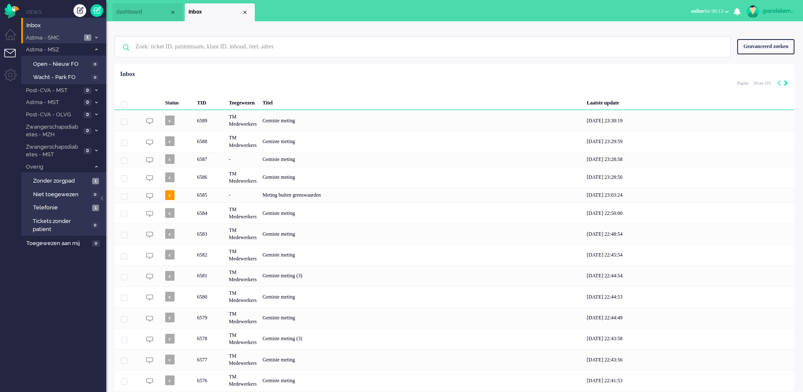
click at [786, 83] on icon "Next" at bounding box center [786, 83] width 4 height 6
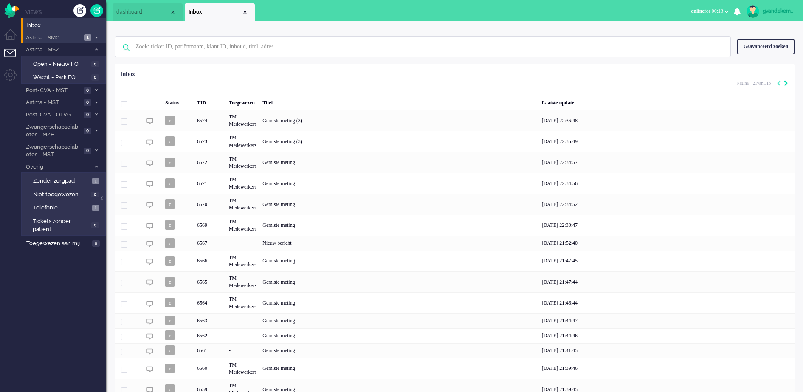
click at [786, 83] on icon "Next" at bounding box center [786, 83] width 4 height 6
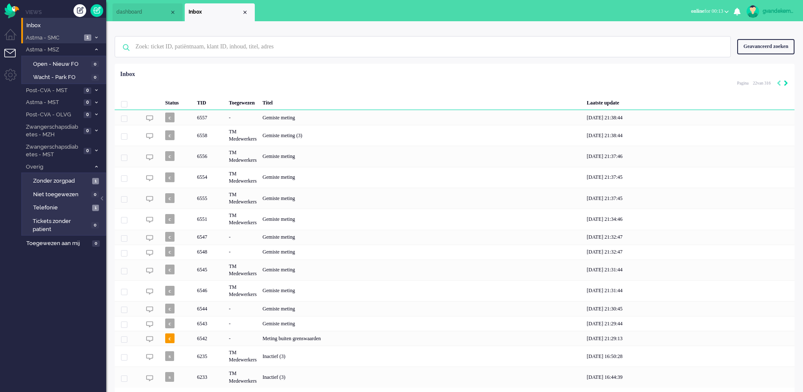
click at [786, 83] on icon "Next" at bounding box center [786, 83] width 4 height 6
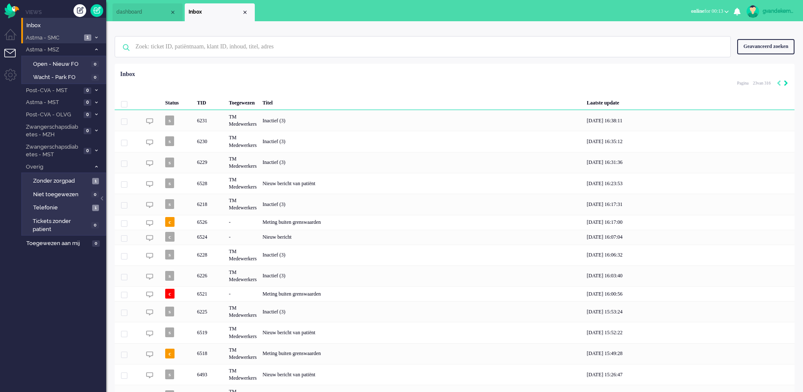
click at [786, 83] on icon "Next" at bounding box center [786, 83] width 4 height 6
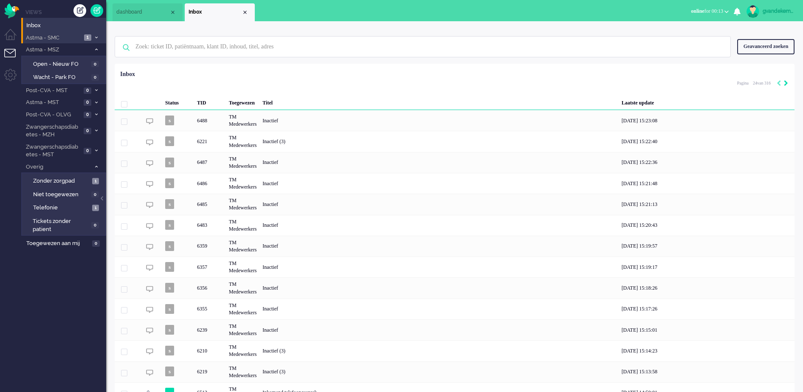
click at [786, 83] on icon "Next" at bounding box center [786, 83] width 4 height 6
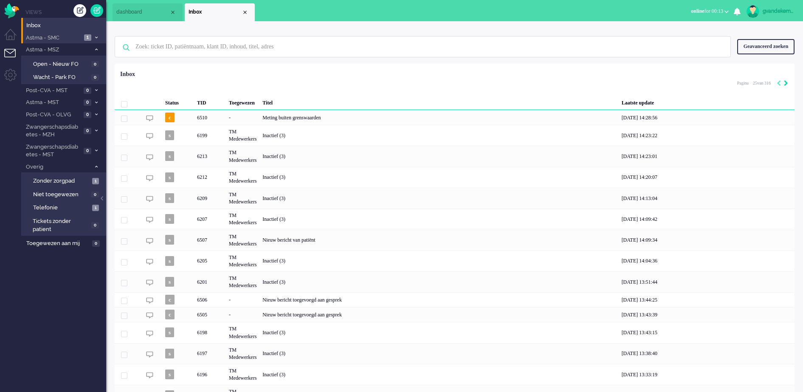
click at [786, 83] on icon "Next" at bounding box center [786, 83] width 4 height 6
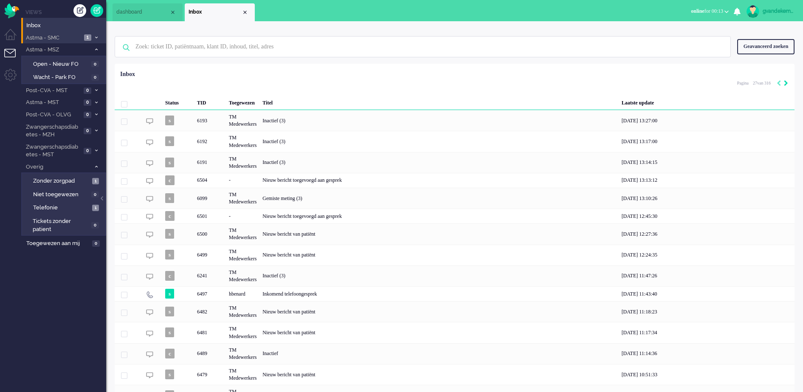
click at [786, 83] on icon "Next" at bounding box center [786, 83] width 4 height 6
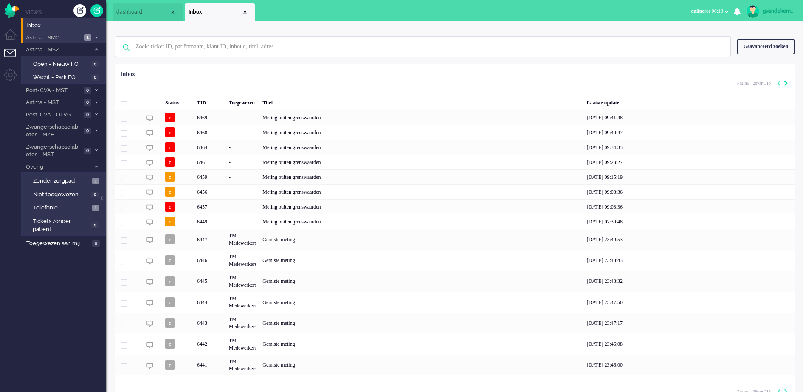
click at [786, 83] on icon "Next" at bounding box center [786, 83] width 4 height 6
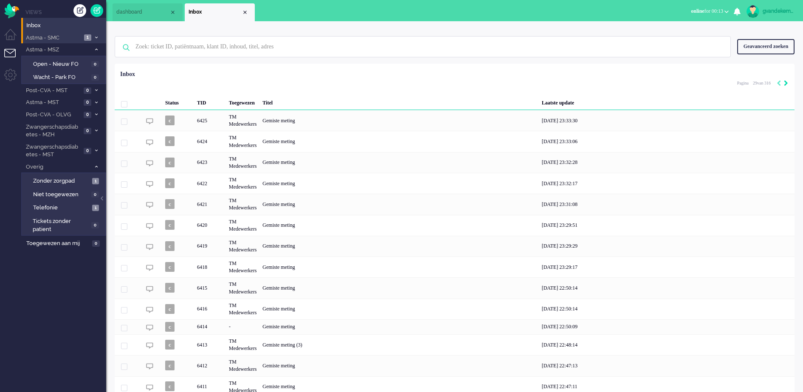
click at [786, 83] on icon "Next" at bounding box center [786, 83] width 4 height 6
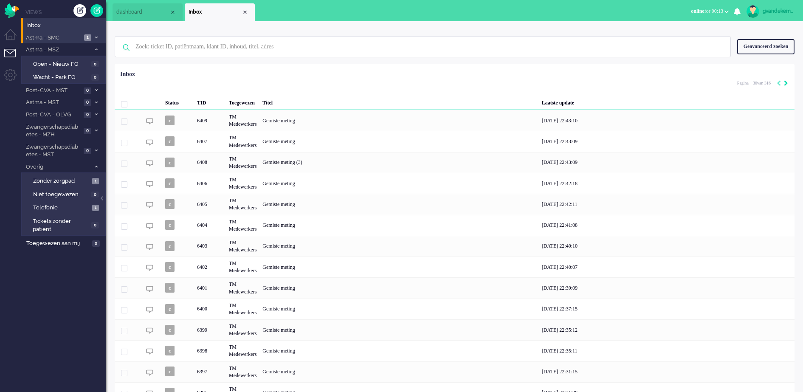
click at [786, 83] on icon "Next" at bounding box center [786, 83] width 4 height 6
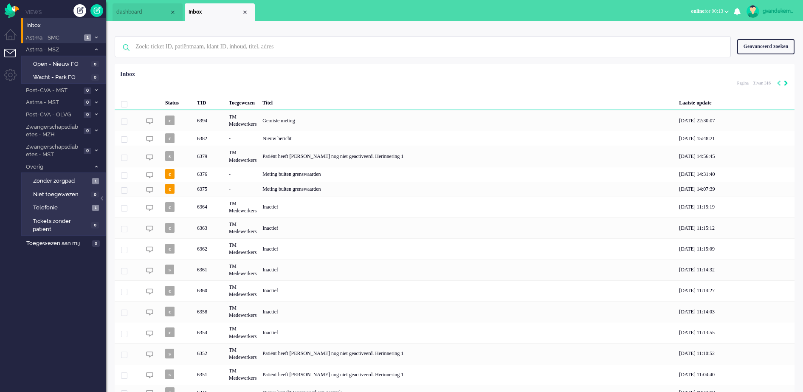
click at [786, 83] on icon "Next" at bounding box center [786, 83] width 4 height 6
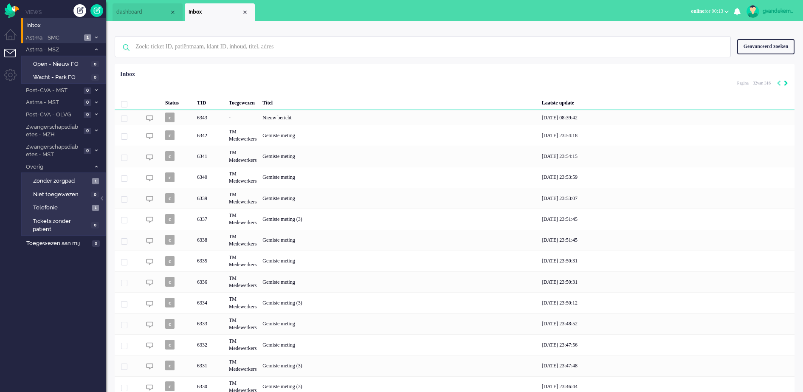
click at [786, 83] on icon "Next" at bounding box center [786, 83] width 4 height 6
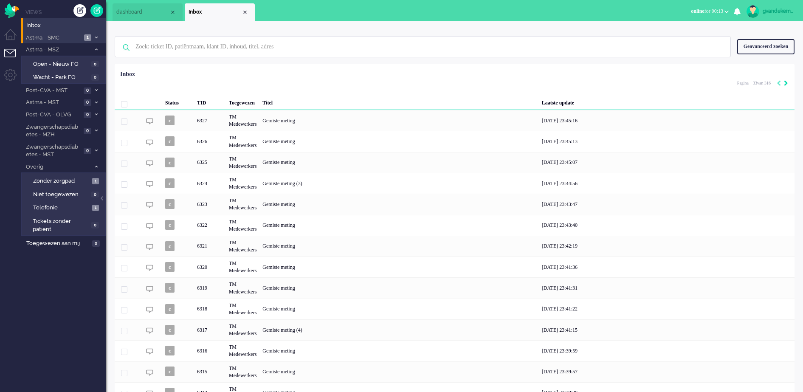
click at [786, 83] on icon "Next" at bounding box center [786, 83] width 4 height 6
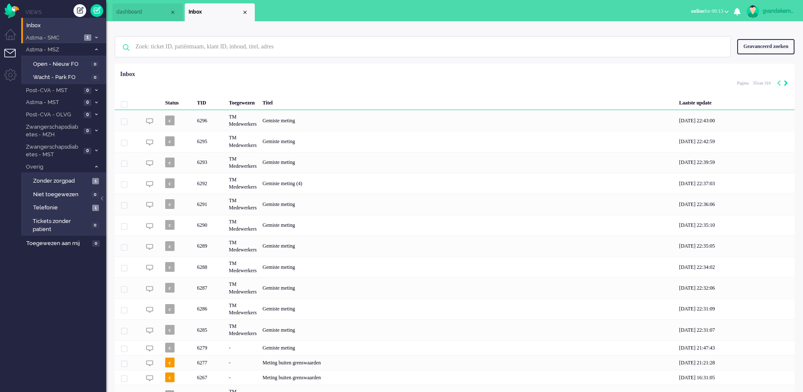
click at [786, 83] on icon "Next" at bounding box center [786, 83] width 4 height 6
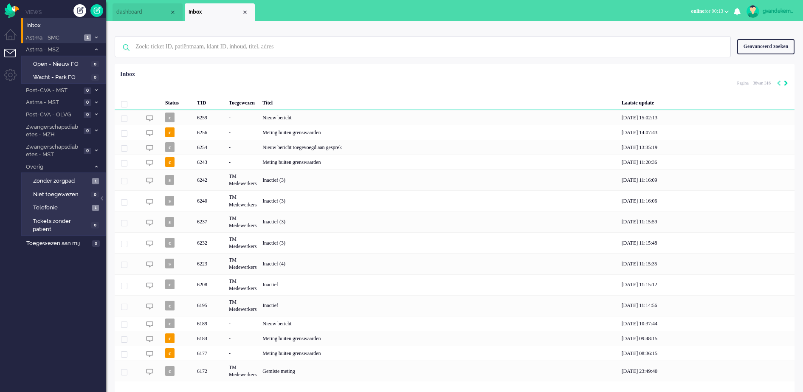
click at [786, 83] on icon "Next" at bounding box center [786, 83] width 4 height 6
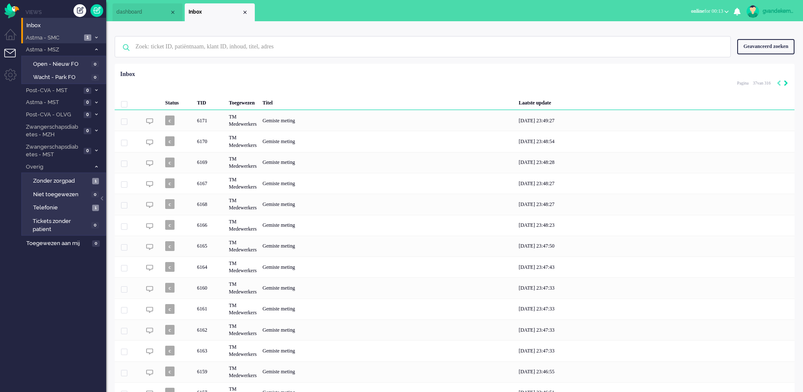
click at [786, 83] on icon "Next" at bounding box center [786, 83] width 4 height 6
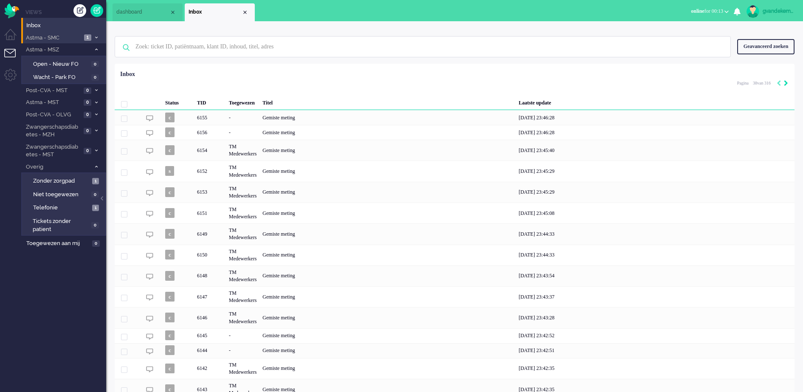
click at [786, 83] on icon "Next" at bounding box center [786, 83] width 4 height 6
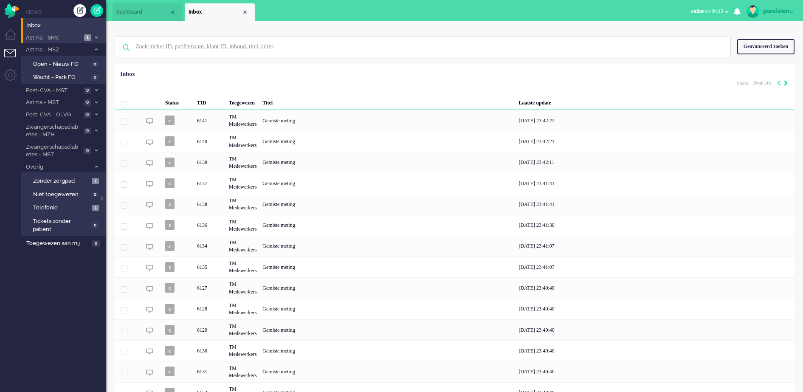
click at [786, 83] on icon "Next" at bounding box center [786, 83] width 4 height 6
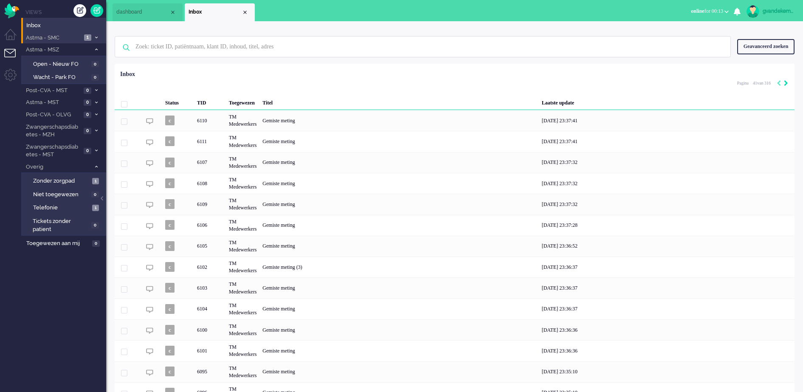
click at [786, 83] on icon "Next" at bounding box center [786, 83] width 4 height 6
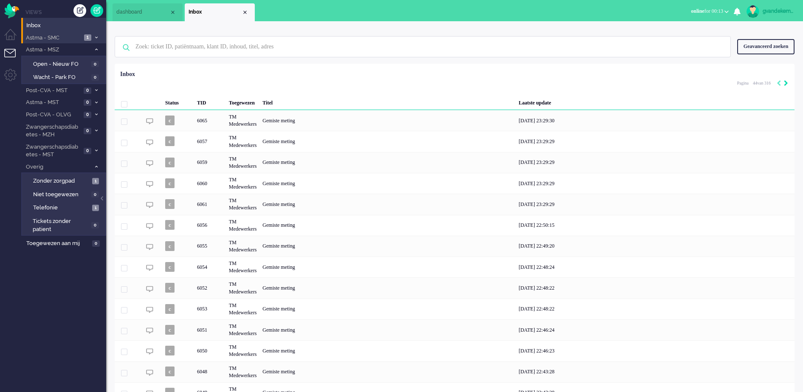
click at [786, 83] on icon "Next" at bounding box center [786, 83] width 4 height 6
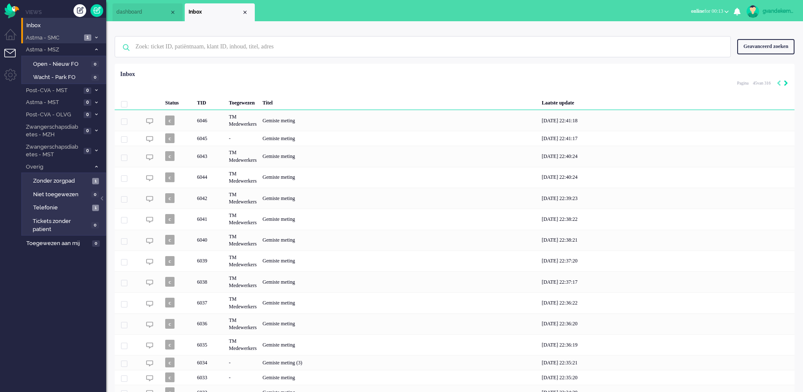
click at [786, 83] on icon "Next" at bounding box center [786, 83] width 4 height 6
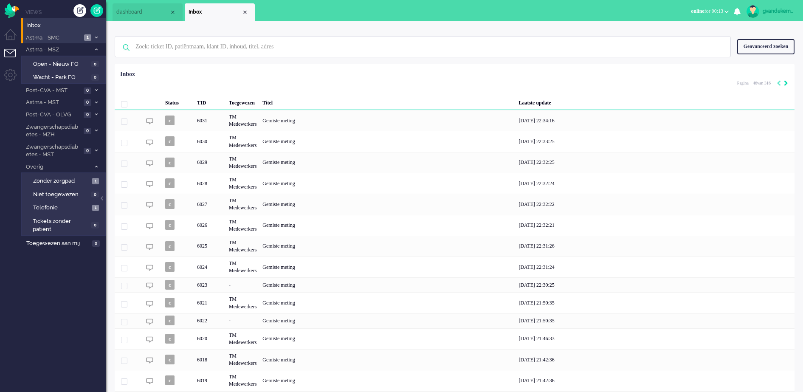
click at [786, 83] on icon "Next" at bounding box center [786, 83] width 4 height 6
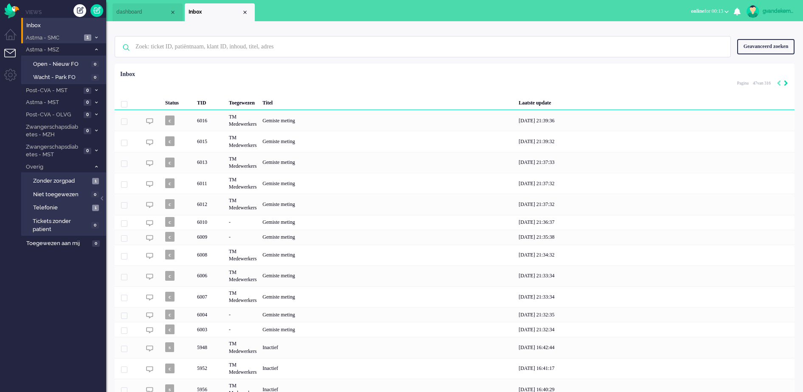
click at [786, 83] on icon "Next" at bounding box center [786, 83] width 4 height 6
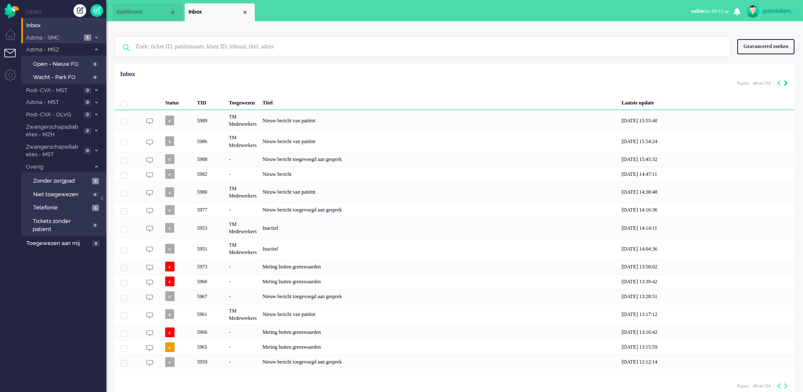
click at [786, 83] on icon "Next" at bounding box center [786, 83] width 4 height 6
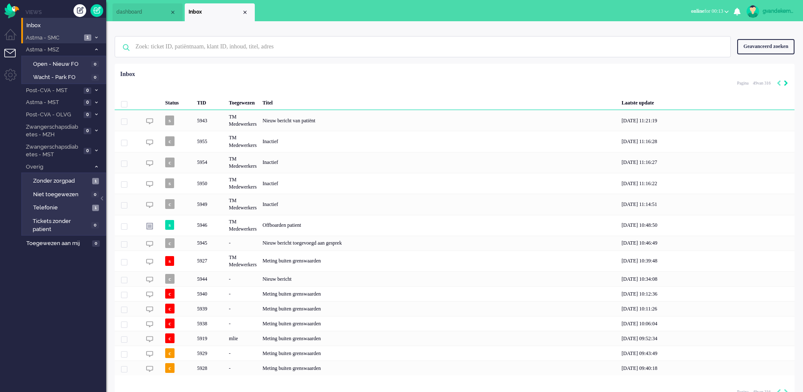
click at [786, 83] on icon "Next" at bounding box center [786, 83] width 4 height 6
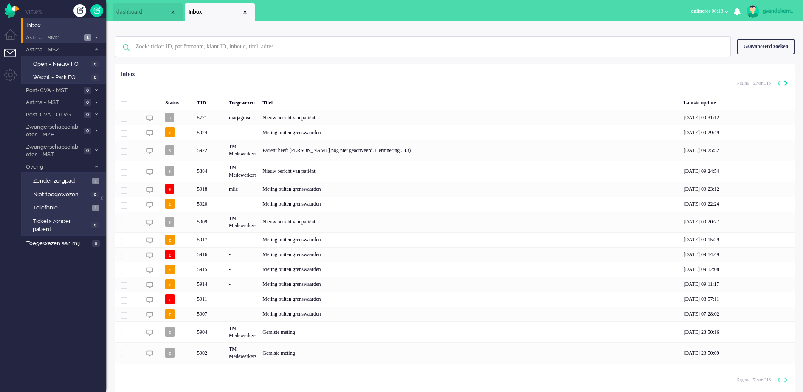
click at [786, 83] on icon "Next" at bounding box center [786, 83] width 4 height 6
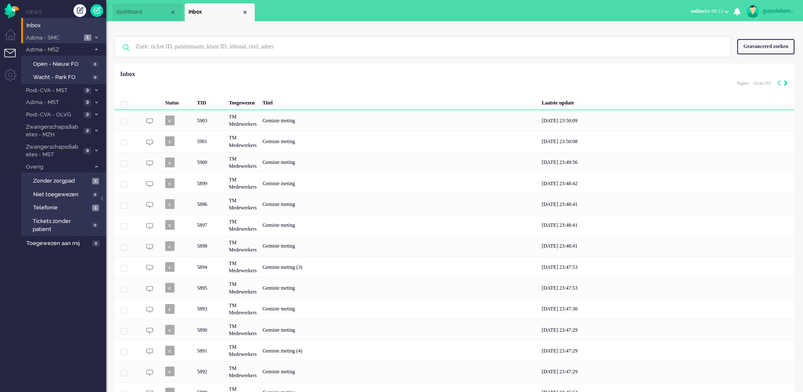
click at [786, 83] on icon "Next" at bounding box center [786, 83] width 4 height 6
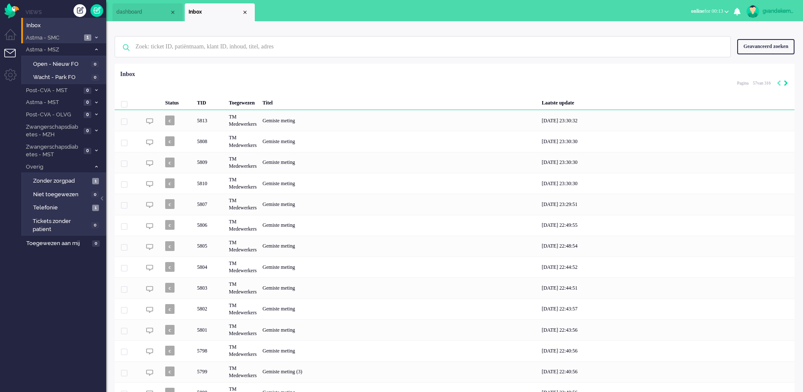
click at [786, 83] on icon "Next" at bounding box center [786, 83] width 4 height 6
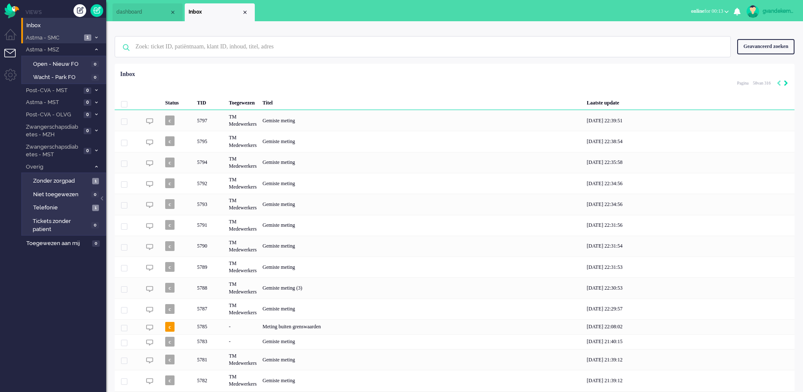
click at [786, 83] on icon "Next" at bounding box center [786, 83] width 4 height 6
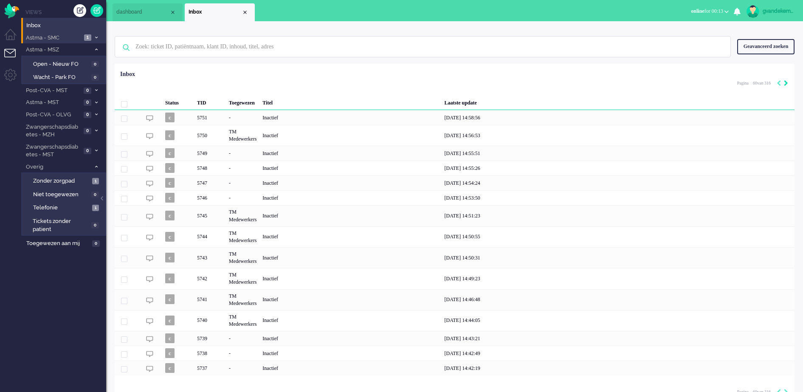
click at [786, 83] on icon "Next" at bounding box center [786, 83] width 4 height 6
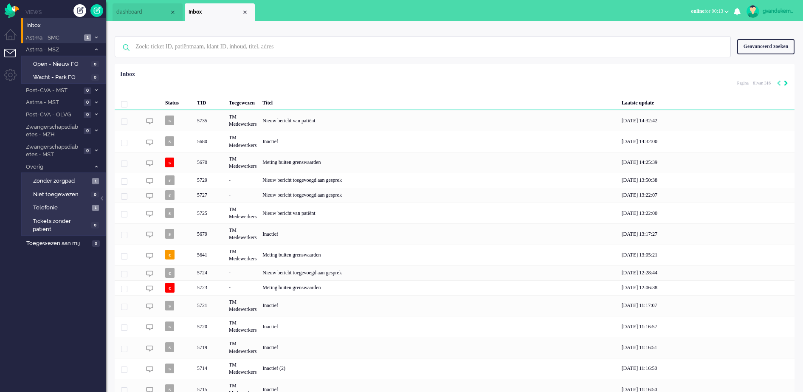
click at [786, 83] on icon "Next" at bounding box center [786, 83] width 4 height 6
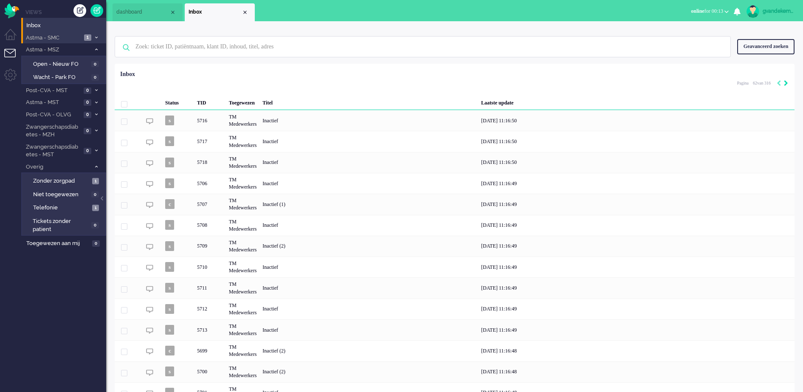
click at [786, 83] on icon "Next" at bounding box center [786, 83] width 4 height 6
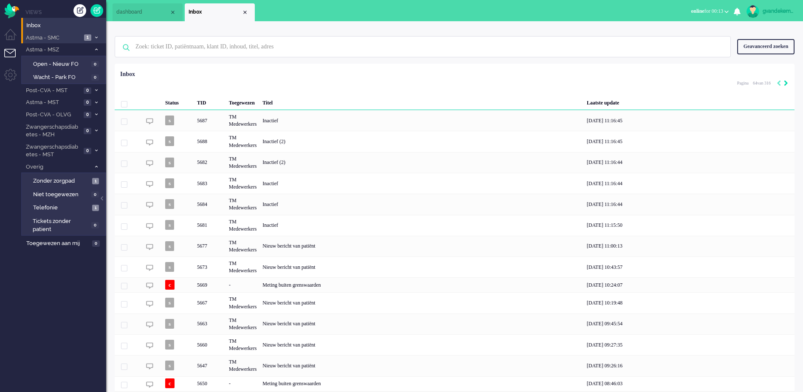
click at [786, 83] on icon "Next" at bounding box center [786, 83] width 4 height 6
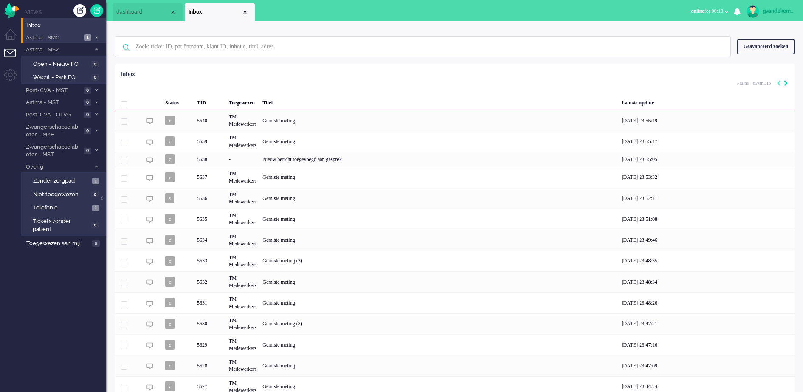
click at [786, 83] on icon "Next" at bounding box center [786, 83] width 4 height 6
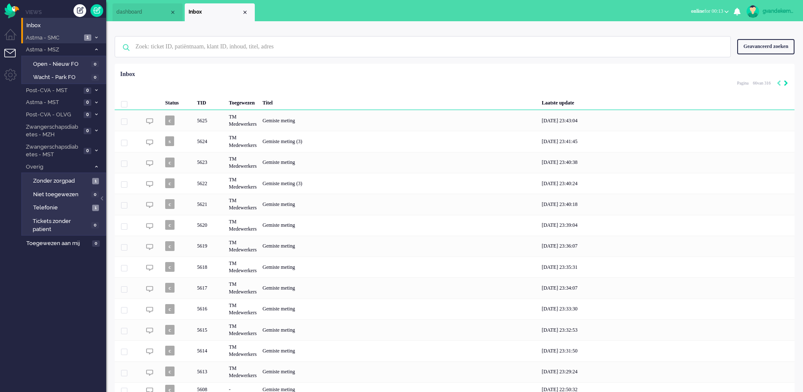
click at [786, 83] on icon "Next" at bounding box center [786, 83] width 4 height 6
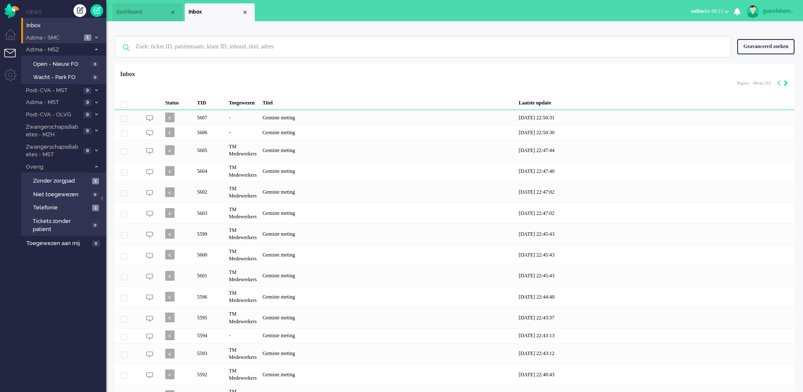
click at [786, 83] on icon "Next" at bounding box center [786, 83] width 4 height 6
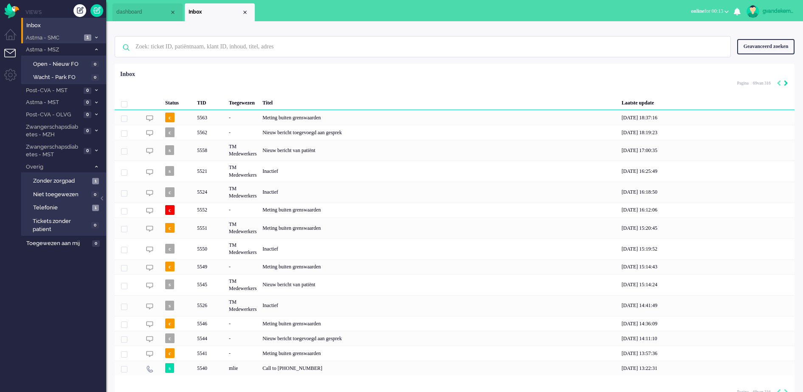
click at [786, 83] on icon "Next" at bounding box center [786, 83] width 4 height 6
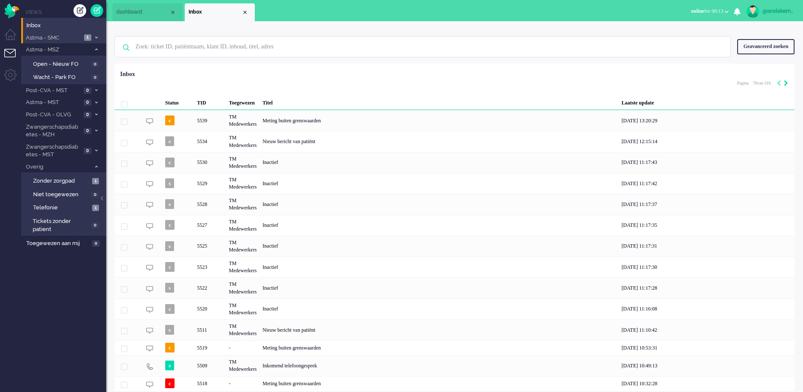
click at [786, 83] on icon "Next" at bounding box center [786, 83] width 4 height 6
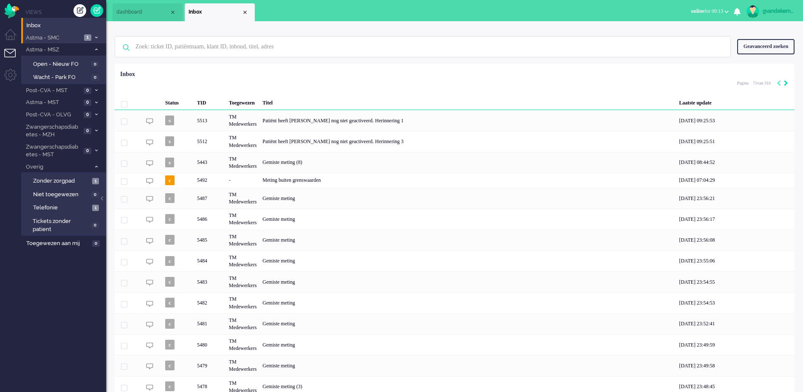
click at [786, 83] on icon "Next" at bounding box center [786, 83] width 4 height 6
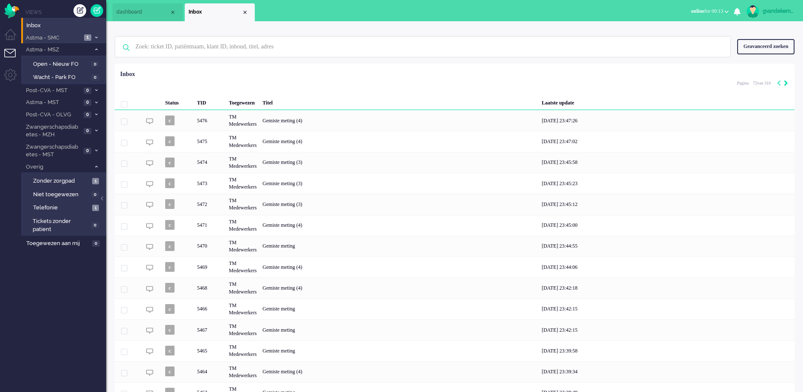
click at [786, 83] on icon "Next" at bounding box center [786, 83] width 4 height 6
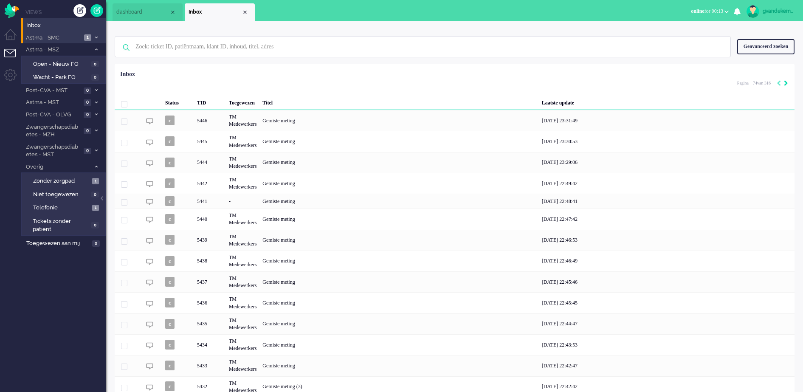
click at [786, 83] on icon "Next" at bounding box center [786, 83] width 4 height 6
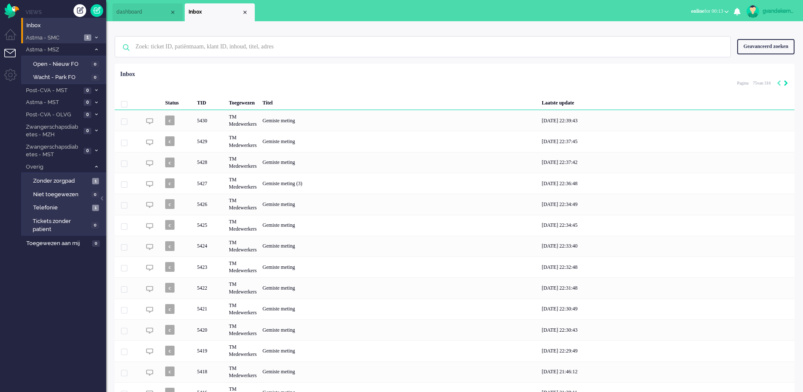
click at [786, 83] on icon "Next" at bounding box center [786, 83] width 4 height 6
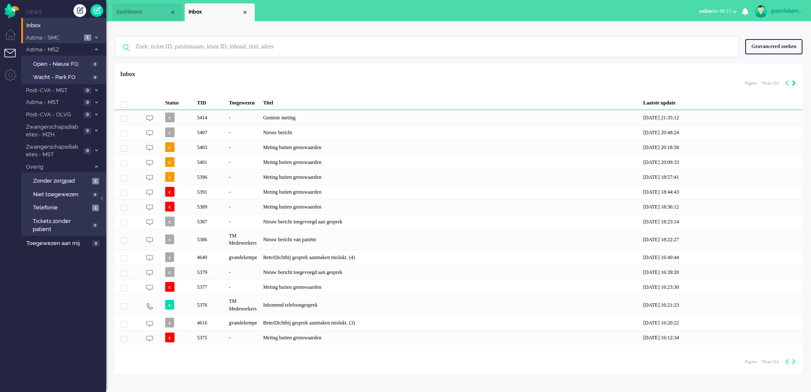
click at [786, 83] on icon "Previous" at bounding box center [787, 83] width 4 height 6
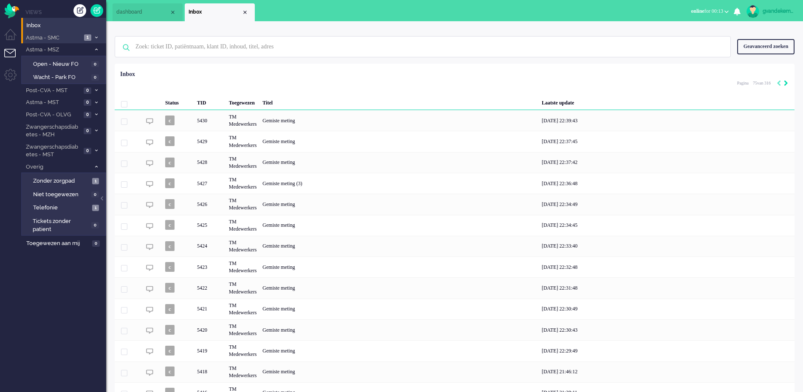
click at [786, 83] on icon "Next" at bounding box center [786, 83] width 4 height 6
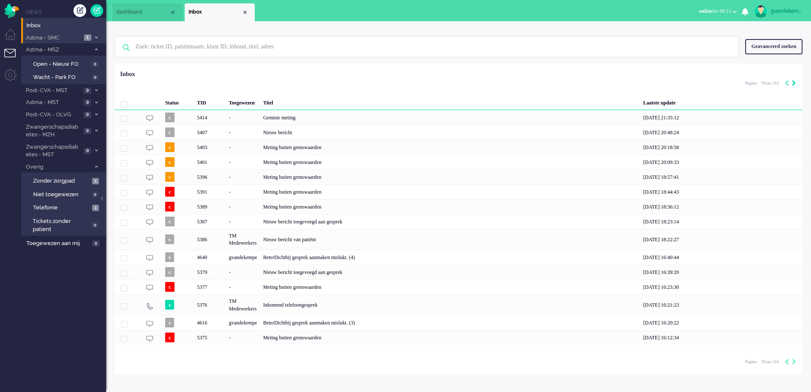
click at [786, 83] on icon "Previous" at bounding box center [787, 83] width 4 height 6
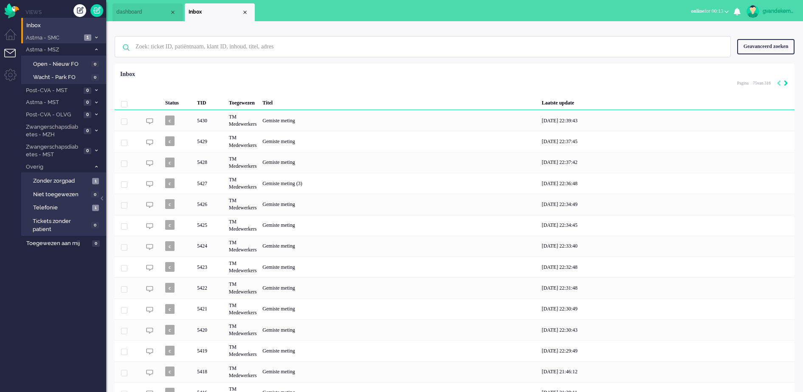
click at [786, 83] on icon "Next" at bounding box center [786, 83] width 4 height 6
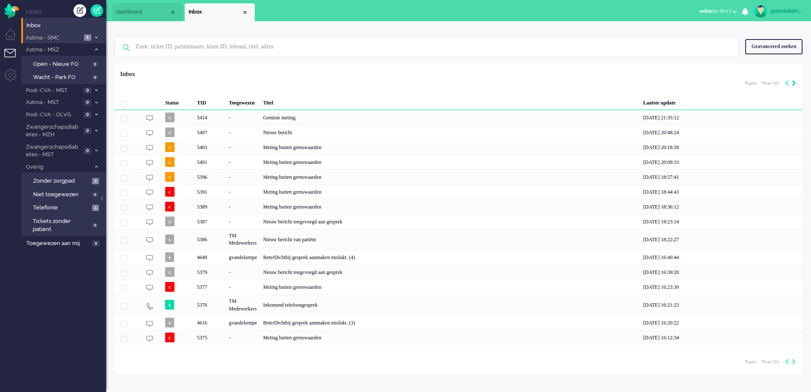
click at [786, 83] on icon "Previous" at bounding box center [787, 83] width 4 height 6
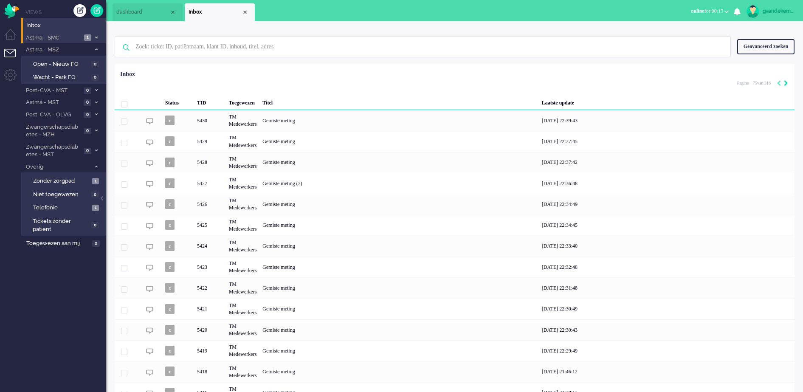
click at [786, 83] on icon "Next" at bounding box center [786, 83] width 4 height 6
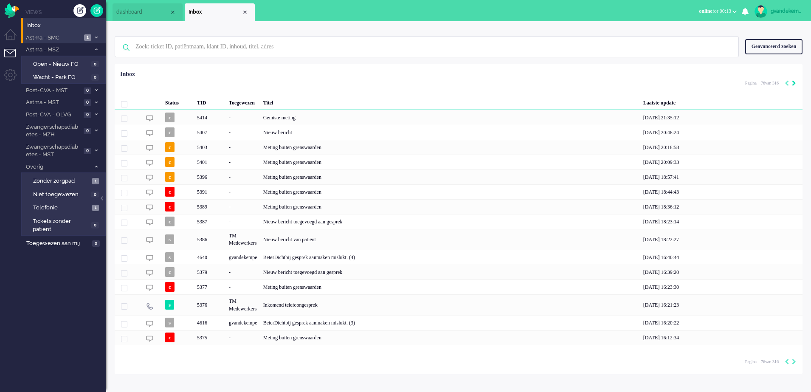
click at [793, 83] on icon "Next" at bounding box center [794, 83] width 4 height 6
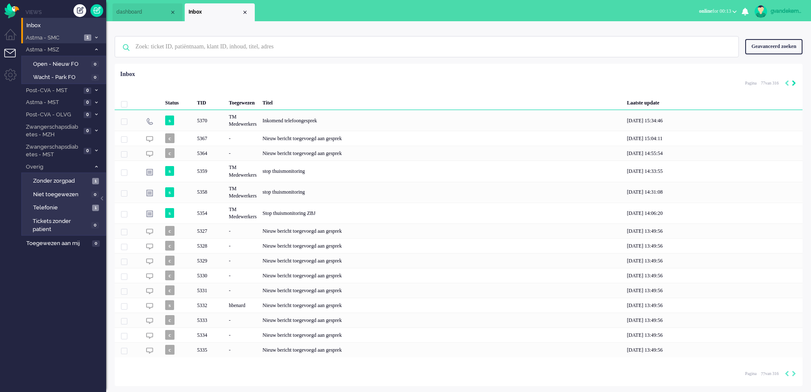
click at [793, 83] on icon "Next" at bounding box center [794, 83] width 4 height 6
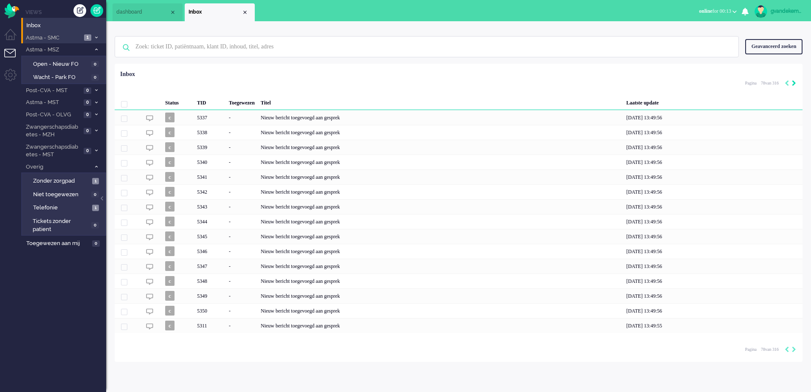
click at [793, 83] on icon "Next" at bounding box center [794, 83] width 4 height 6
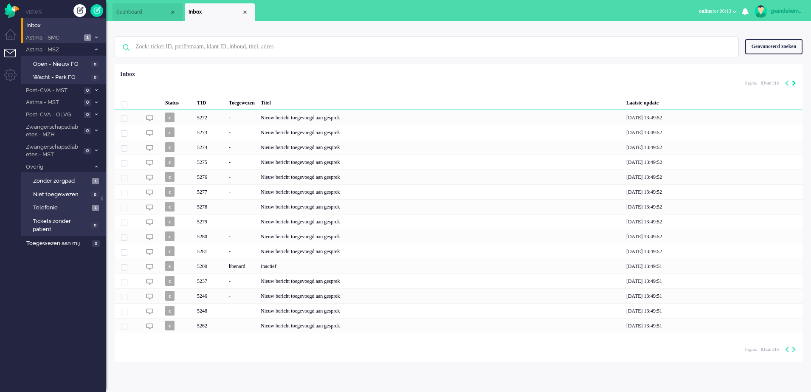
click at [793, 83] on icon "Next" at bounding box center [794, 83] width 4 height 6
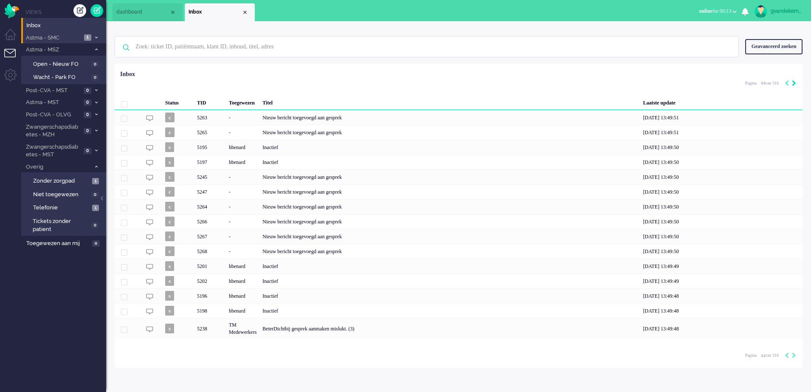
click at [793, 83] on icon "Next" at bounding box center [794, 83] width 4 height 6
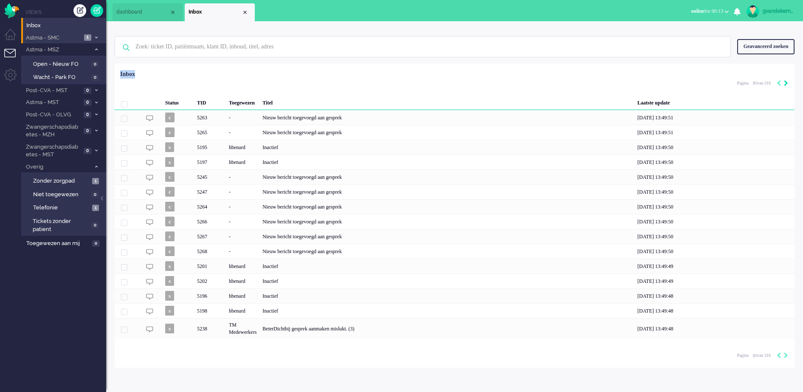
click at [793, 83] on div "Geselecteerd 0 Set Status: open pending holding solved Verwijder Selecteer... U…" at bounding box center [455, 84] width 680 height 17
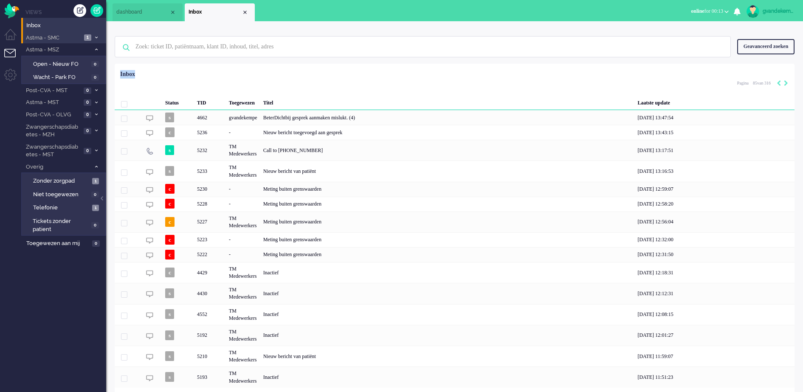
click at [793, 83] on div "Geselecteerd 0 Set Status: open pending holding solved Verwijder Selecteer... U…" at bounding box center [455, 84] width 680 height 17
drag, startPoint x: 793, startPoint y: 83, endPoint x: 785, endPoint y: 82, distance: 7.7
click at [785, 82] on icon "Next" at bounding box center [786, 83] width 4 height 6
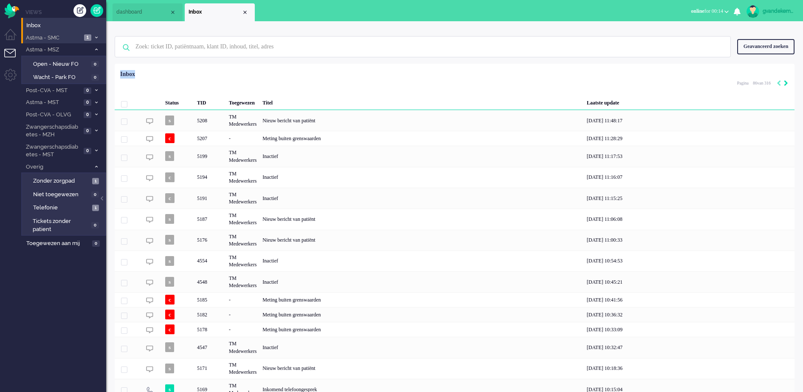
click at [785, 82] on icon "Next" at bounding box center [786, 83] width 4 height 6
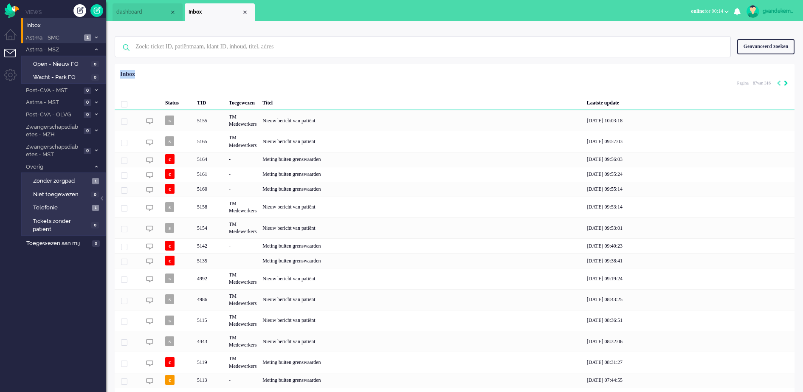
click at [785, 82] on icon "Next" at bounding box center [786, 83] width 4 height 6
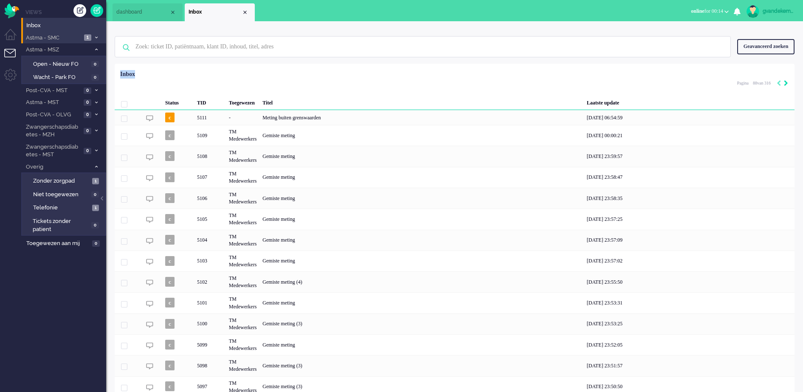
click at [785, 84] on icon "Next" at bounding box center [786, 83] width 4 height 6
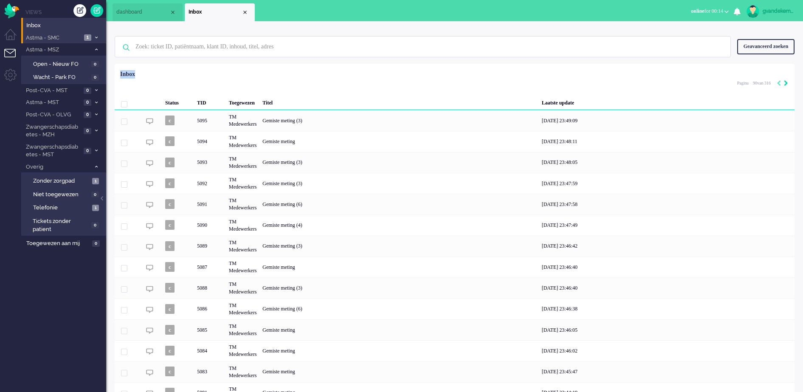
click at [785, 84] on icon "Next" at bounding box center [786, 83] width 4 height 6
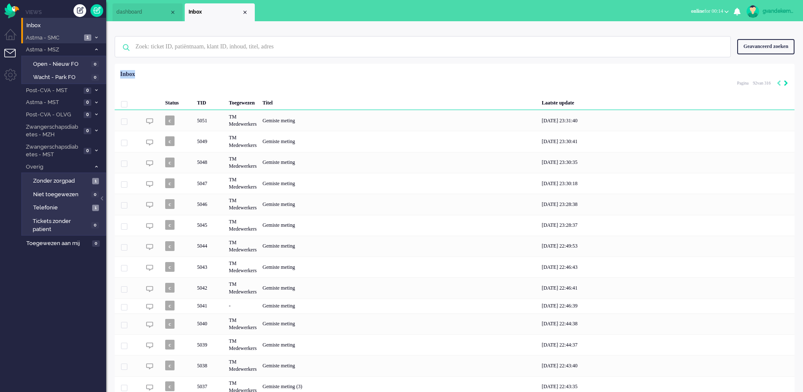
click at [785, 84] on icon "Next" at bounding box center [786, 83] width 4 height 6
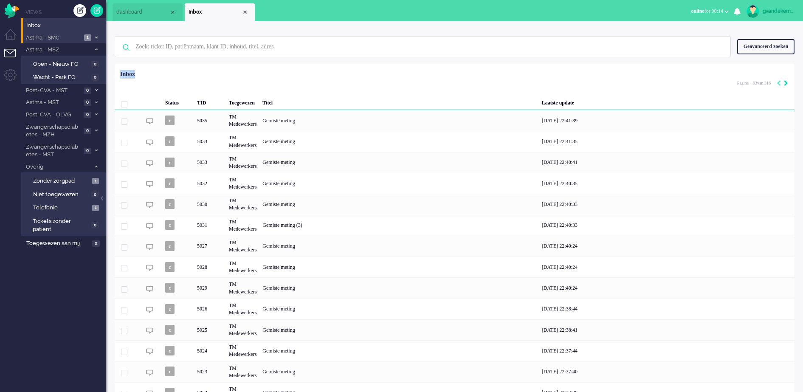
click at [785, 84] on icon "Next" at bounding box center [786, 83] width 4 height 6
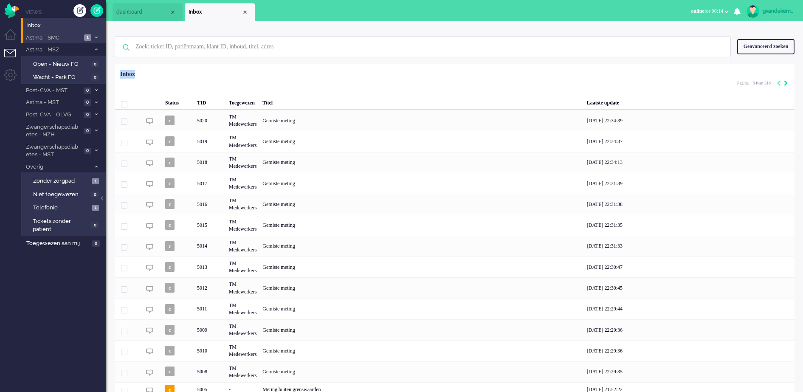
click at [785, 84] on icon "Next" at bounding box center [786, 83] width 4 height 6
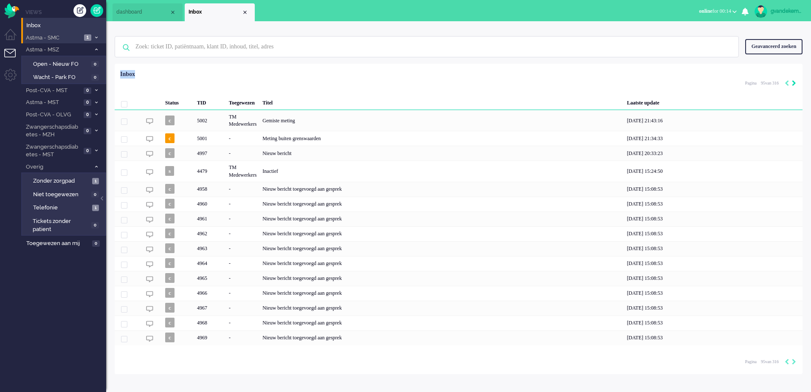
click at [785, 84] on icon "Previous" at bounding box center [787, 83] width 4 height 6
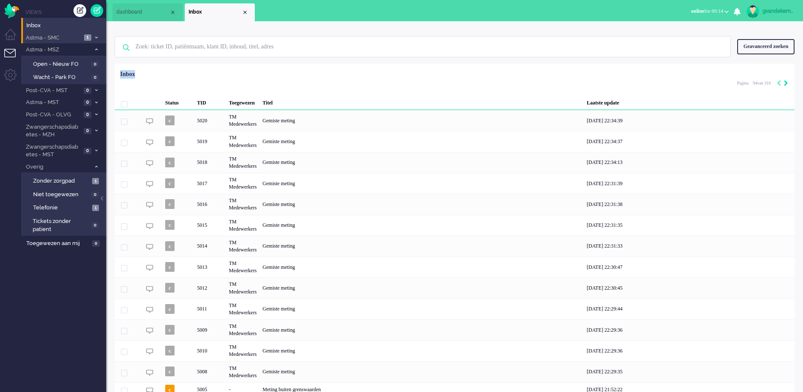
click at [785, 84] on icon "Next" at bounding box center [786, 83] width 4 height 6
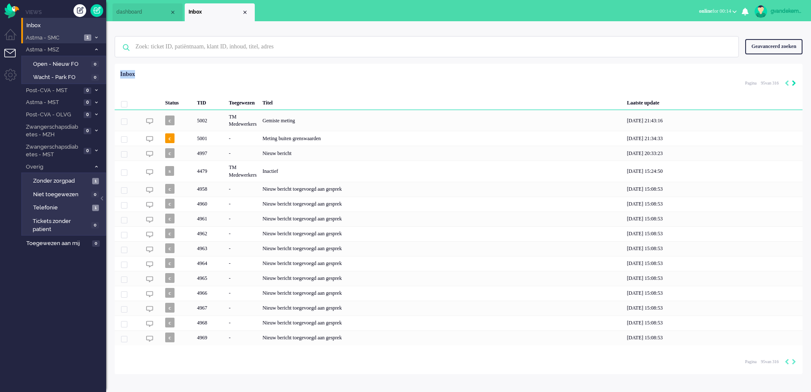
click at [793, 84] on icon "Next" at bounding box center [794, 83] width 4 height 6
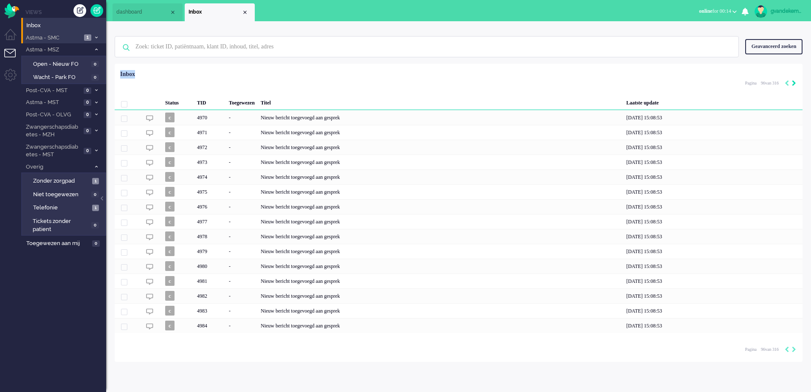
click at [793, 84] on icon "Next" at bounding box center [794, 83] width 4 height 6
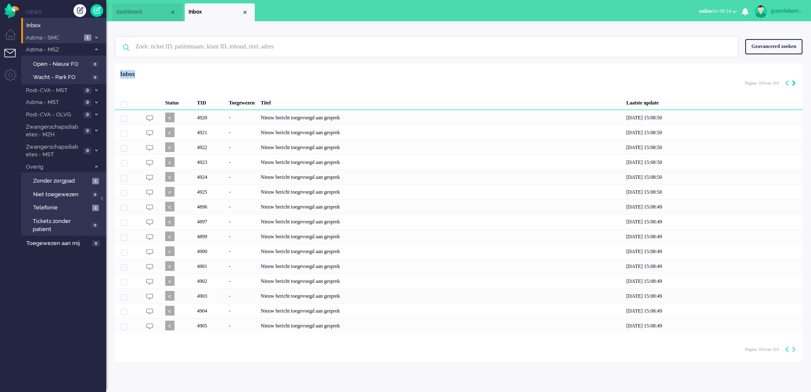
click at [793, 84] on icon "Next" at bounding box center [794, 83] width 4 height 6
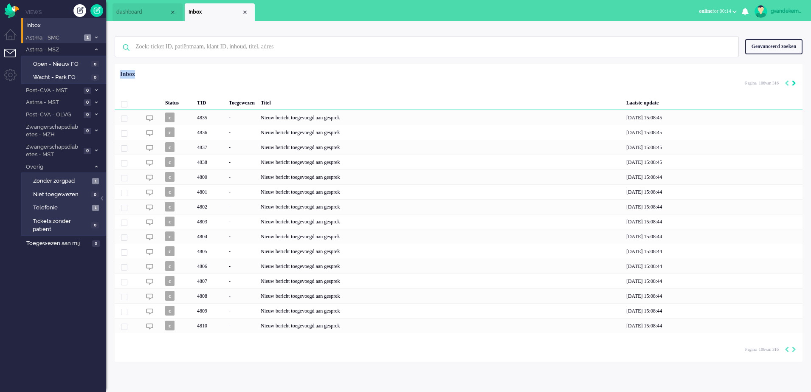
click at [793, 84] on icon "Next" at bounding box center [794, 83] width 4 height 6
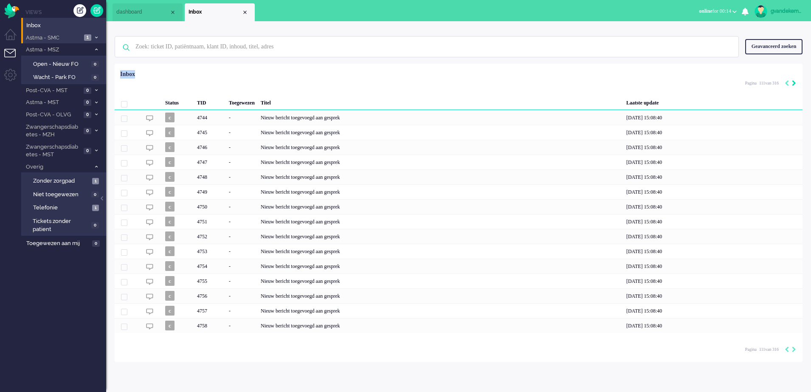
click at [793, 84] on icon "Next" at bounding box center [794, 83] width 4 height 6
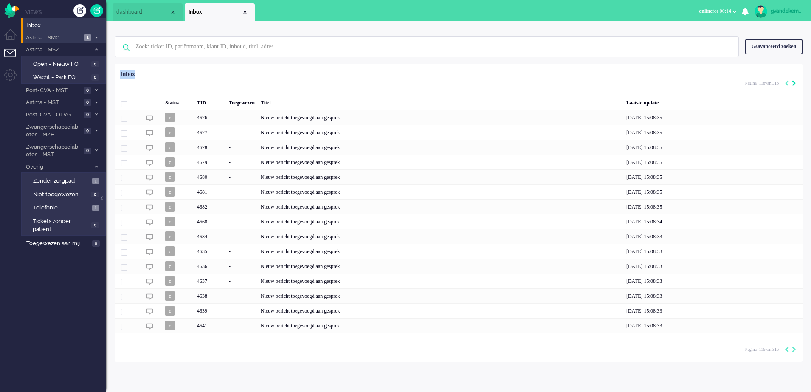
click at [793, 84] on icon "Next" at bounding box center [794, 83] width 4 height 6
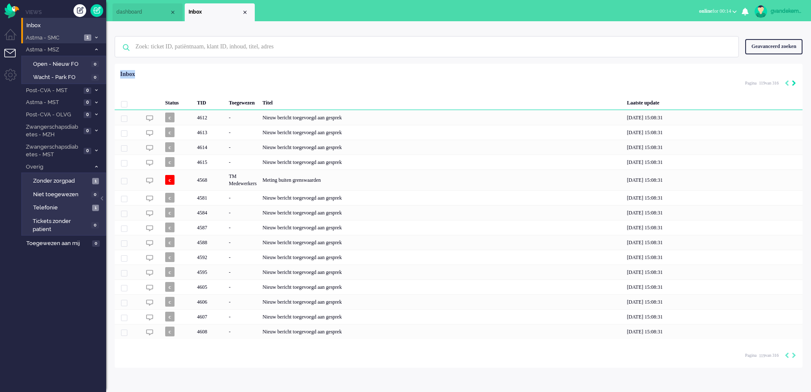
click at [793, 84] on icon "Next" at bounding box center [794, 83] width 4 height 6
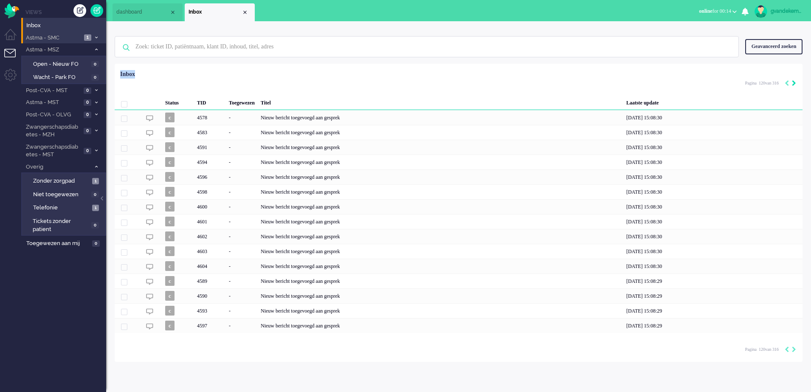
click at [793, 84] on icon "Next" at bounding box center [794, 83] width 4 height 6
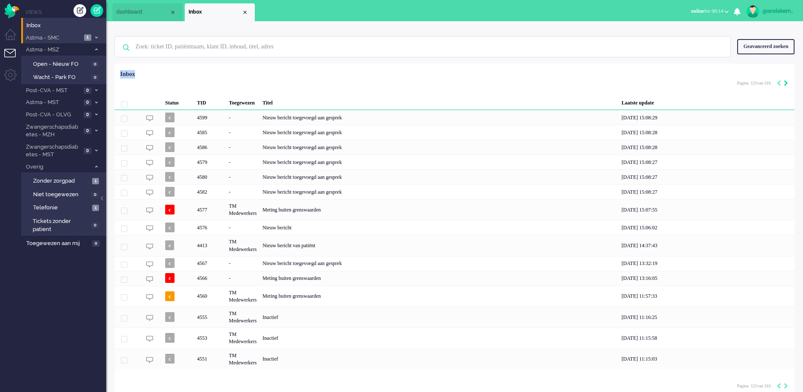
click at [793, 84] on div "Geselecteerd 0 Set Status: open pending holding solved Verwijder Selecteer... U…" at bounding box center [455, 84] width 680 height 17
click at [784, 85] on icon "Next" at bounding box center [786, 83] width 4 height 6
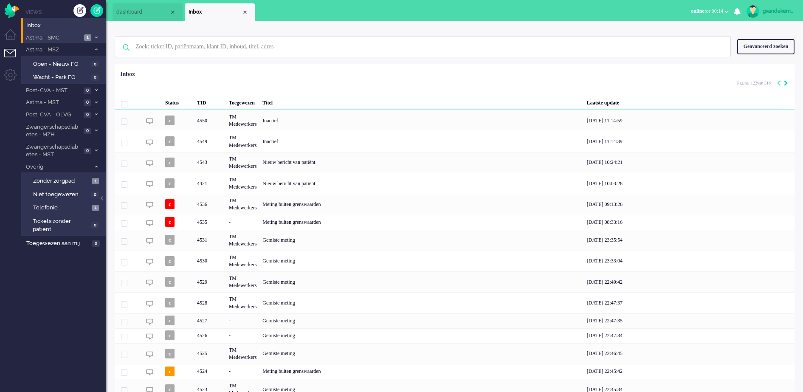
click at [786, 85] on icon "Next" at bounding box center [786, 83] width 4 height 6
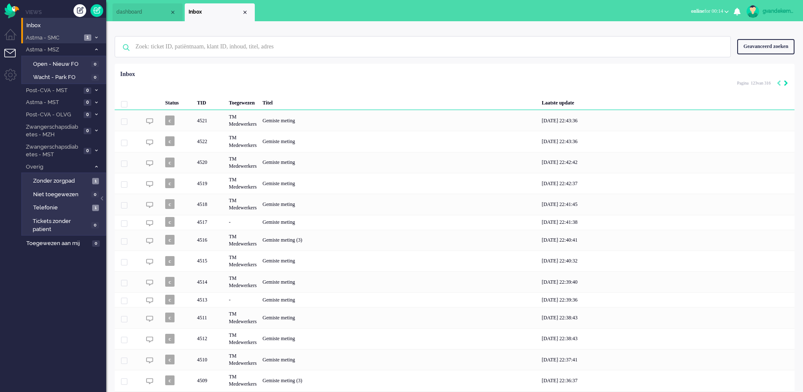
click at [786, 85] on icon "Next" at bounding box center [786, 83] width 4 height 6
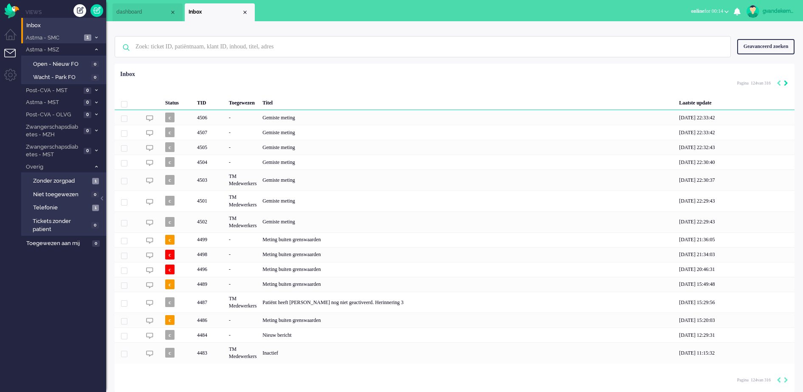
click at [786, 85] on icon "Next" at bounding box center [786, 83] width 4 height 6
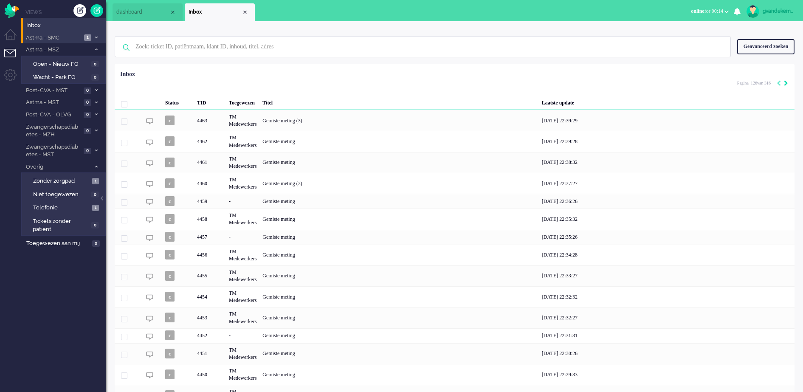
click at [786, 85] on icon "Next" at bounding box center [786, 83] width 4 height 6
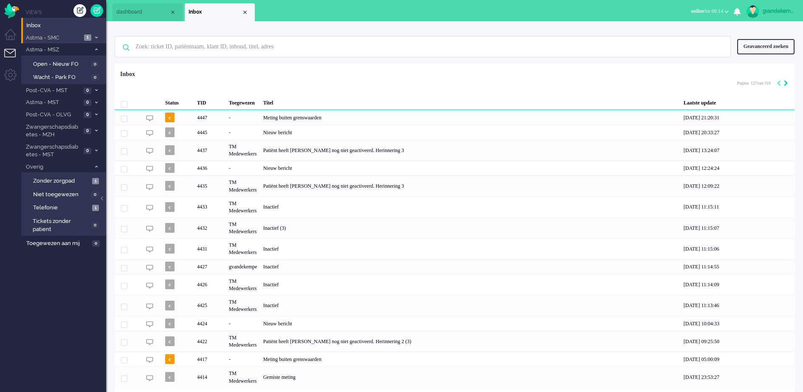
click at [786, 85] on icon "Next" at bounding box center [786, 83] width 4 height 6
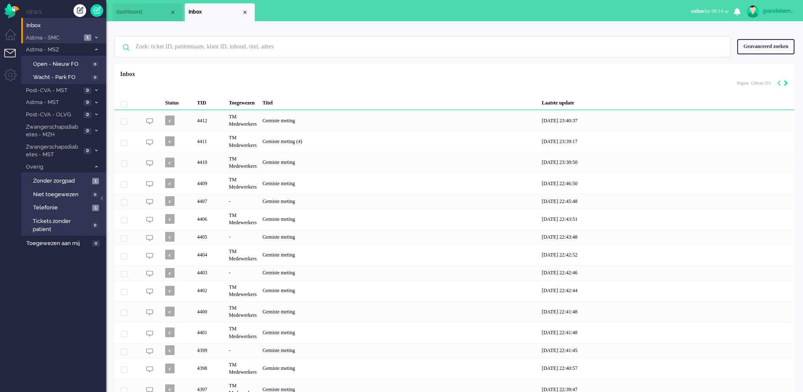
click at [786, 85] on icon "Next" at bounding box center [786, 83] width 4 height 6
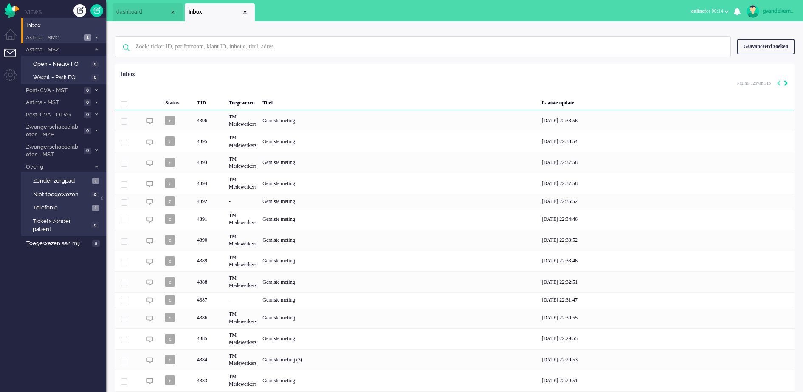
click at [786, 85] on icon "Next" at bounding box center [786, 83] width 4 height 6
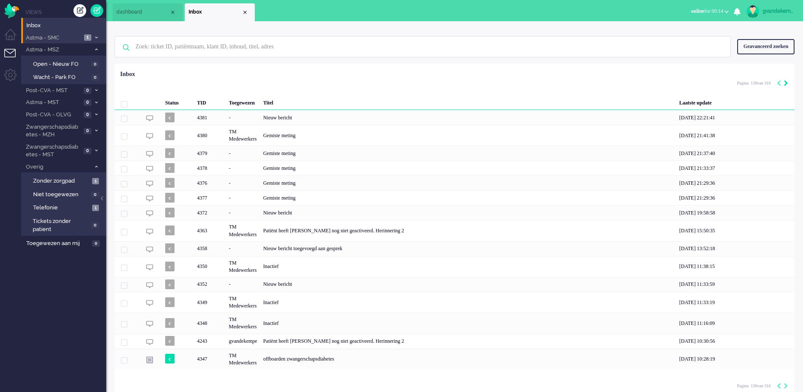
click at [786, 85] on icon "Next" at bounding box center [786, 83] width 4 height 6
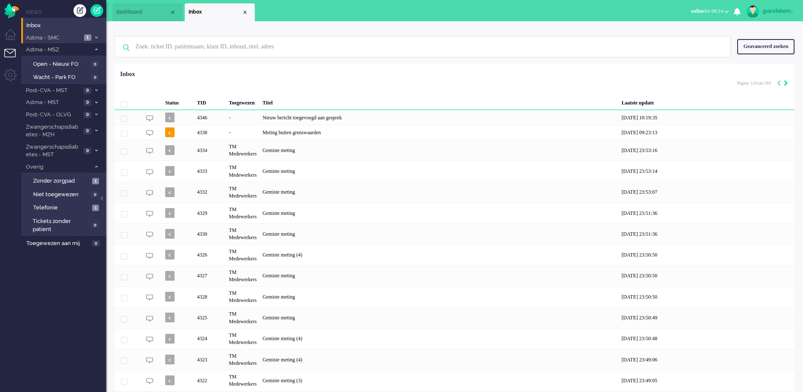
click at [786, 85] on icon "Next" at bounding box center [786, 83] width 4 height 6
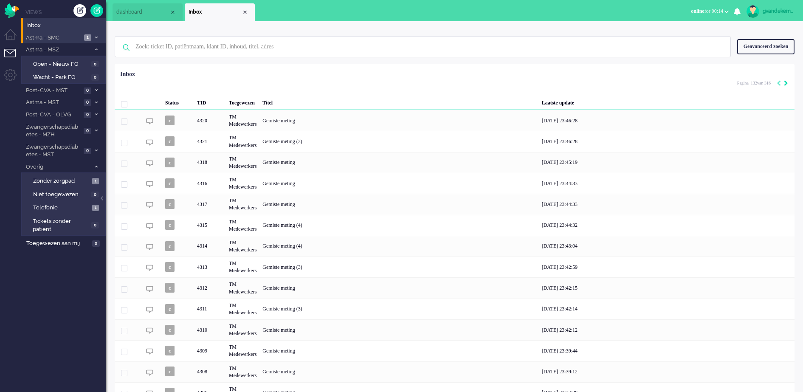
click at [786, 85] on icon "Next" at bounding box center [786, 83] width 4 height 6
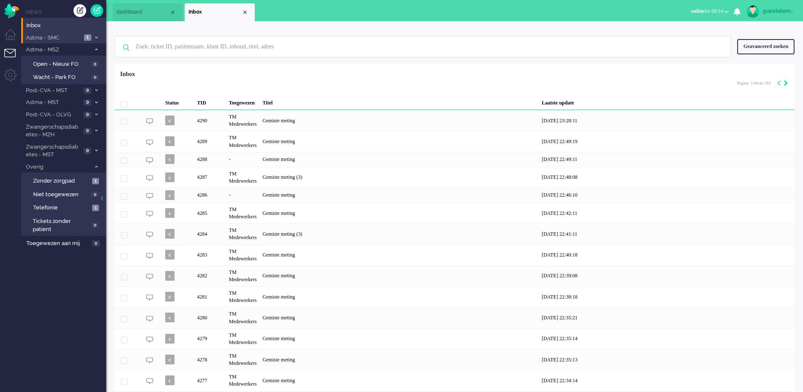
click at [786, 85] on icon "Next" at bounding box center [786, 83] width 4 height 6
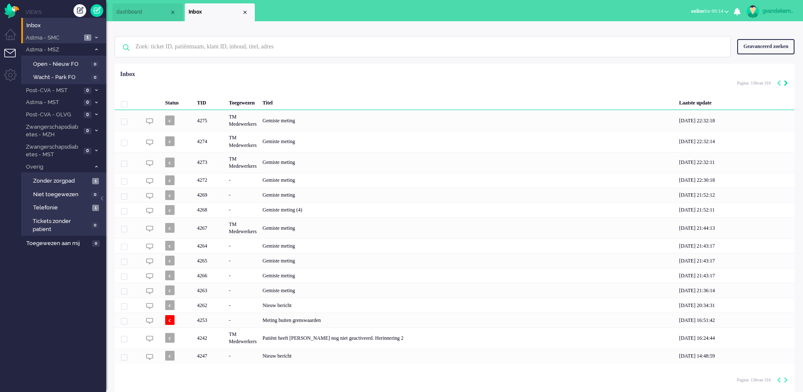
click at [786, 85] on icon "Next" at bounding box center [786, 83] width 4 height 6
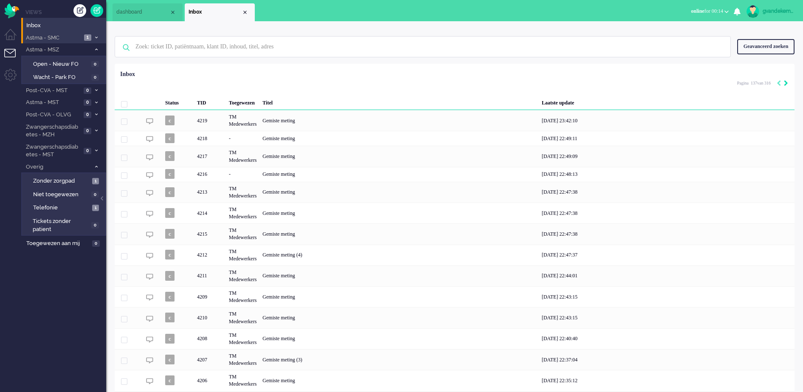
click at [786, 85] on icon "Next" at bounding box center [786, 83] width 4 height 6
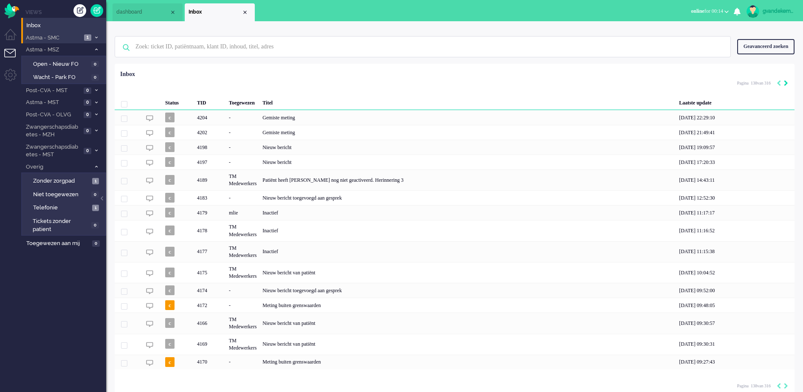
click at [786, 85] on icon "Next" at bounding box center [786, 83] width 4 height 6
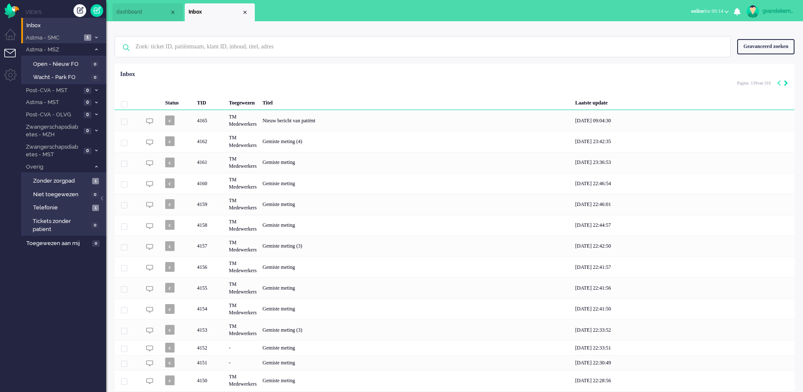
click at [786, 85] on icon "Next" at bounding box center [786, 83] width 4 height 6
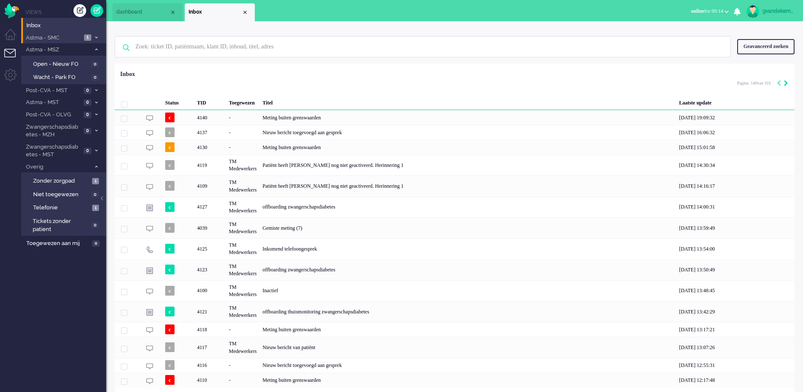
click at [786, 85] on icon "Next" at bounding box center [786, 83] width 4 height 6
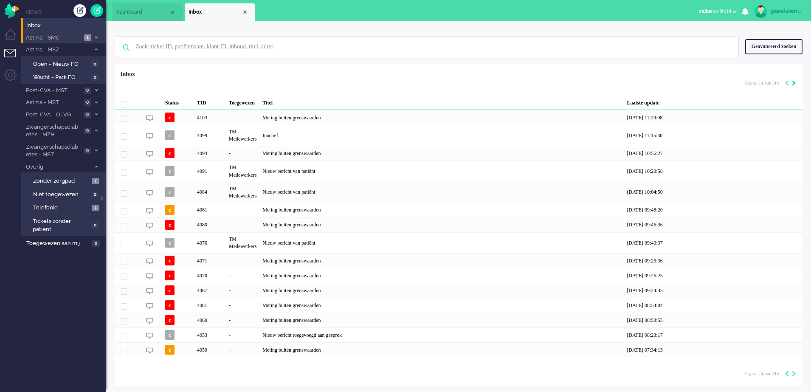
click at [786, 85] on icon "Previous" at bounding box center [787, 83] width 4 height 6
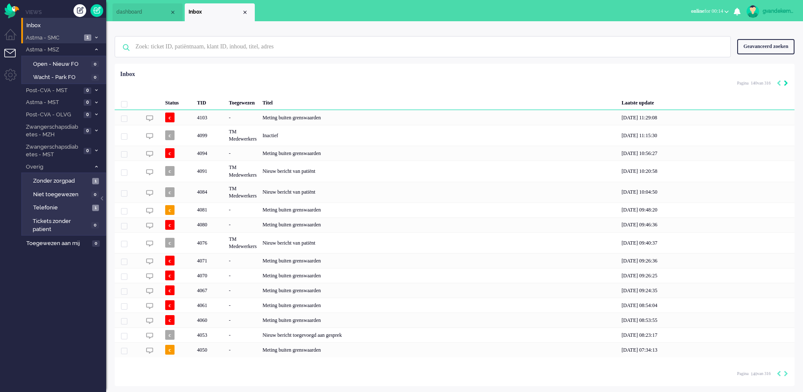
click at [786, 85] on icon "Next" at bounding box center [786, 83] width 4 height 6
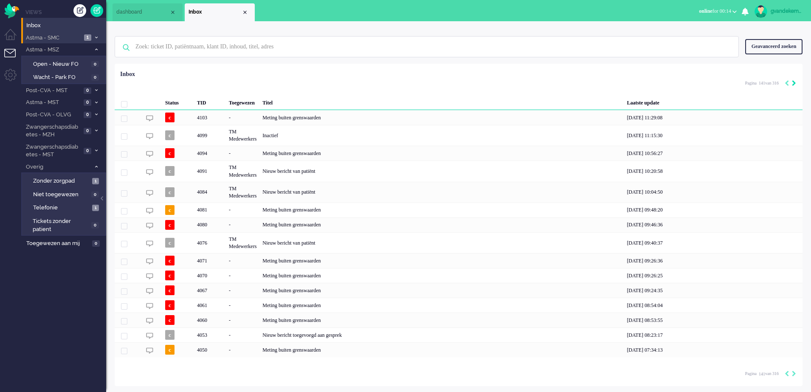
click at [786, 85] on icon "Previous" at bounding box center [787, 83] width 4 height 6
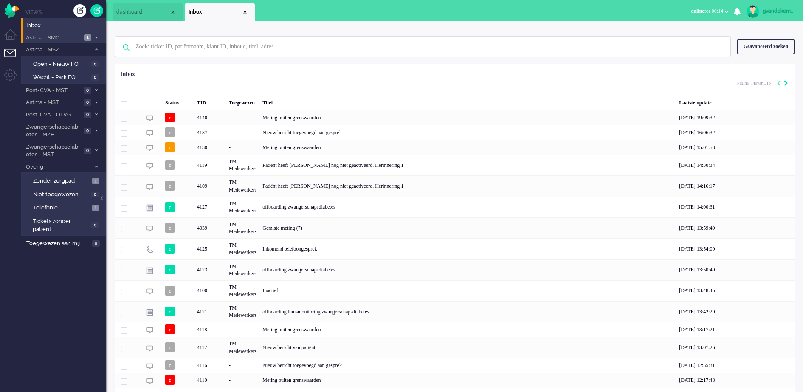
click at [786, 85] on icon "Next" at bounding box center [786, 83] width 4 height 6
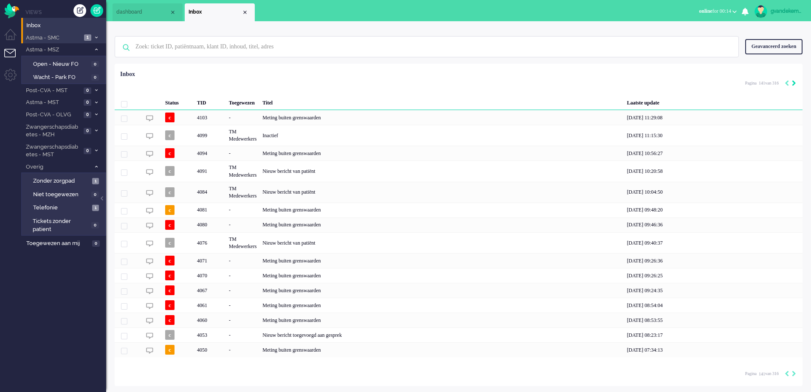
click at [786, 85] on icon "Previous" at bounding box center [787, 83] width 4 height 6
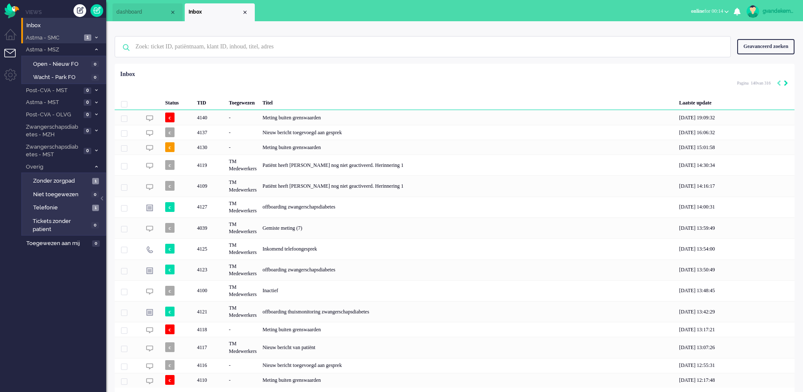
click at [786, 85] on icon "Next" at bounding box center [786, 83] width 4 height 6
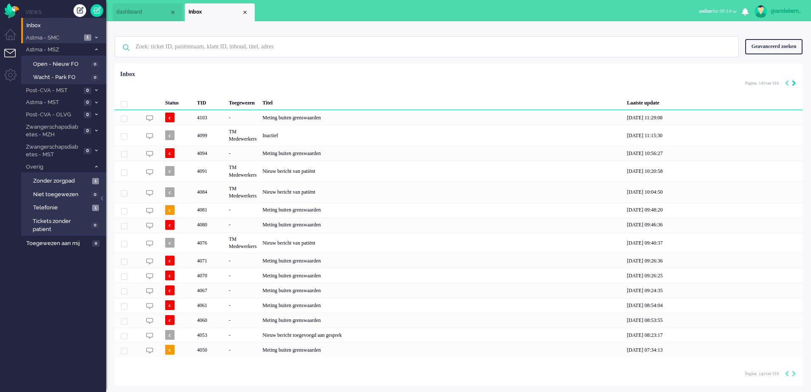
click at [786, 85] on icon "Previous" at bounding box center [787, 83] width 4 height 6
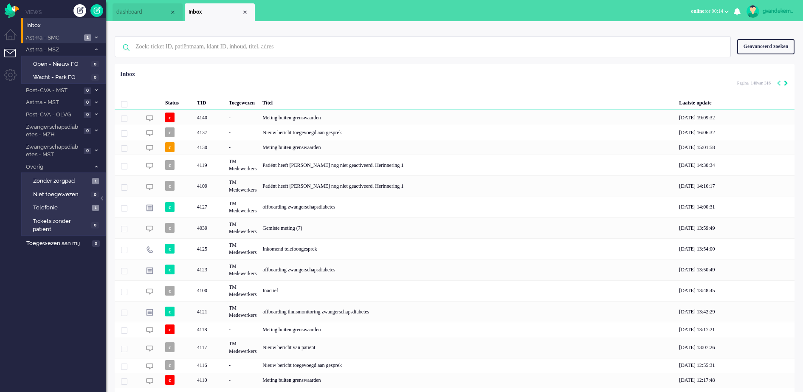
click at [786, 85] on icon "Next" at bounding box center [786, 83] width 4 height 6
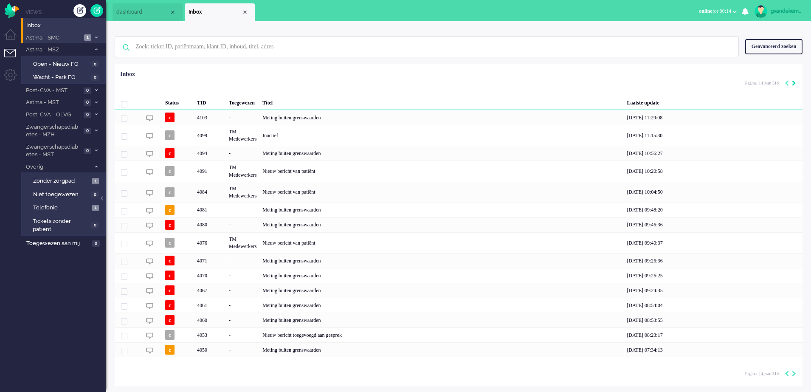
click at [793, 81] on icon "Next" at bounding box center [794, 83] width 4 height 6
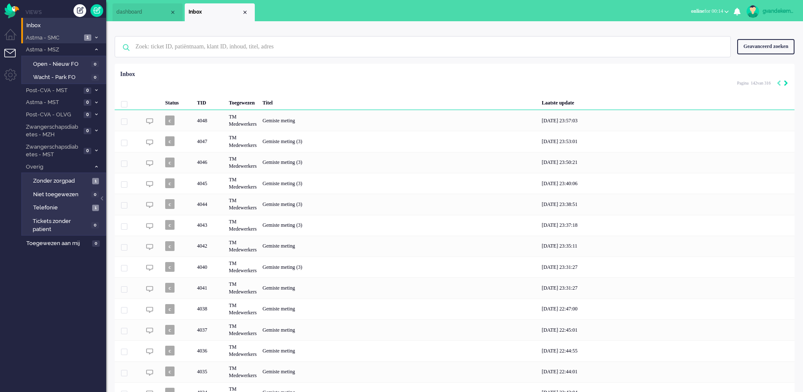
click at [785, 83] on icon "Next" at bounding box center [786, 83] width 4 height 6
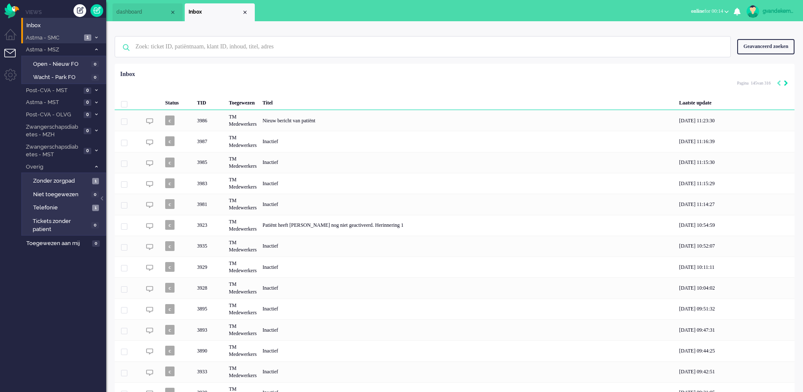
click at [785, 83] on icon "Next" at bounding box center [786, 83] width 4 height 6
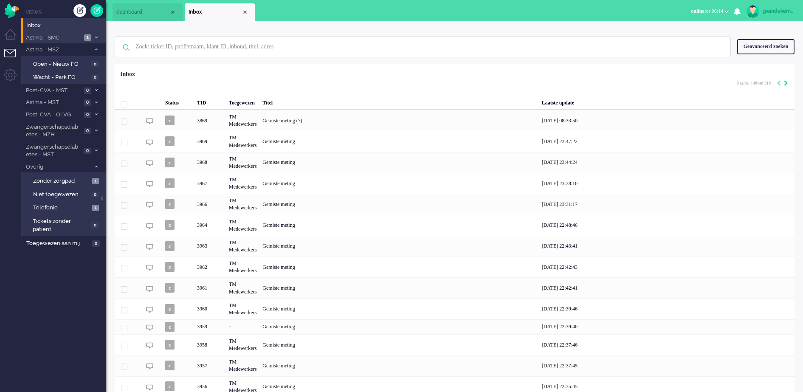
click at [785, 83] on icon "Next" at bounding box center [786, 83] width 4 height 6
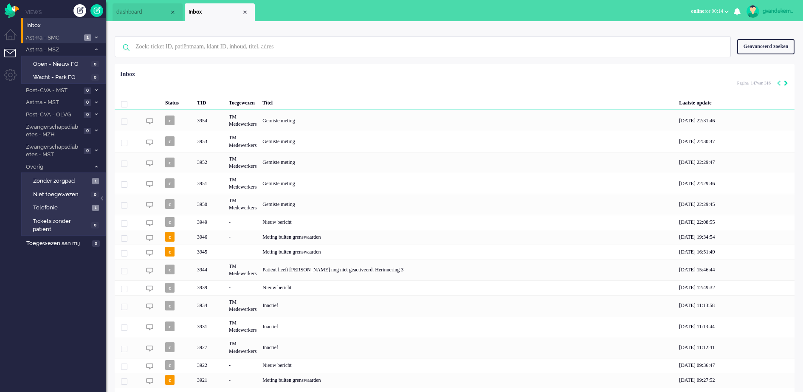
click at [785, 83] on icon "Next" at bounding box center [786, 83] width 4 height 6
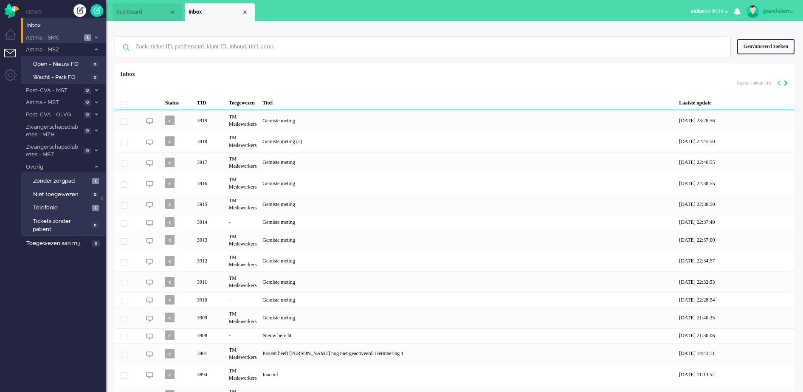
click at [785, 83] on icon "Next" at bounding box center [786, 83] width 4 height 6
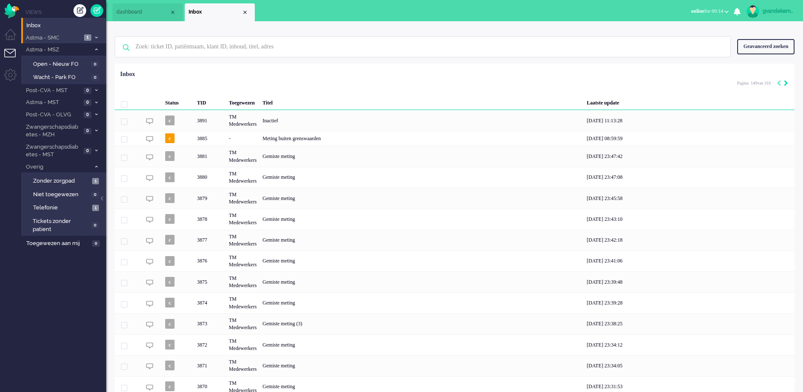
click at [785, 83] on icon "Next" at bounding box center [786, 83] width 4 height 6
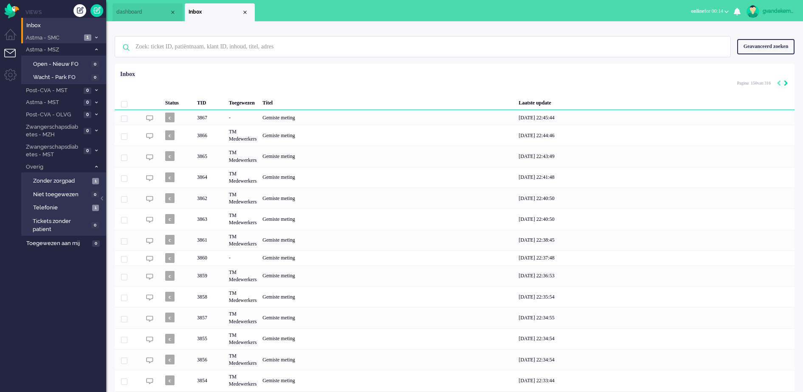
click at [785, 83] on icon "Next" at bounding box center [786, 83] width 4 height 6
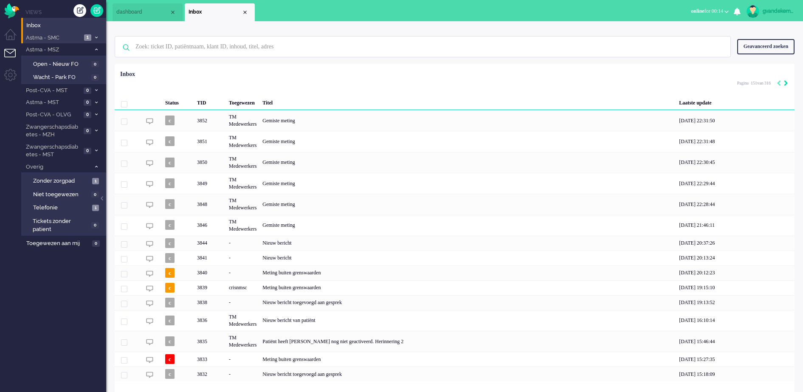
click at [785, 83] on icon "Next" at bounding box center [786, 83] width 4 height 6
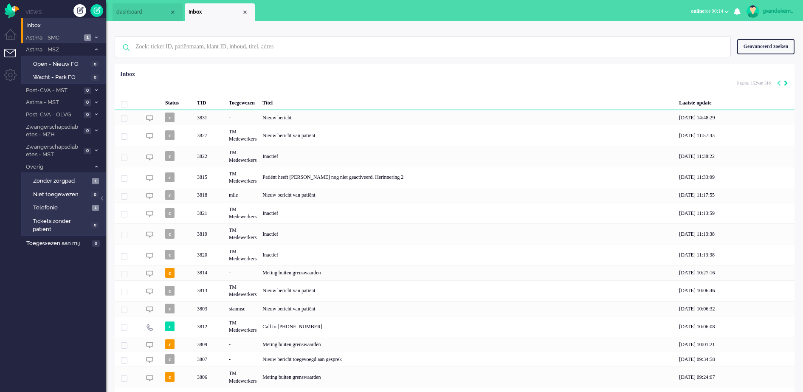
click at [785, 83] on icon "Next" at bounding box center [786, 83] width 4 height 6
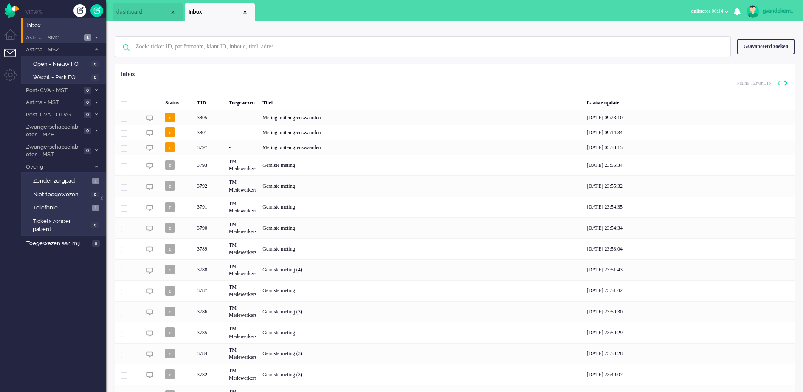
click at [785, 83] on icon "Next" at bounding box center [786, 83] width 4 height 6
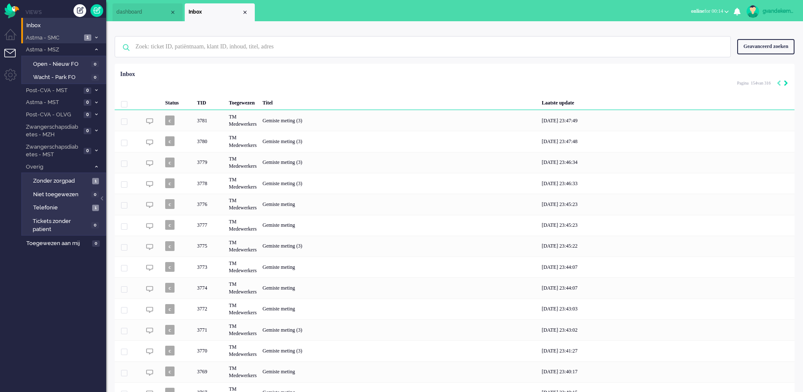
click at [785, 83] on icon "Next" at bounding box center [786, 83] width 4 height 6
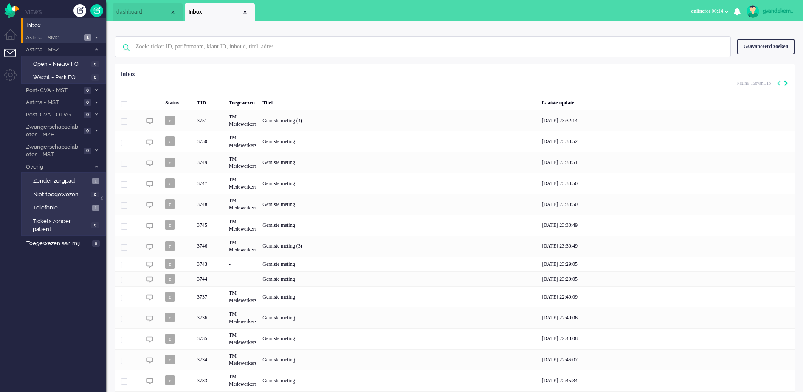
click at [785, 83] on icon "Next" at bounding box center [786, 83] width 4 height 6
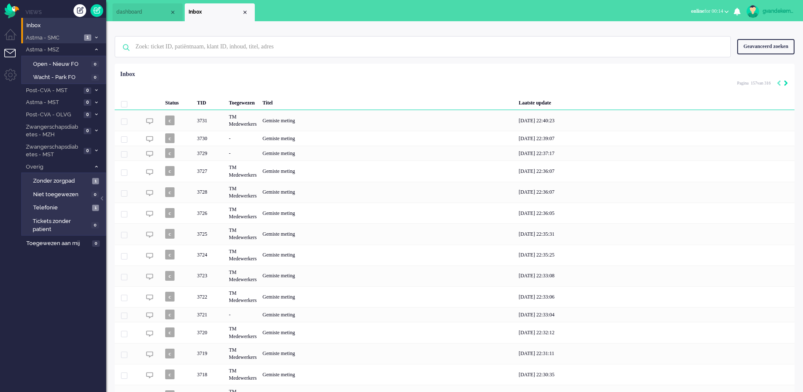
click at [785, 83] on icon "Next" at bounding box center [786, 83] width 4 height 6
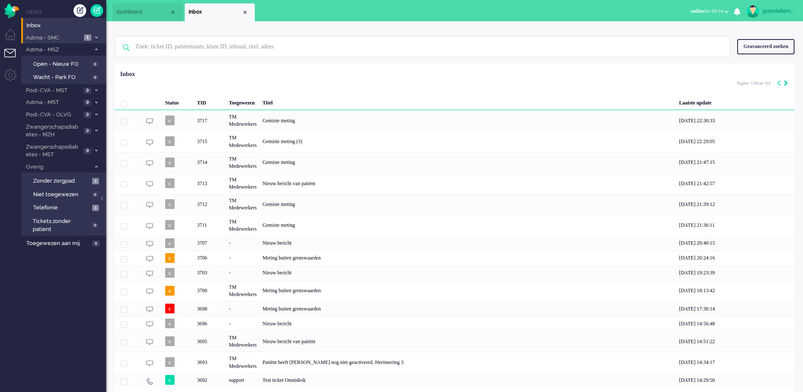
click at [785, 83] on icon "Next" at bounding box center [786, 83] width 4 height 6
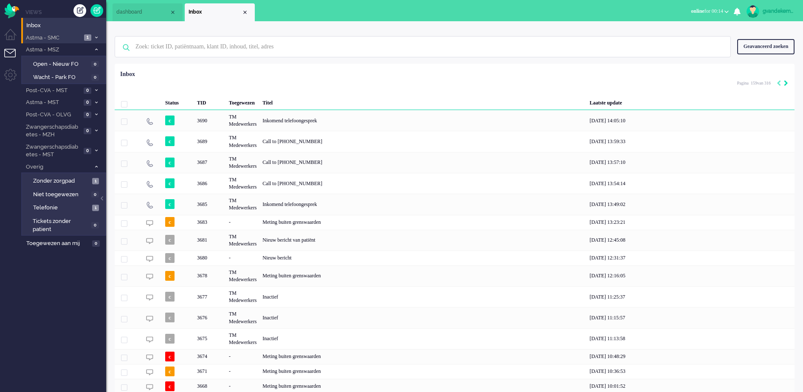
click at [785, 83] on icon "Next" at bounding box center [786, 83] width 4 height 6
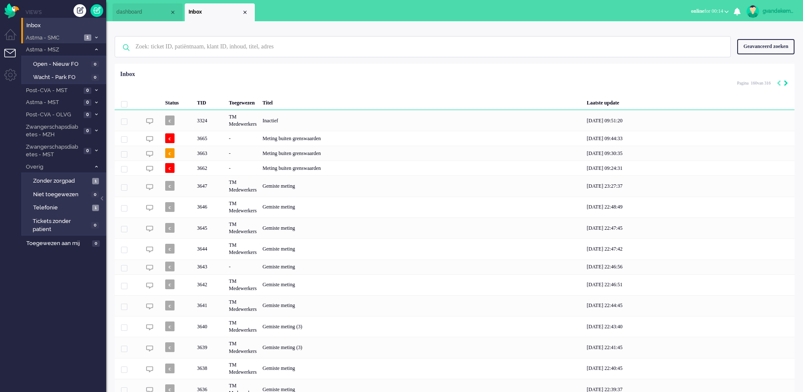
click at [785, 83] on icon "Next" at bounding box center [786, 83] width 4 height 6
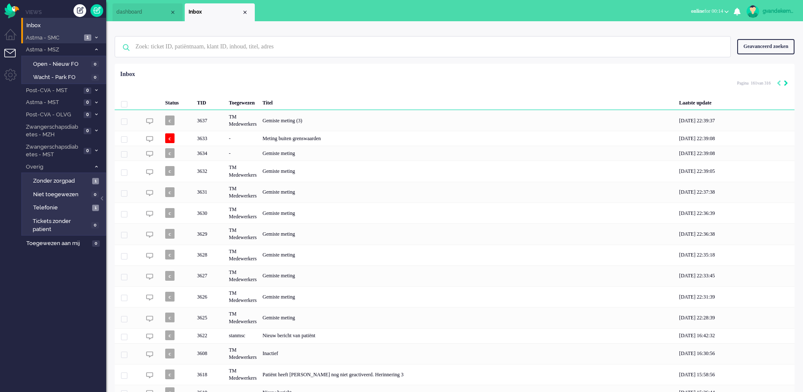
click at [785, 83] on icon "Next" at bounding box center [786, 83] width 4 height 6
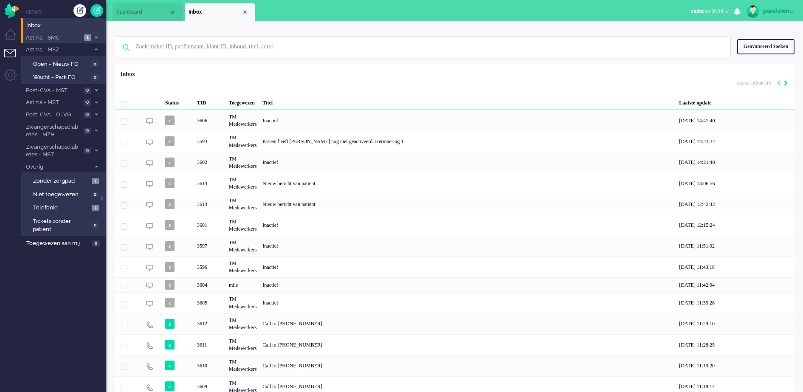
click at [785, 83] on icon "Next" at bounding box center [786, 83] width 4 height 6
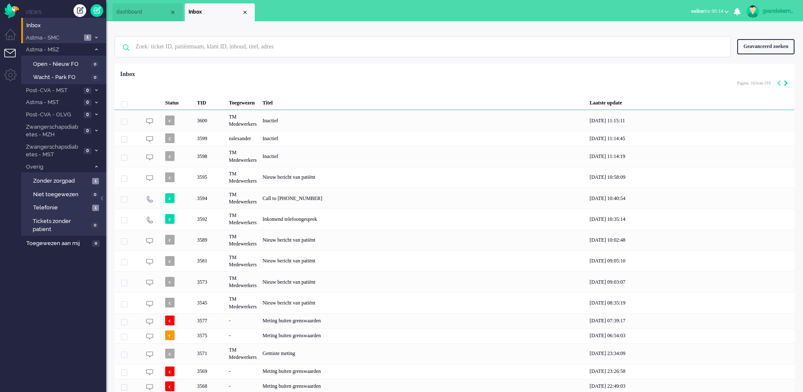
click at [785, 83] on icon "Next" at bounding box center [786, 83] width 4 height 6
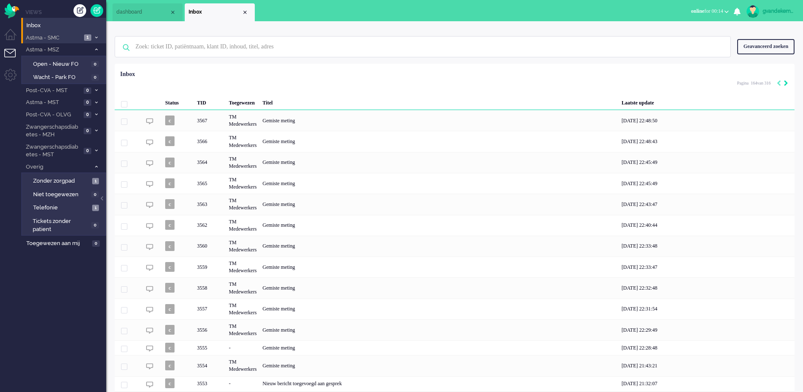
click at [785, 83] on icon "Next" at bounding box center [786, 83] width 4 height 6
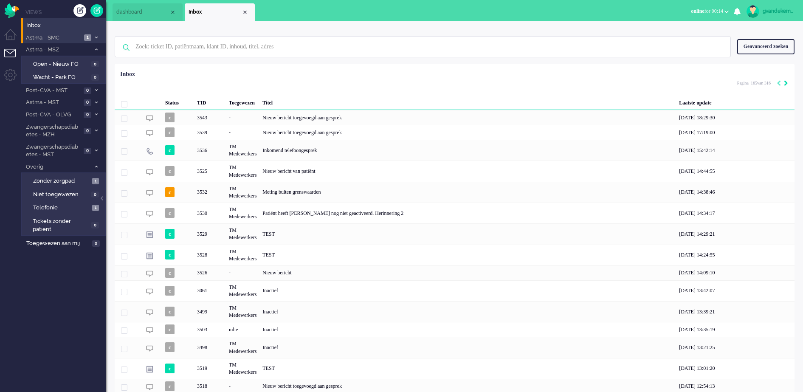
click at [785, 83] on icon "Next" at bounding box center [786, 83] width 4 height 6
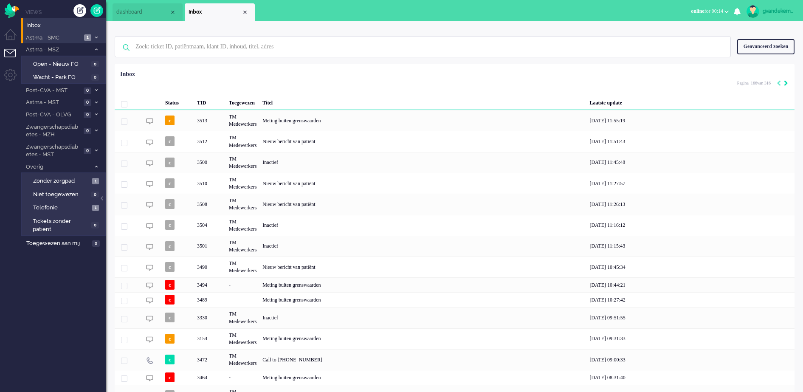
click at [785, 83] on icon "Next" at bounding box center [786, 83] width 4 height 6
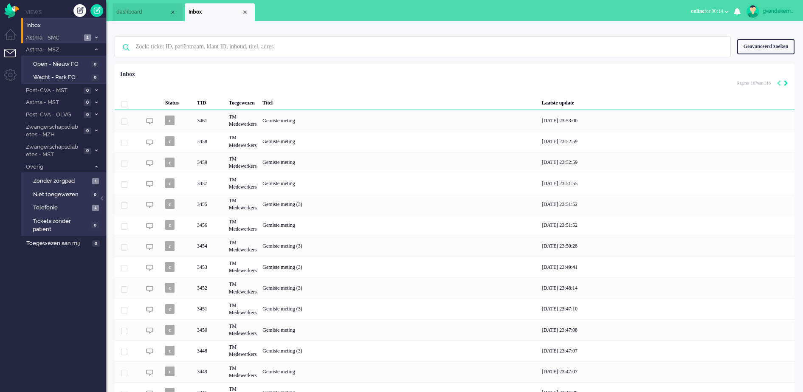
click at [785, 83] on icon "Next" at bounding box center [786, 83] width 4 height 6
click at [778, 83] on icon "Previous" at bounding box center [778, 83] width 4 height 6
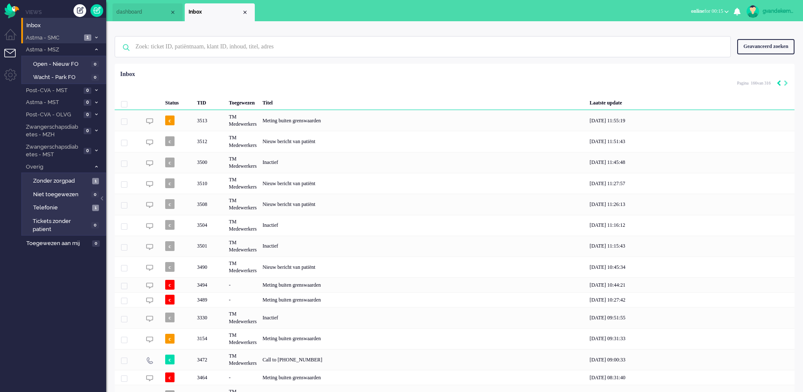
click at [778, 83] on icon "Previous" at bounding box center [778, 83] width 4 height 6
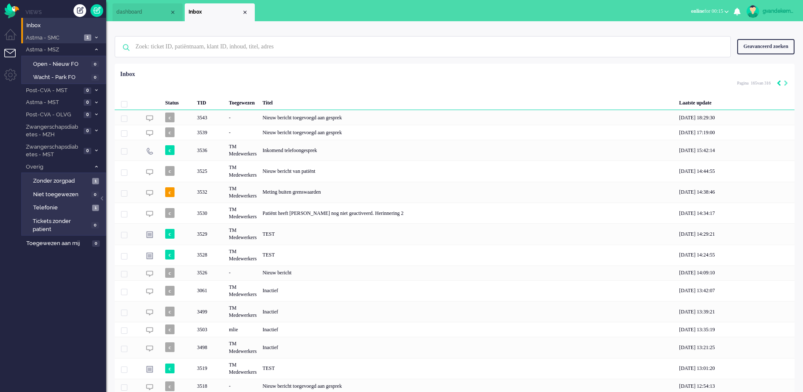
click at [778, 83] on icon "Previous" at bounding box center [778, 83] width 4 height 6
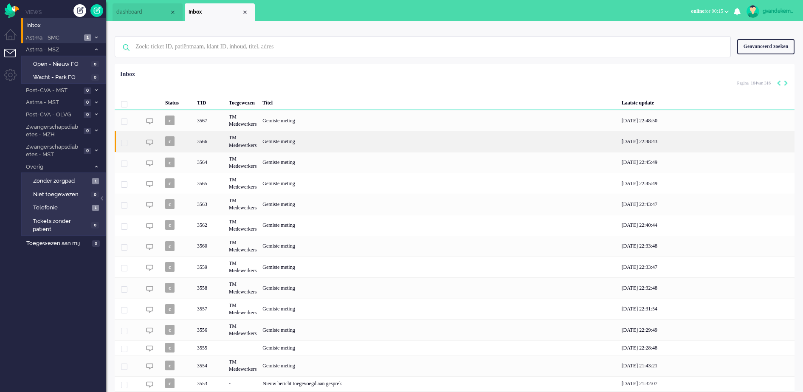
scroll to position [50, 0]
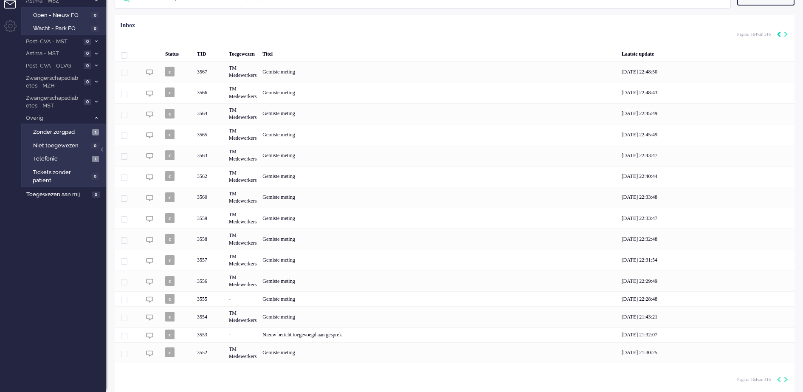
click at [780, 34] on icon "Previous" at bounding box center [778, 34] width 4 height 6
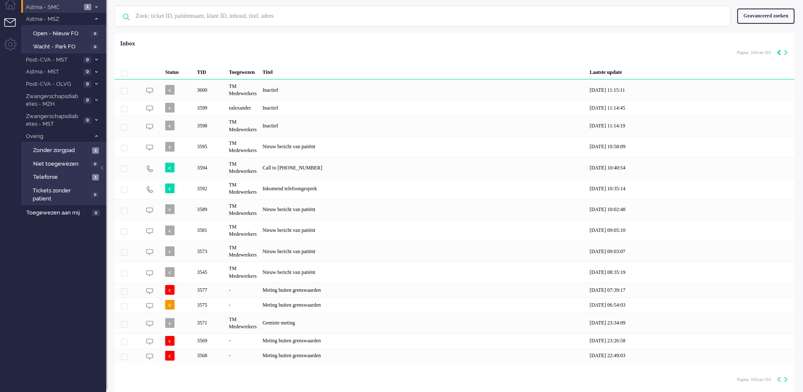
click at [780, 34] on div "Loading... Status TID Toegewezen Titel Laatste update c 3600 TM Medewerkers Ina…" at bounding box center [455, 212] width 680 height 359
click at [779, 51] on icon "Previous" at bounding box center [778, 53] width 4 height 6
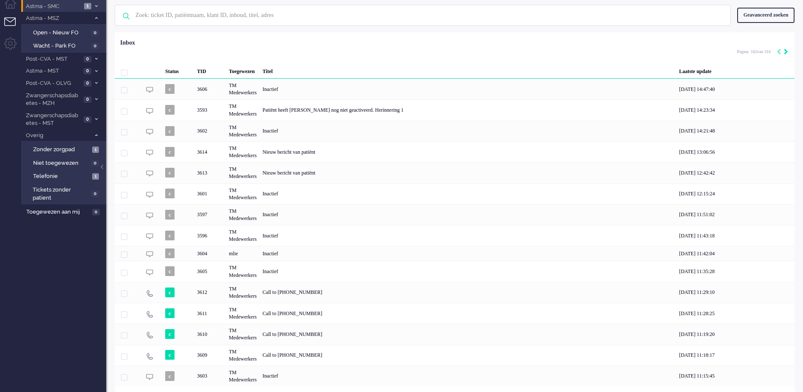
click at [785, 53] on icon "Next" at bounding box center [786, 52] width 4 height 6
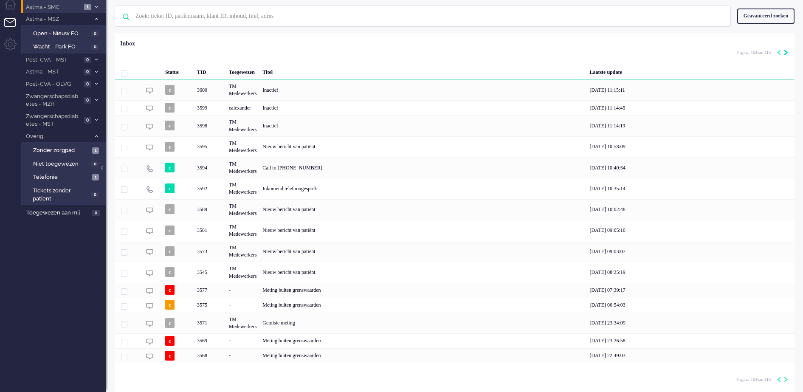
click at [785, 53] on icon "Next" at bounding box center [786, 53] width 4 height 6
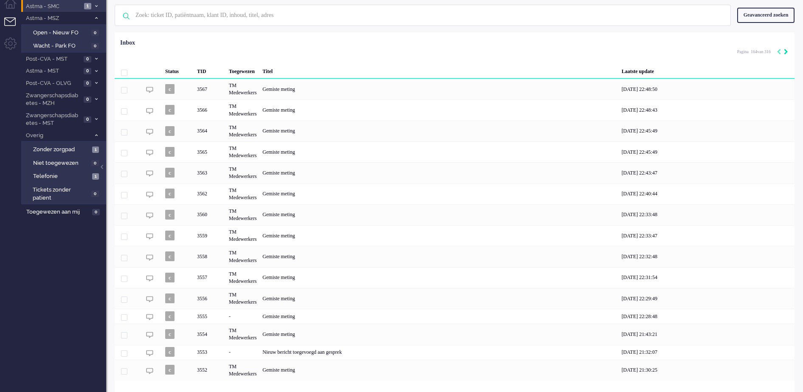
click at [785, 53] on icon "Next" at bounding box center [786, 52] width 4 height 6
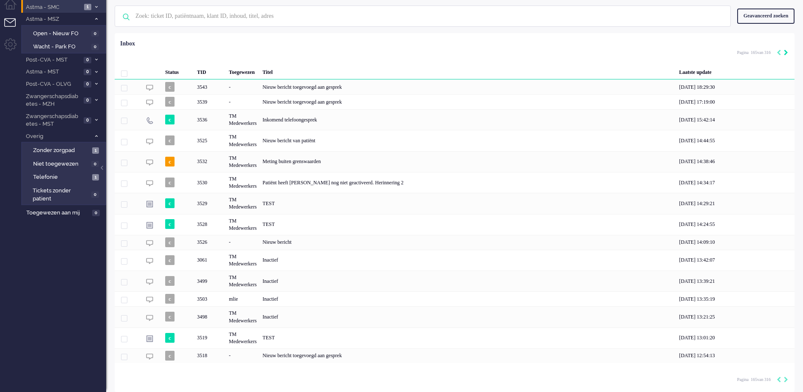
click at [785, 53] on icon "Next" at bounding box center [786, 53] width 4 height 6
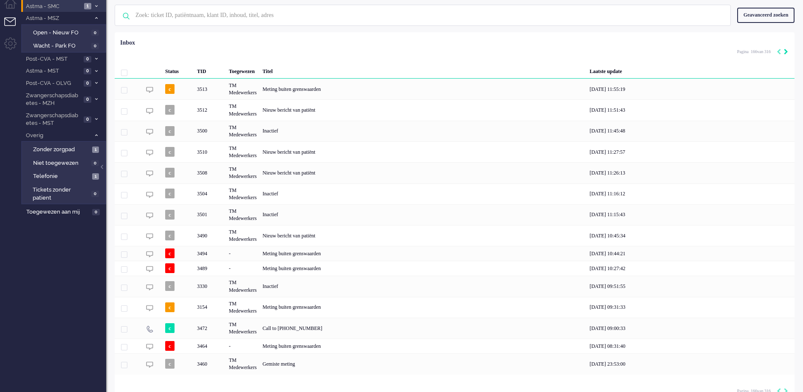
click at [785, 53] on icon "Next" at bounding box center [786, 52] width 4 height 6
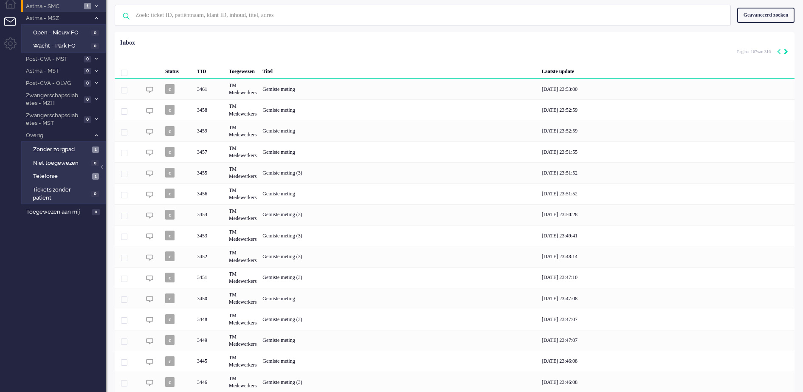
click at [785, 53] on icon "Next" at bounding box center [786, 52] width 4 height 6
click at [778, 52] on icon "Previous" at bounding box center [778, 52] width 4 height 6
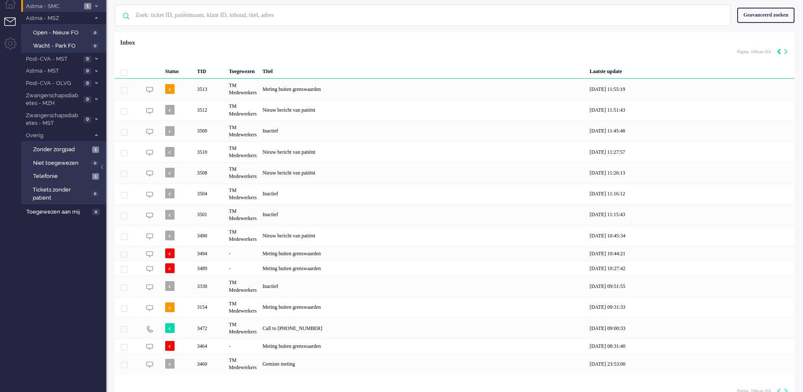
click at [778, 52] on icon "Previous" at bounding box center [778, 52] width 4 height 6
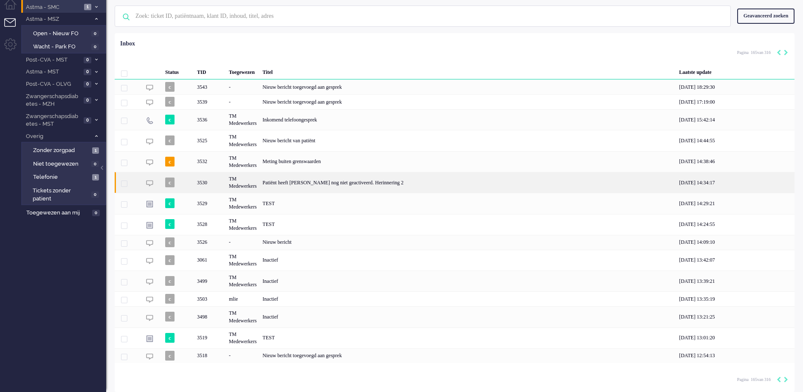
click at [259, 185] on div "TM Medewerkers" at bounding box center [243, 182] width 34 height 21
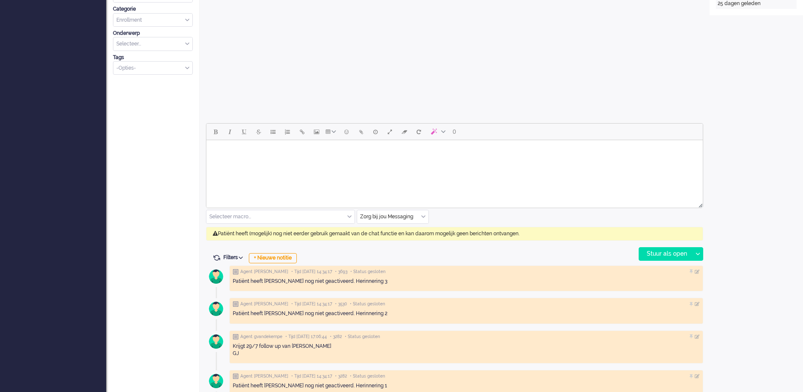
scroll to position [297, 0]
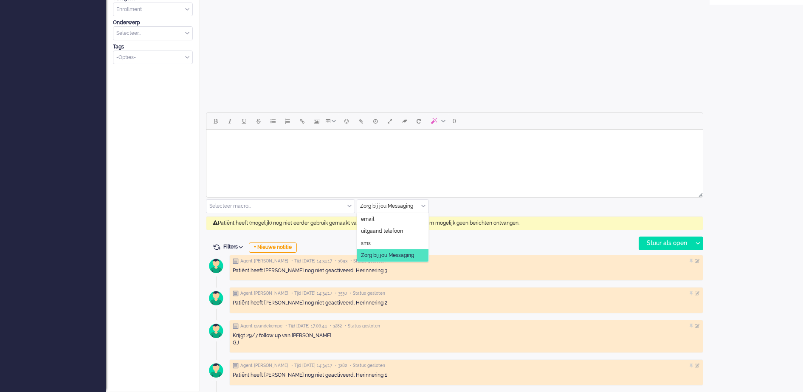
click at [422, 205] on div "Zorg bij jou Messaging" at bounding box center [392, 206] width 71 height 13
click at [391, 230] on span "uitgaand telefoon" at bounding box center [382, 231] width 42 height 7
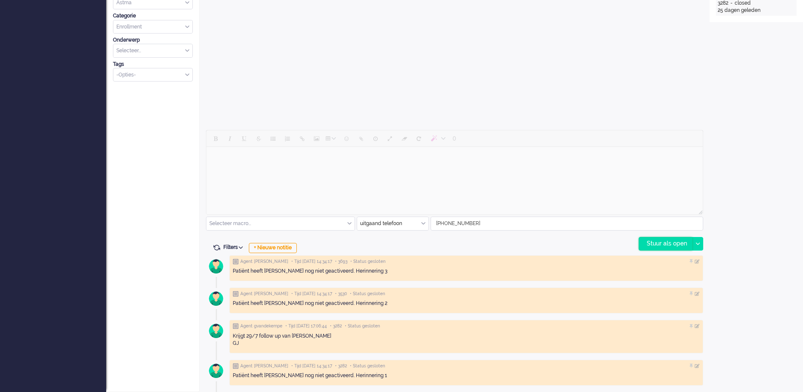
click at [664, 245] on div "Stuur als open" at bounding box center [665, 243] width 53 height 13
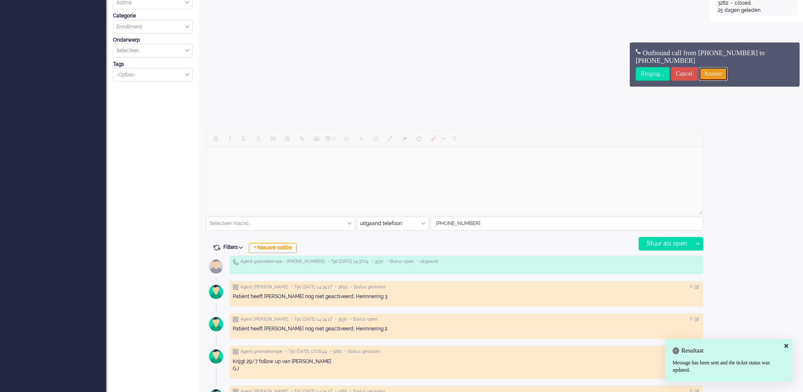
click at [728, 75] on input "Answer" at bounding box center [713, 74] width 29 height 14
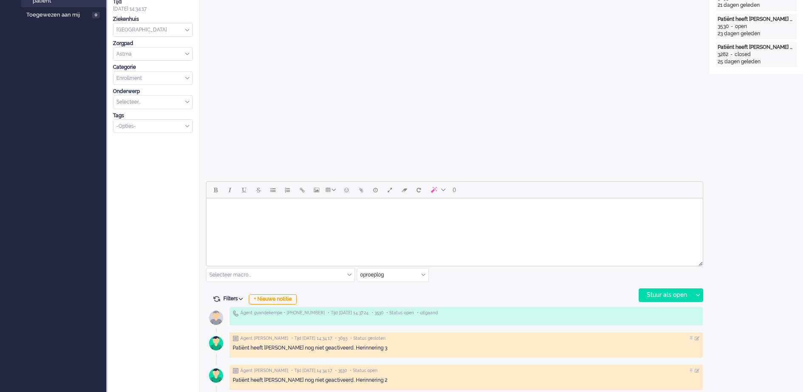
scroll to position [265, 0]
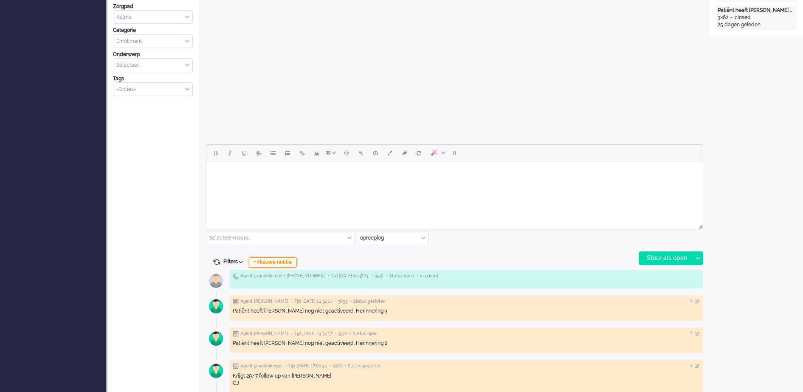
click at [286, 262] on div "+ Nieuwe notitie" at bounding box center [273, 262] width 48 height 10
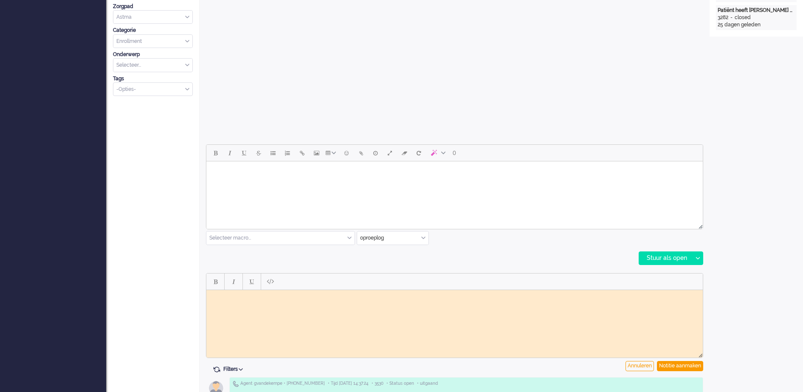
scroll to position [0, 0]
click at [286, 299] on body "Rich Text Area. Press ALT-0 for help." at bounding box center [454, 296] width 489 height 6
click at [668, 367] on div "Notitie aanmaken" at bounding box center [680, 366] width 46 height 10
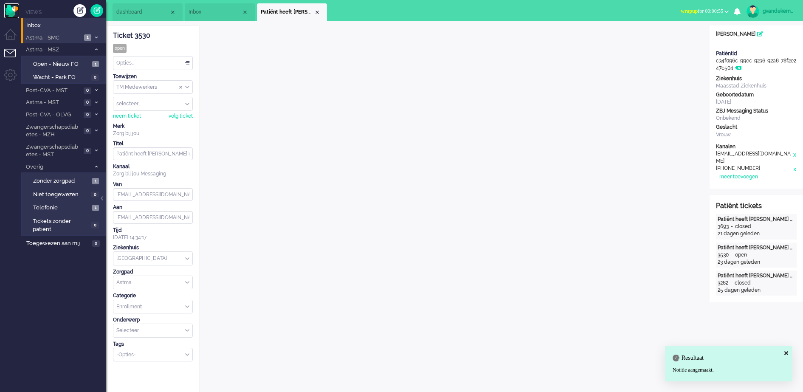
click at [12, 11] on img "Omnidesk" at bounding box center [11, 10] width 15 height 15
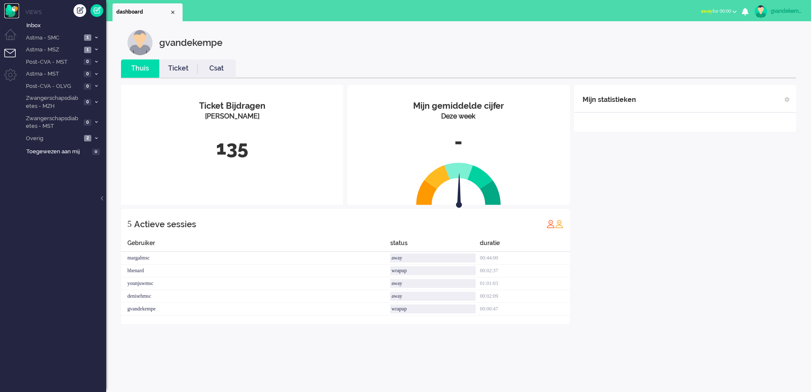
click at [13, 12] on img "Omnidesk" at bounding box center [11, 10] width 15 height 15
click at [732, 10] on button "away for 00:00" at bounding box center [719, 11] width 46 height 12
click at [676, 38] on label "Online" at bounding box center [701, 37] width 67 height 7
click at [90, 135] on span "2" at bounding box center [87, 138] width 7 height 6
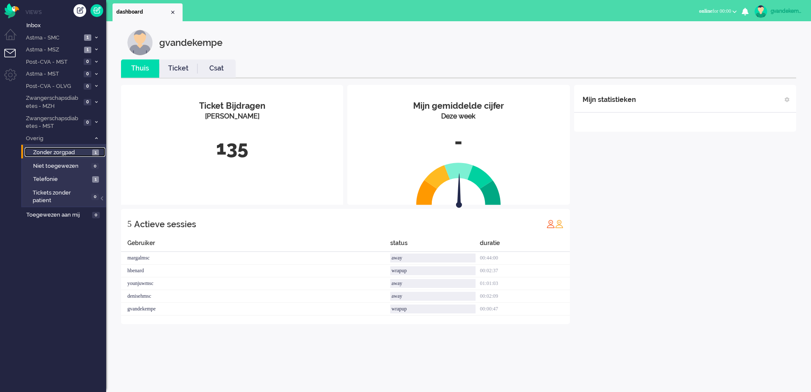
click at [95, 152] on span "1" at bounding box center [95, 152] width 7 height 6
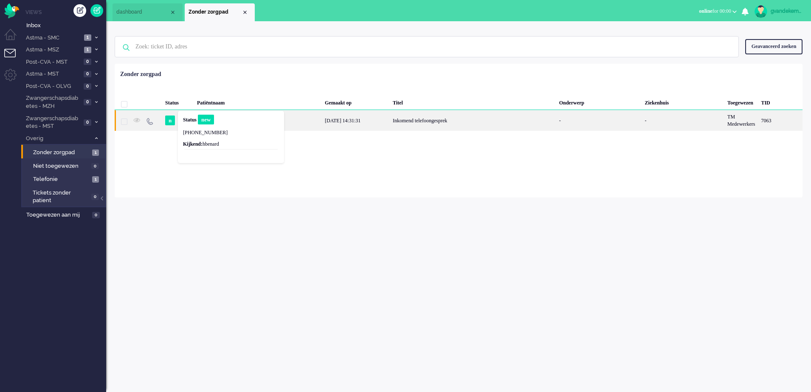
click at [350, 122] on div "[DATE] 14:31:31" at bounding box center [356, 120] width 68 height 21
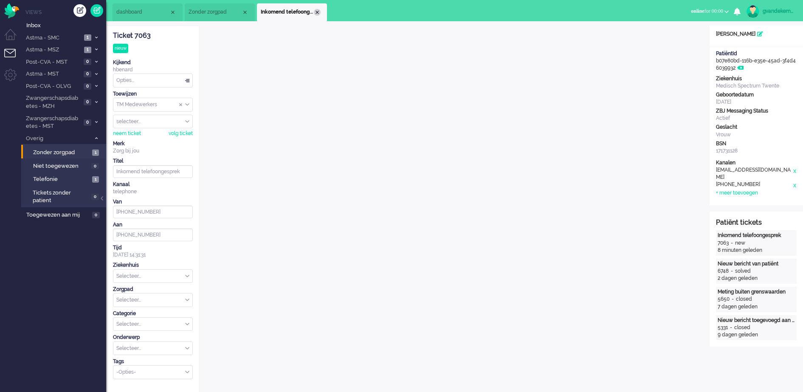
click at [317, 11] on div "Close tab" at bounding box center [317, 12] width 7 height 7
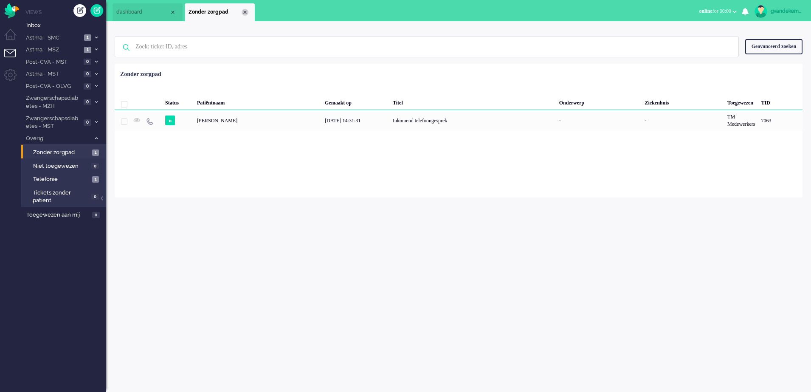
click at [245, 12] on div "Close tab" at bounding box center [245, 12] width 7 height 7
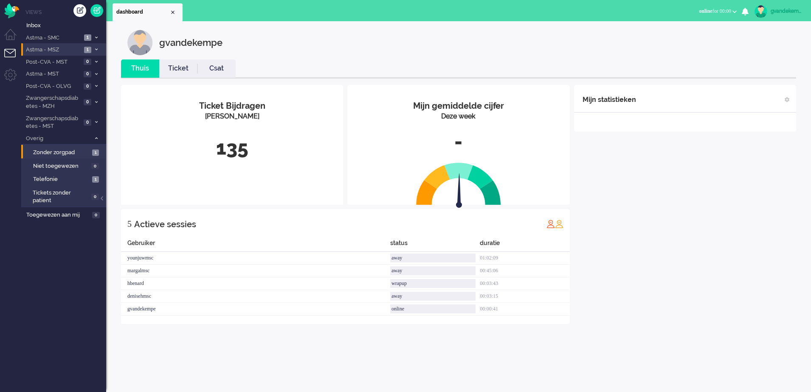
click at [94, 48] on span at bounding box center [96, 50] width 6 height 5
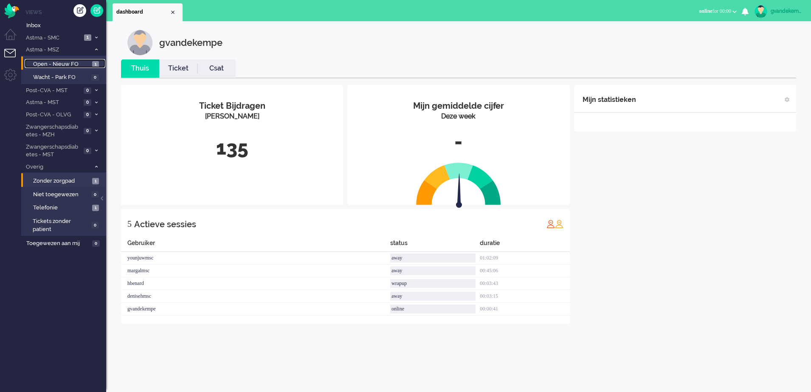
click at [80, 64] on span "Open - Nieuw FO" at bounding box center [61, 64] width 57 height 8
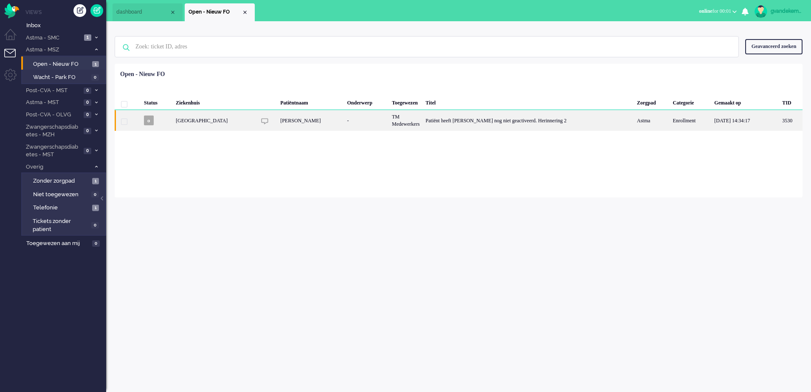
click at [470, 123] on div "Patiënt heeft [PERSON_NAME] nog niet geactiveerd. Herinnering 2" at bounding box center [527, 120] width 211 height 21
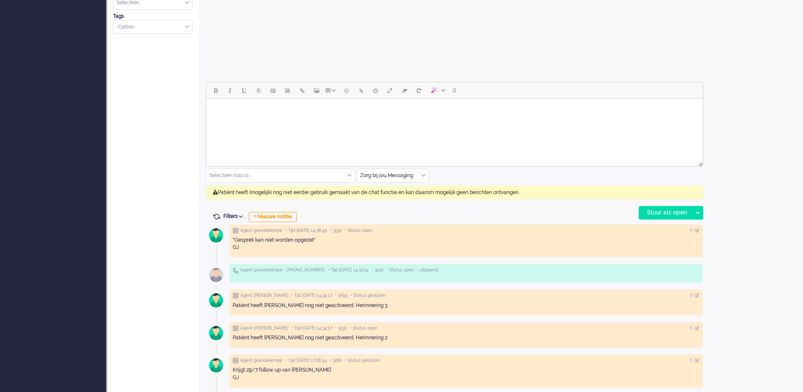
scroll to position [362, 0]
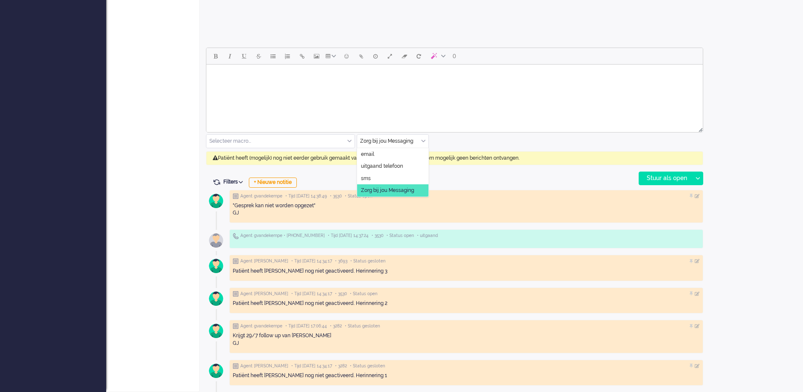
click at [422, 138] on input "text" at bounding box center [392, 141] width 71 height 13
click at [391, 166] on span "uitgaand telefoon" at bounding box center [382, 166] width 42 height 7
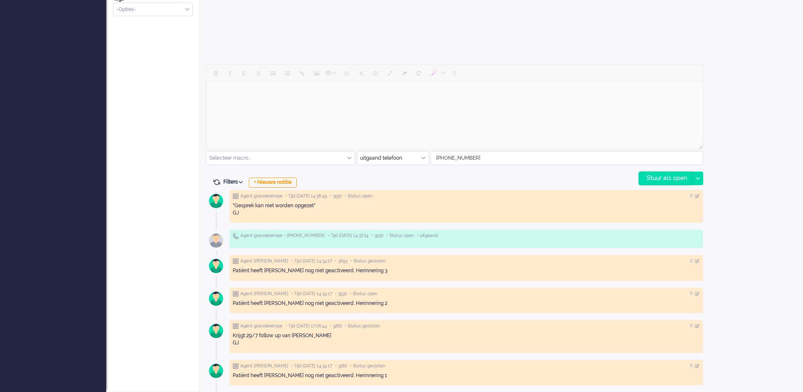
click at [668, 177] on div "Stuur als open" at bounding box center [665, 178] width 53 height 13
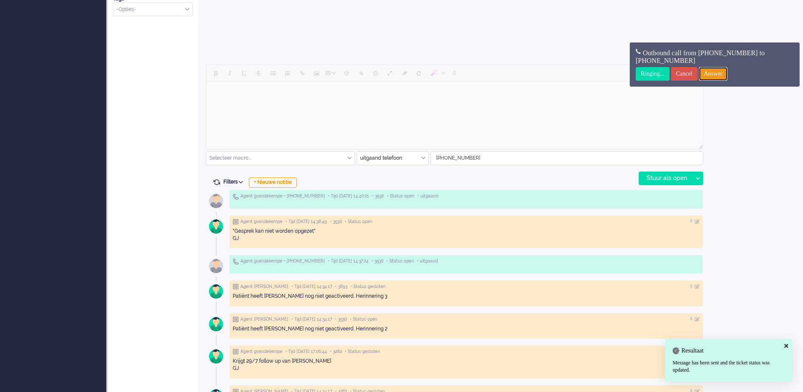
click at [728, 75] on input "Answer" at bounding box center [713, 74] width 29 height 14
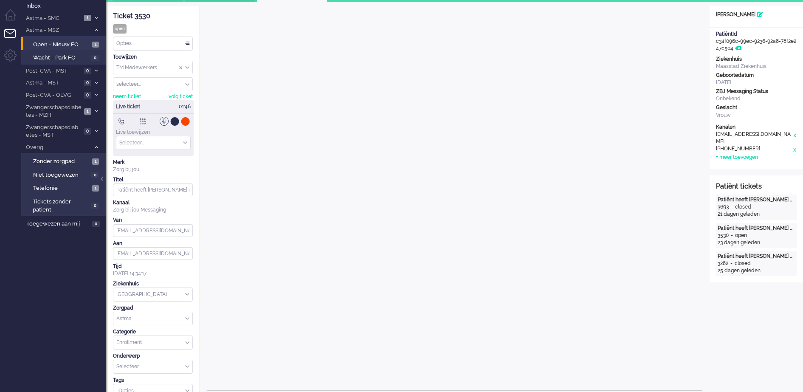
scroll to position [0, 0]
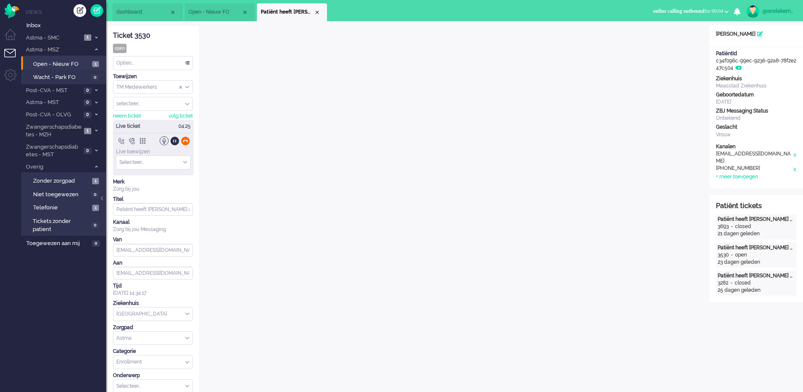
click at [187, 140] on div at bounding box center [185, 140] width 9 height 9
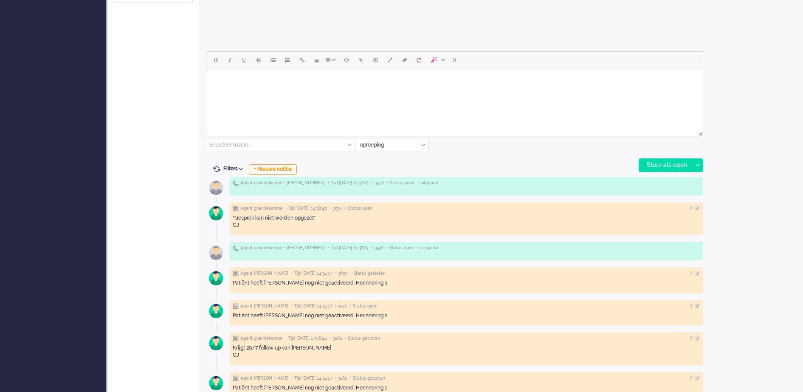
scroll to position [371, 0]
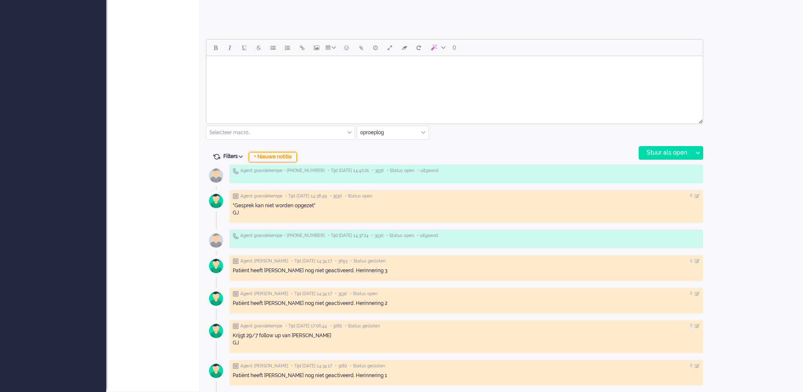
click at [275, 157] on div "+ Nieuwe notitie" at bounding box center [273, 157] width 48 height 10
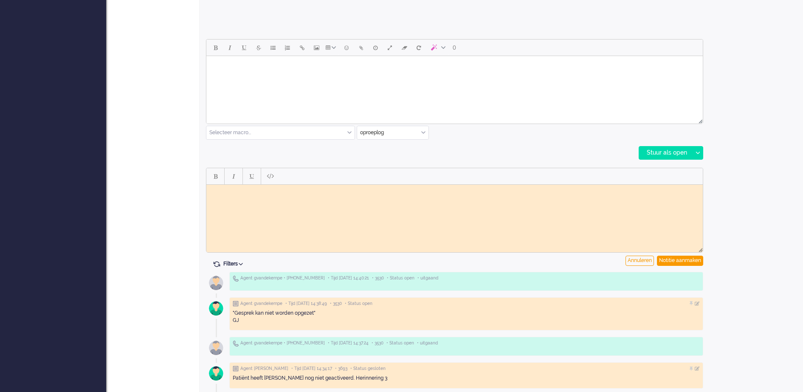
scroll to position [0, 0]
click at [247, 188] on body "Bij tweede pgong mw gesproken," at bounding box center [454, 191] width 489 height 6
click at [328, 193] on body "Bij tweede poging mw gesproken," at bounding box center [454, 191] width 489 height 6
click at [687, 260] on div "Notitie aanmaken" at bounding box center [680, 261] width 46 height 10
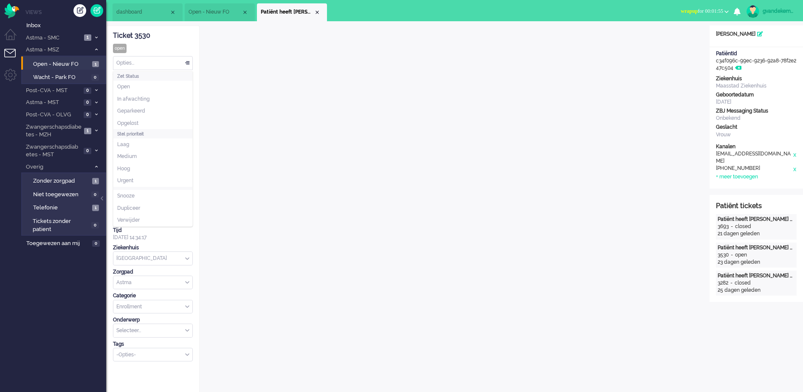
click at [188, 64] on div "Opties..." at bounding box center [152, 62] width 79 height 13
click at [134, 120] on span "Opgelost" at bounding box center [127, 123] width 21 height 7
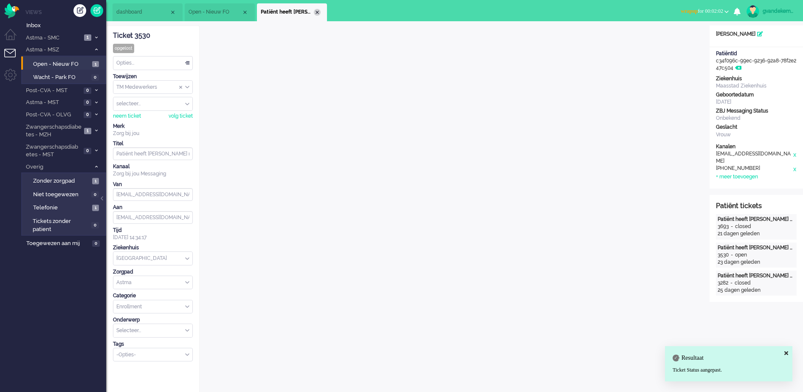
click at [316, 13] on div "Close tab" at bounding box center [317, 12] width 7 height 7
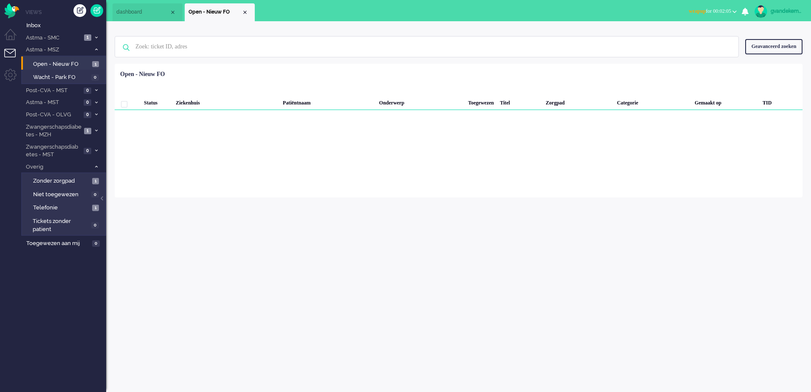
click at [244, 11] on div "Close tab" at bounding box center [245, 12] width 7 height 7
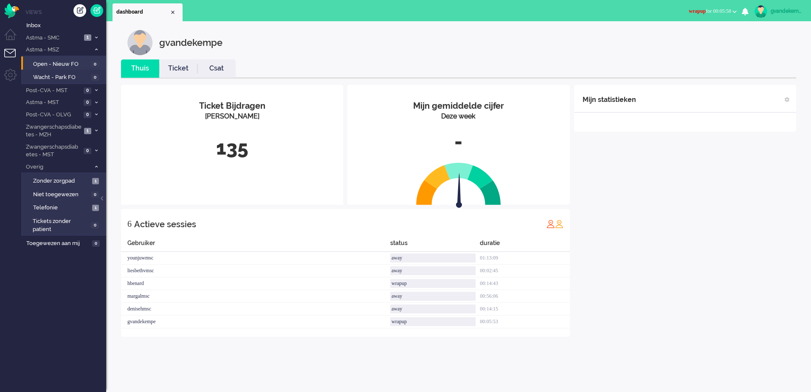
click at [731, 12] on button "wrapup for 00:05:58" at bounding box center [712, 11] width 58 height 12
click at [681, 35] on label "Online" at bounding box center [701, 37] width 67 height 7
click at [95, 129] on icon at bounding box center [96, 130] width 3 height 3
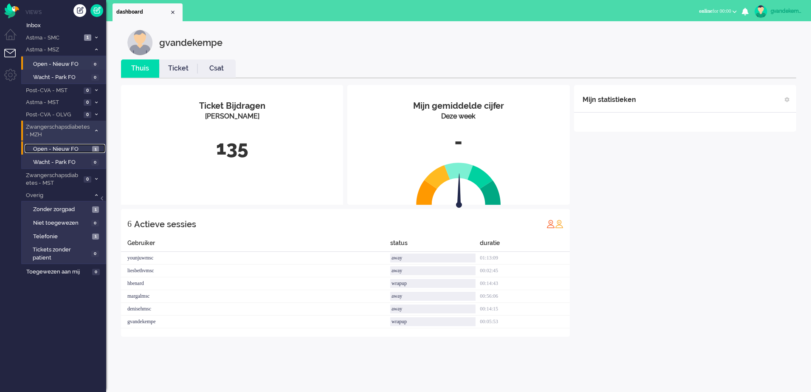
click at [69, 146] on span "Open - Nieuw FO" at bounding box center [61, 149] width 57 height 8
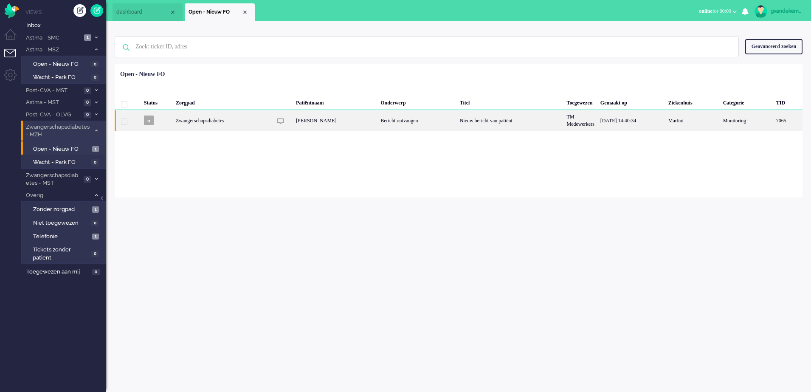
click at [492, 121] on div "Nieuw bericht van patiënt" at bounding box center [510, 120] width 107 height 21
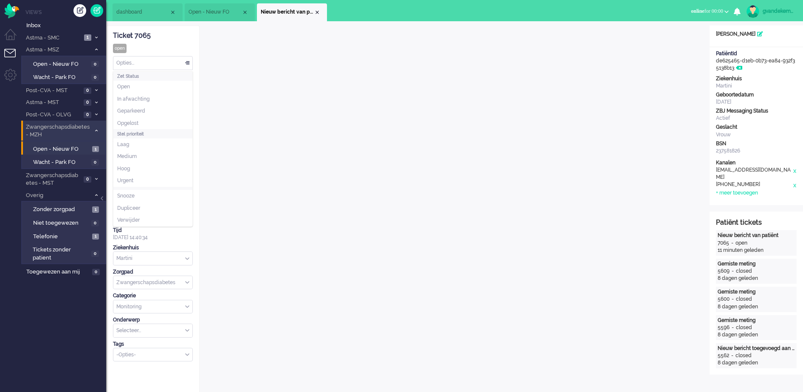
click at [187, 61] on div "Opties..." at bounding box center [152, 62] width 79 height 13
click at [138, 121] on span "Opgelost" at bounding box center [127, 123] width 21 height 7
click at [318, 10] on div "Close tab" at bounding box center [317, 12] width 7 height 7
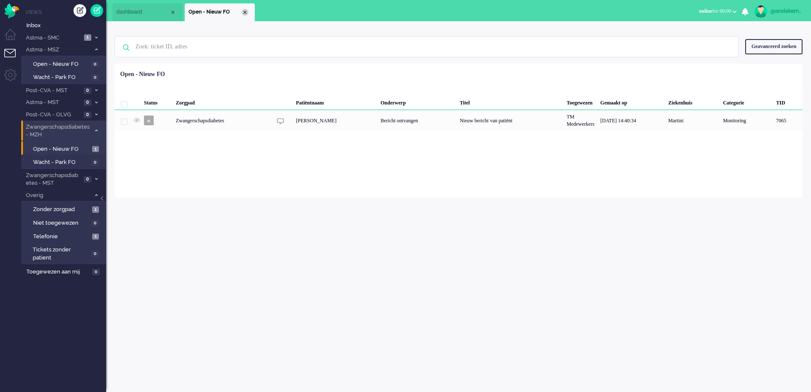
click at [245, 11] on div "Close tab" at bounding box center [245, 12] width 7 height 7
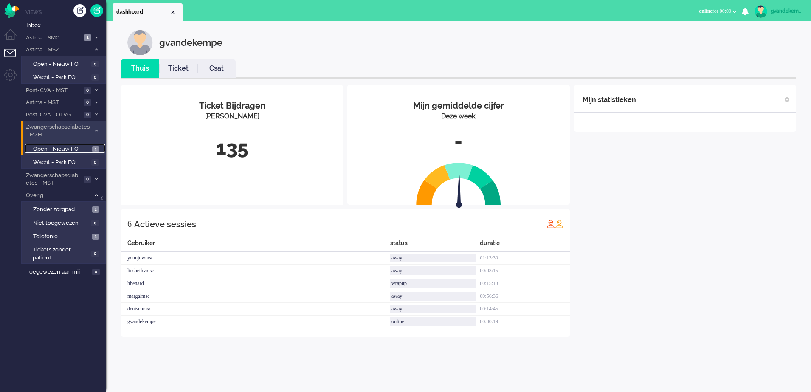
click at [85, 151] on span "Open - Nieuw FO" at bounding box center [61, 149] width 57 height 8
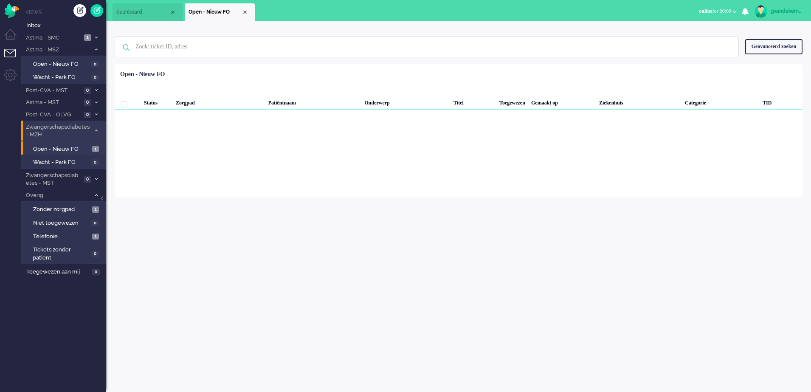
click at [96, 130] on icon at bounding box center [96, 130] width 3 height 3
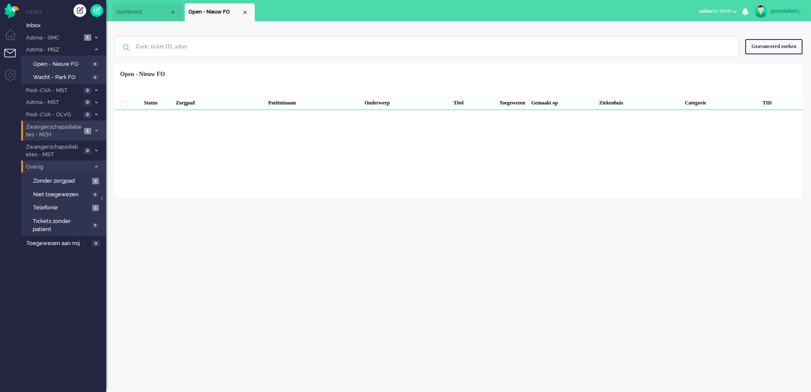
click at [96, 166] on icon at bounding box center [96, 166] width 3 height 3
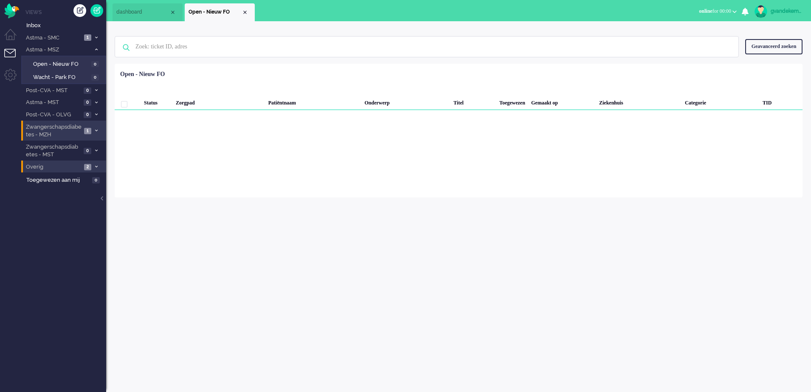
click at [97, 166] on icon at bounding box center [96, 166] width 3 height 3
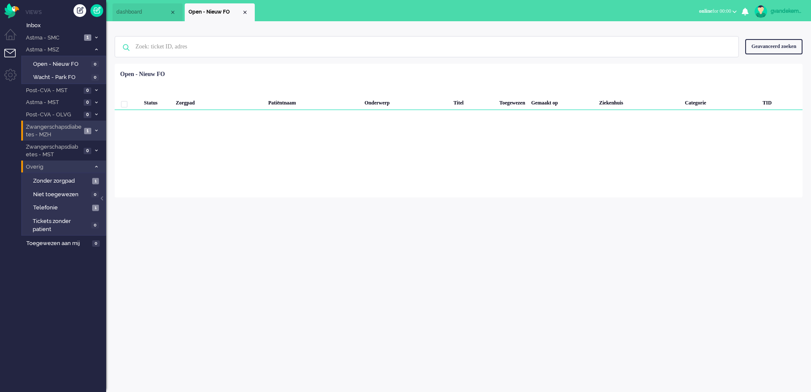
click at [96, 130] on icon at bounding box center [96, 130] width 3 height 3
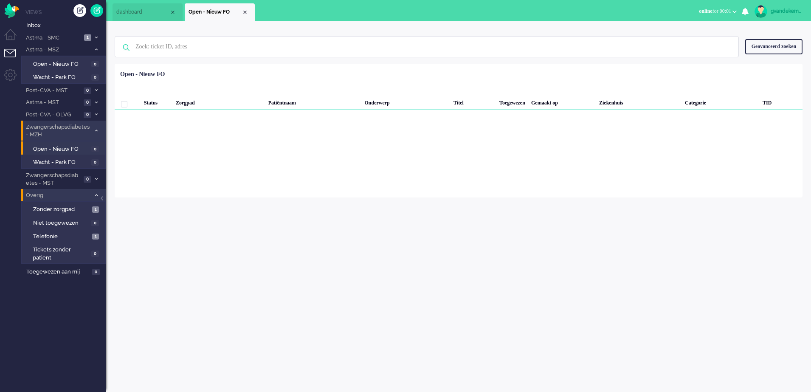
click at [97, 131] on icon at bounding box center [96, 130] width 3 height 3
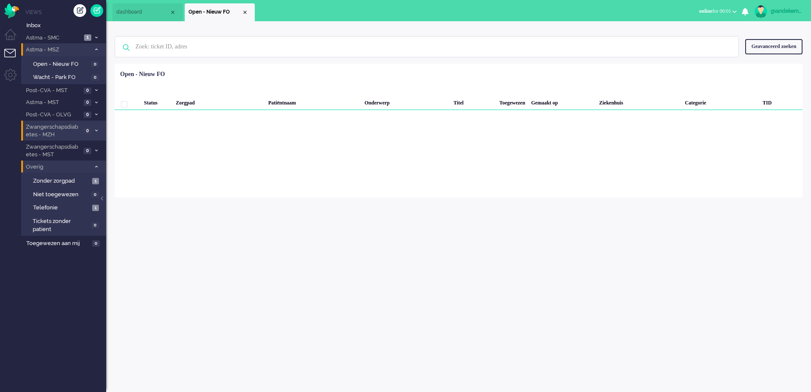
click at [95, 48] on icon at bounding box center [96, 49] width 3 height 3
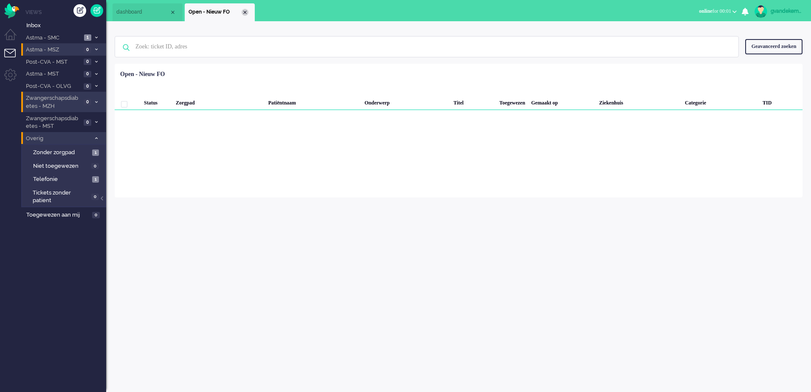
click at [245, 12] on div "Close tab" at bounding box center [245, 12] width 7 height 7
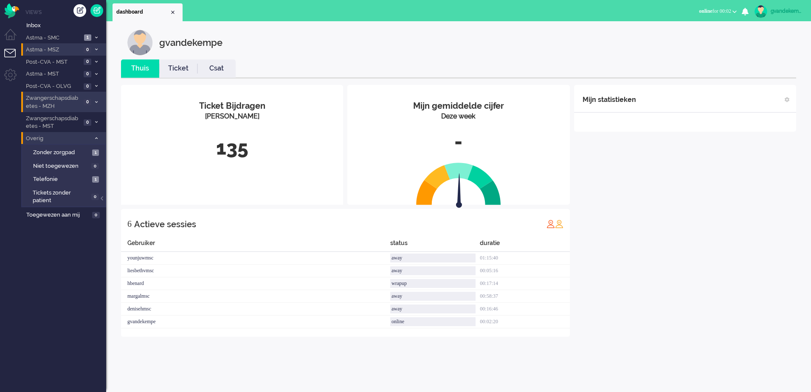
click at [727, 217] on div "Mijn statistieken + Statistieken toevoegen Bel tijd (gemiddelde dag) Wrapup tij…" at bounding box center [685, 211] width 222 height 252
click at [787, 13] on div "gvandekempe" at bounding box center [787, 11] width 32 height 8
click at [743, 58] on link "Instellingen" at bounding box center [774, 57] width 63 height 8
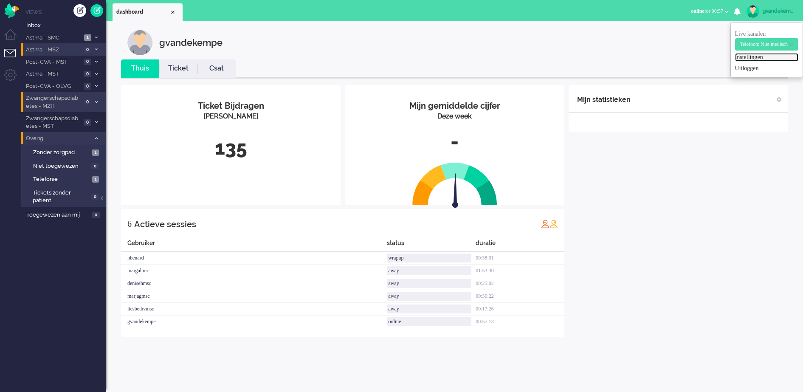
select select "browser"
select select "nl"
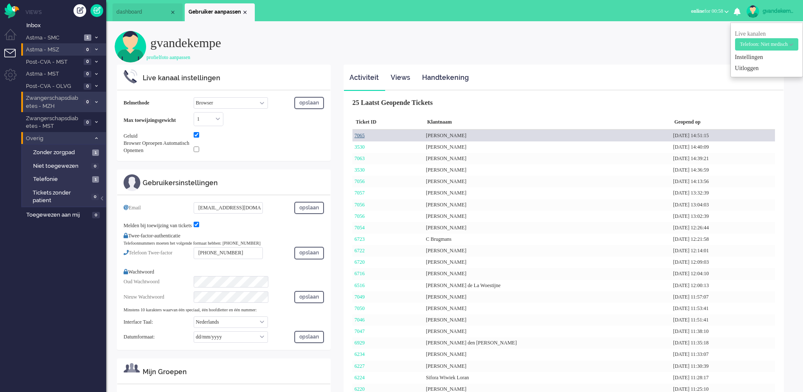
click at [359, 133] on link "7065" at bounding box center [359, 135] width 10 height 6
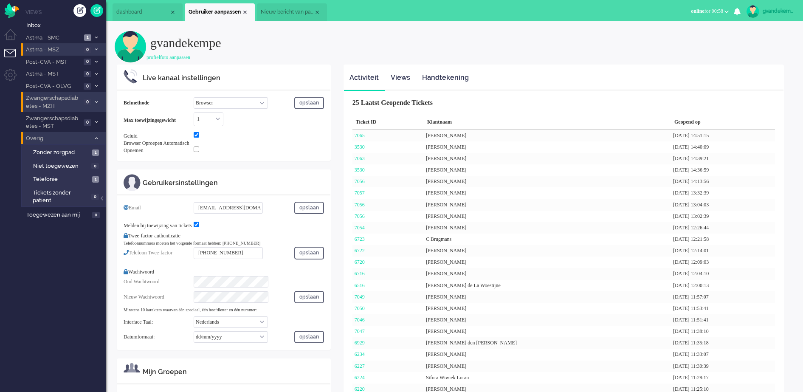
click at [299, 13] on span "Nieuw bericht van patiënt" at bounding box center [287, 11] width 53 height 7
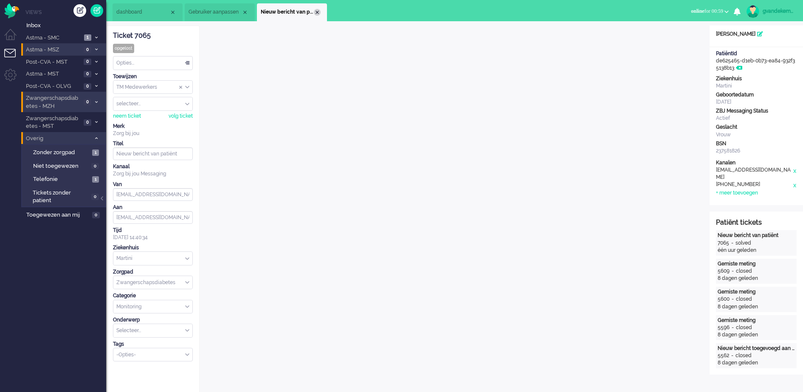
click at [318, 9] on div "Close tab" at bounding box center [317, 12] width 7 height 7
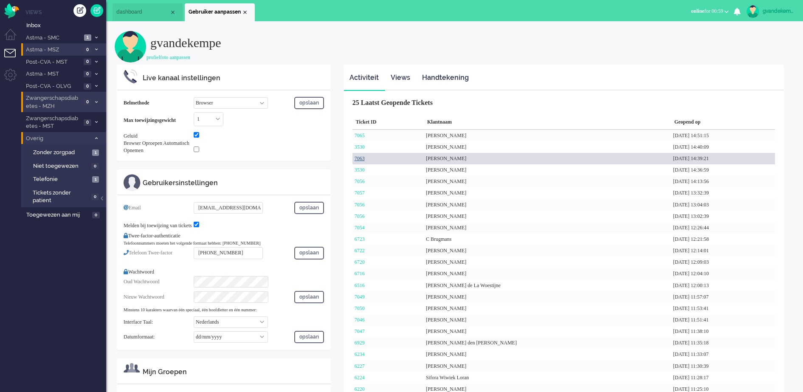
click at [363, 159] on link "7063" at bounding box center [359, 158] width 10 height 6
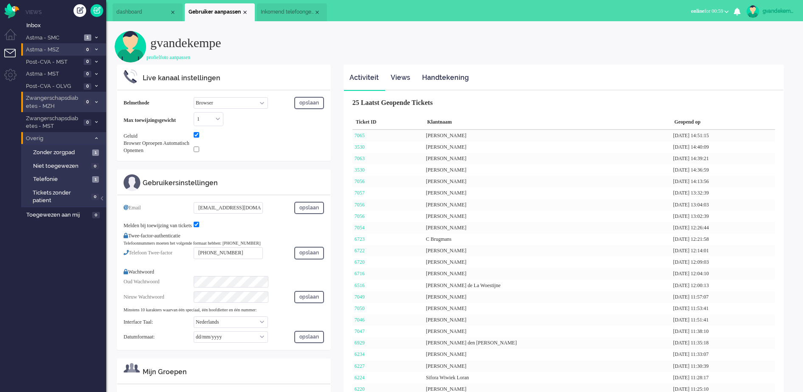
click at [296, 13] on span "Inkomend telefoongesprek" at bounding box center [287, 11] width 53 height 7
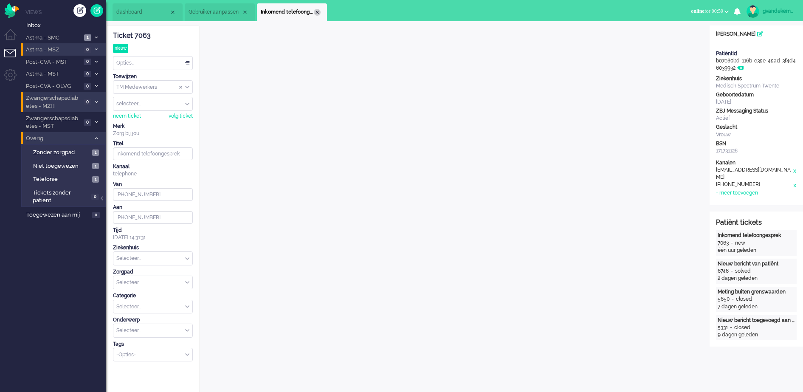
click at [318, 13] on div "Close tab" at bounding box center [317, 12] width 7 height 7
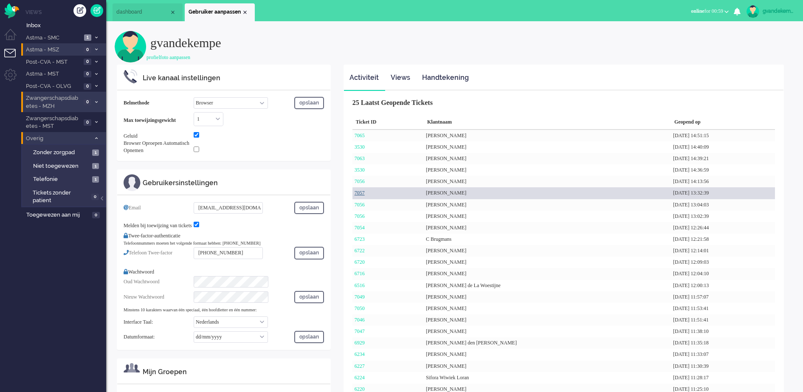
click at [360, 192] on link "7057" at bounding box center [359, 193] width 10 height 6
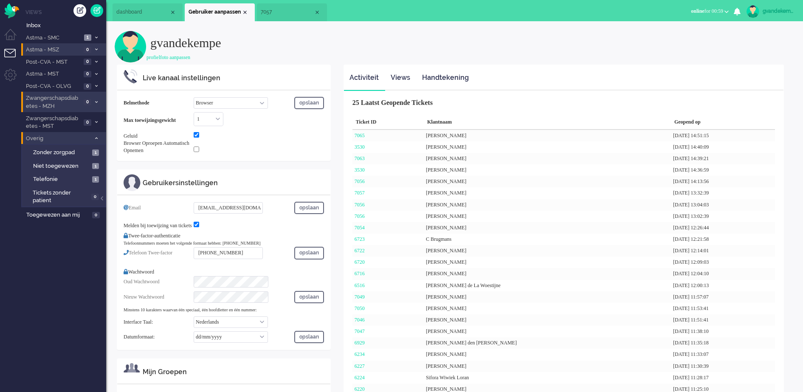
click at [293, 15] on span "7057" at bounding box center [287, 11] width 53 height 7
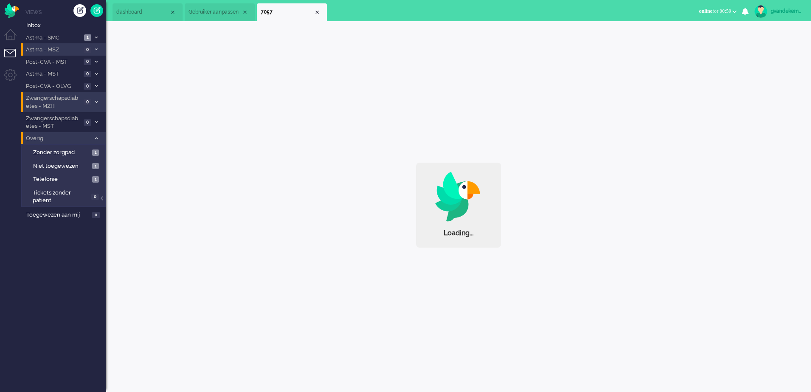
click at [221, 12] on span "Gebruiker aanpassen" at bounding box center [214, 11] width 53 height 7
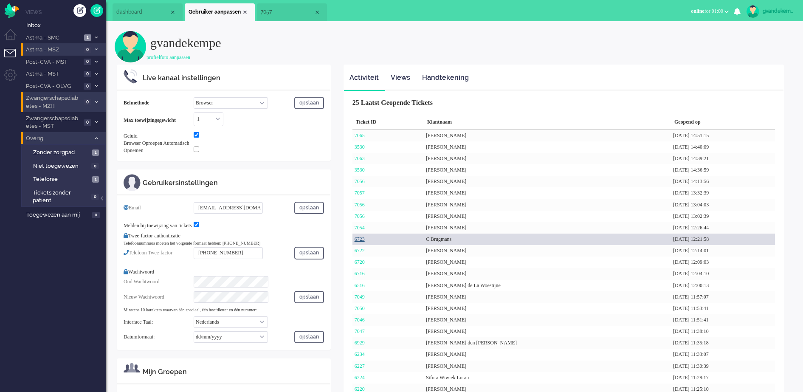
click at [364, 240] on link "6723" at bounding box center [359, 239] width 10 height 6
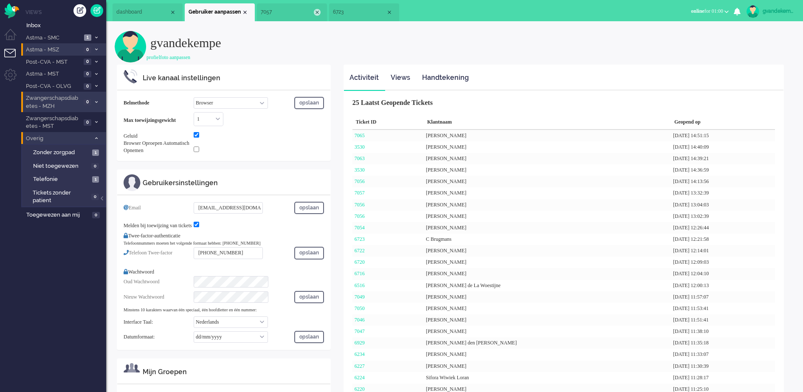
click at [316, 10] on div "Close tab" at bounding box center [317, 12] width 7 height 7
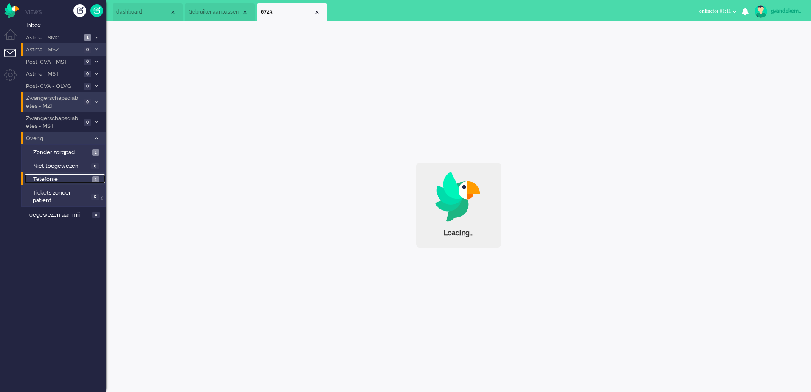
click at [74, 180] on span "Telefonie" at bounding box center [61, 179] width 57 height 8
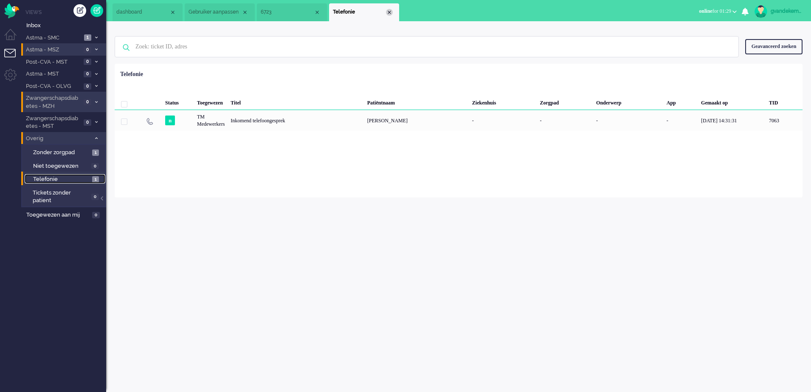
click at [389, 10] on div "Close tab" at bounding box center [389, 12] width 7 height 7
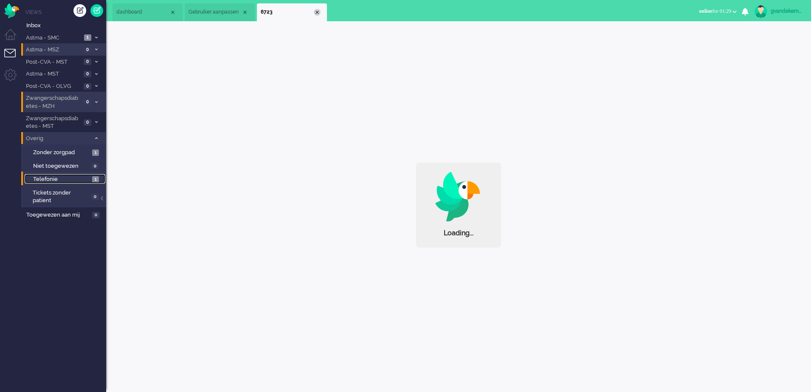
click at [317, 11] on div "Close tab" at bounding box center [317, 12] width 7 height 7
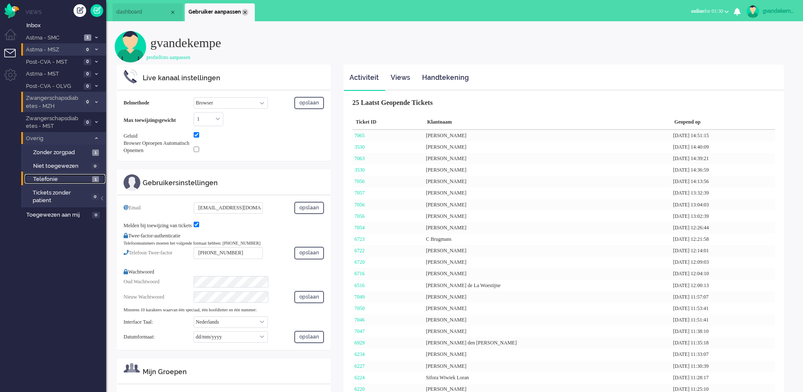
click at [244, 12] on div "Close tab" at bounding box center [245, 12] width 7 height 7
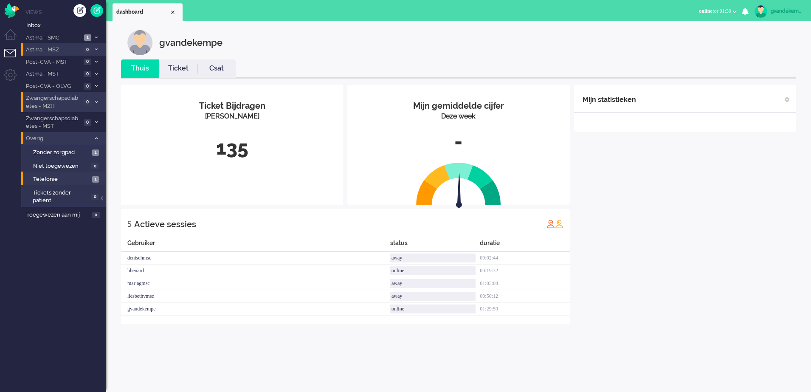
click at [667, 301] on div "Mijn statistieken + Statistieken toevoegen Bel tijd (gemiddelde dag) Wrapup tij…" at bounding box center [685, 204] width 222 height 239
click at [757, 298] on div "Mijn statistieken + Statistieken toevoegen Bel tijd (gemiddelde dag) Wrapup tij…" at bounding box center [685, 204] width 222 height 239
click at [737, 228] on div "Mijn statistieken + Statistieken toevoegen Bel tijd (gemiddelde dag) Wrapup tij…" at bounding box center [685, 204] width 222 height 239
click at [686, 185] on div "Mijn statistieken + Statistieken toevoegen Bel tijd (gemiddelde dag) Wrapup tij…" at bounding box center [685, 204] width 222 height 239
click at [661, 247] on div "Mijn statistieken + Statistieken toevoegen Bel tijd (gemiddelde dag) Wrapup tij…" at bounding box center [685, 198] width 222 height 226
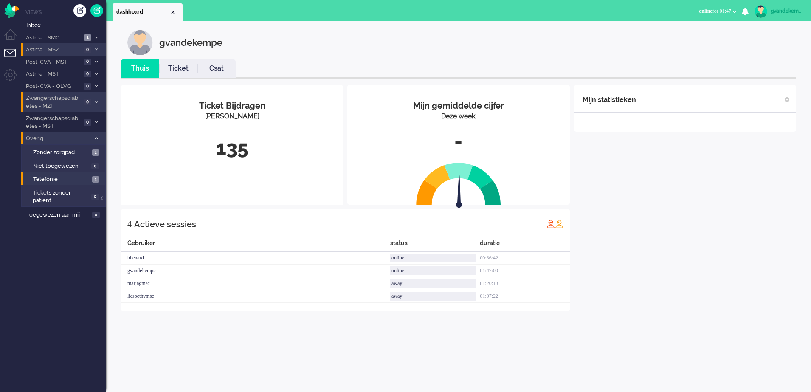
click at [716, 210] on div "Mijn statistieken + Statistieken toevoegen Bel tijd (gemiddelde dag) Wrapup tij…" at bounding box center [685, 198] width 222 height 226
click at [708, 226] on div "Mijn statistieken + Statistieken toevoegen Bel tijd (gemiddelde dag) Wrapup tij…" at bounding box center [685, 198] width 222 height 226
click at [696, 250] on div "Mijn statistieken + Statistieken toevoegen Bel tijd (gemiddelde dag) Wrapup tij…" at bounding box center [685, 198] width 222 height 226
click at [725, 219] on div "Mijn statistieken + Statistieken toevoegen Bel tijd (gemiddelde dag) Wrapup tij…" at bounding box center [685, 198] width 222 height 226
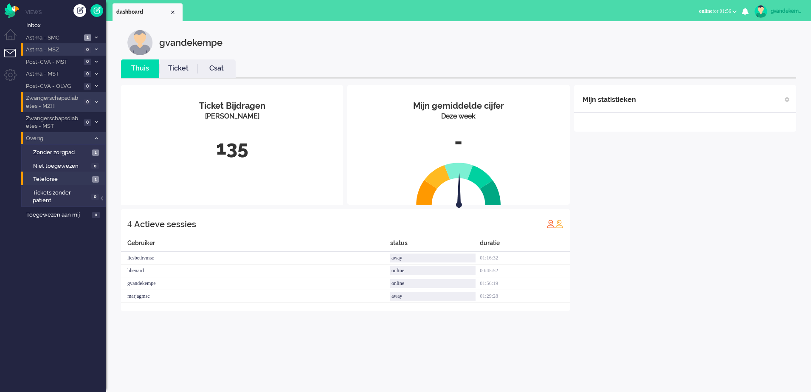
click at [722, 186] on div "Mijn statistieken + Statistieken toevoegen Bel tijd (gemiddelde dag) Wrapup tij…" at bounding box center [685, 198] width 222 height 226
click at [761, 219] on div "Mijn statistieken + Statistieken toevoegen Bel tijd (gemiddelde dag) Wrapup tij…" at bounding box center [685, 198] width 222 height 226
click at [762, 14] on img at bounding box center [760, 11] width 13 height 13
click at [749, 67] on link "Uitloggen" at bounding box center [774, 68] width 63 height 8
